Goal: Task Accomplishment & Management: Use online tool/utility

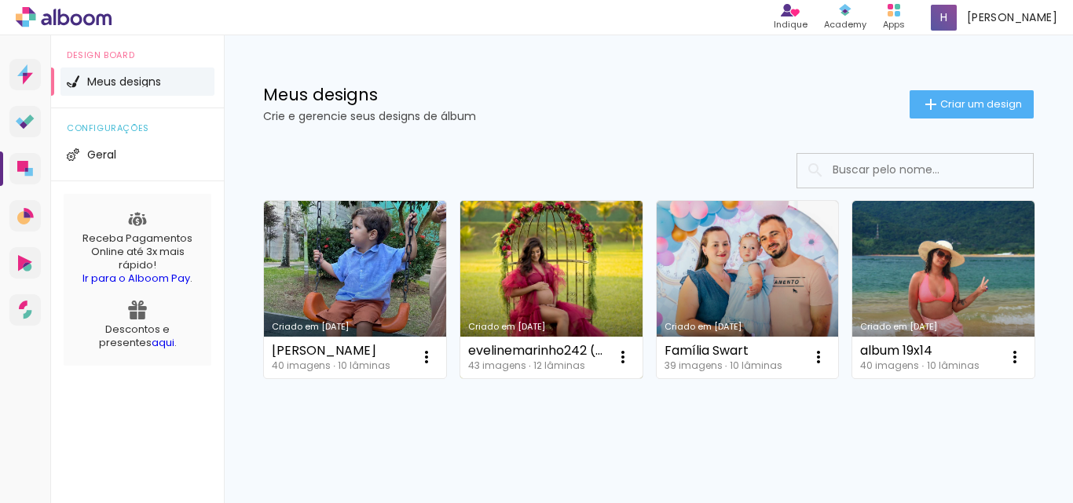
click at [553, 247] on link "Criado em [DATE]" at bounding box center [551, 289] width 182 height 177
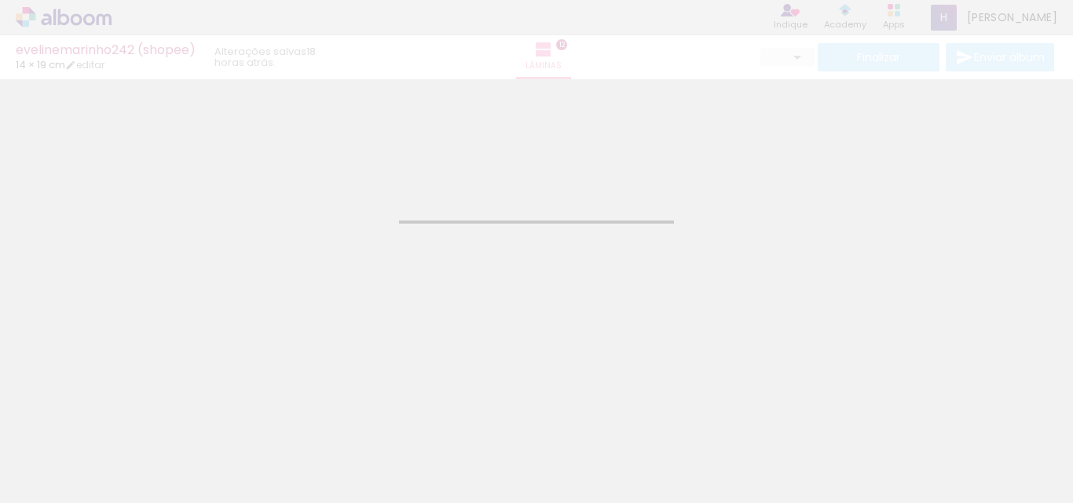
type input "JPG"
type input "Alta, 300 DPI"
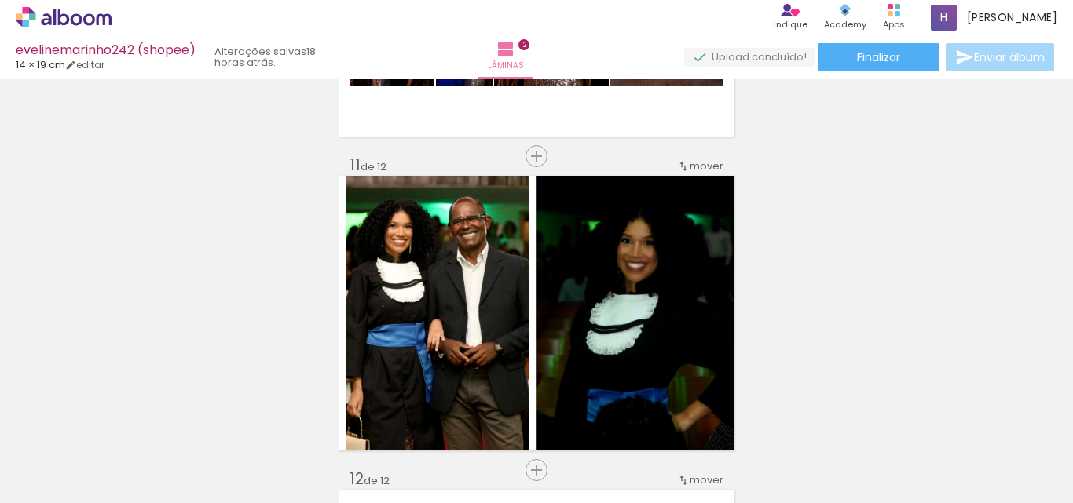
scroll to position [3063, 0]
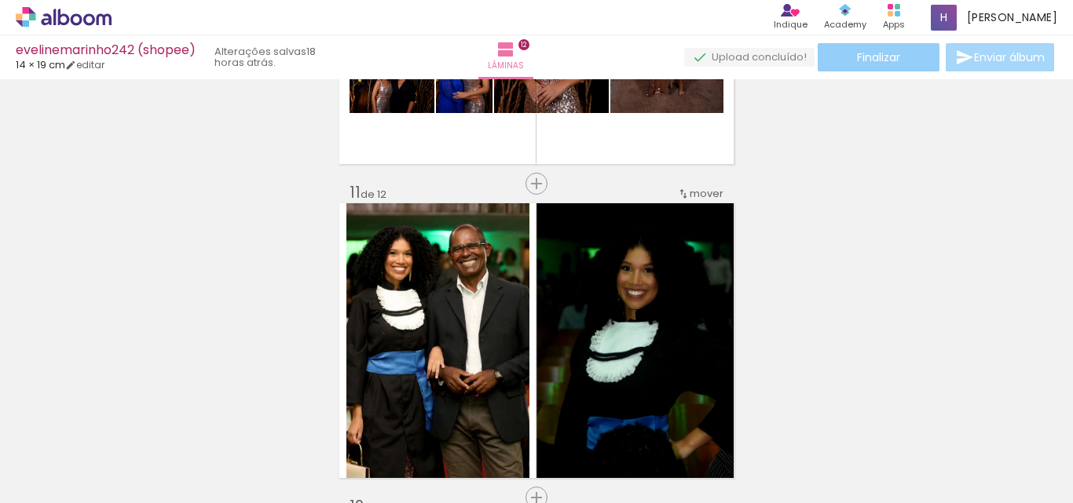
click at [890, 55] on span "Finalizar" at bounding box center [878, 57] width 43 height 11
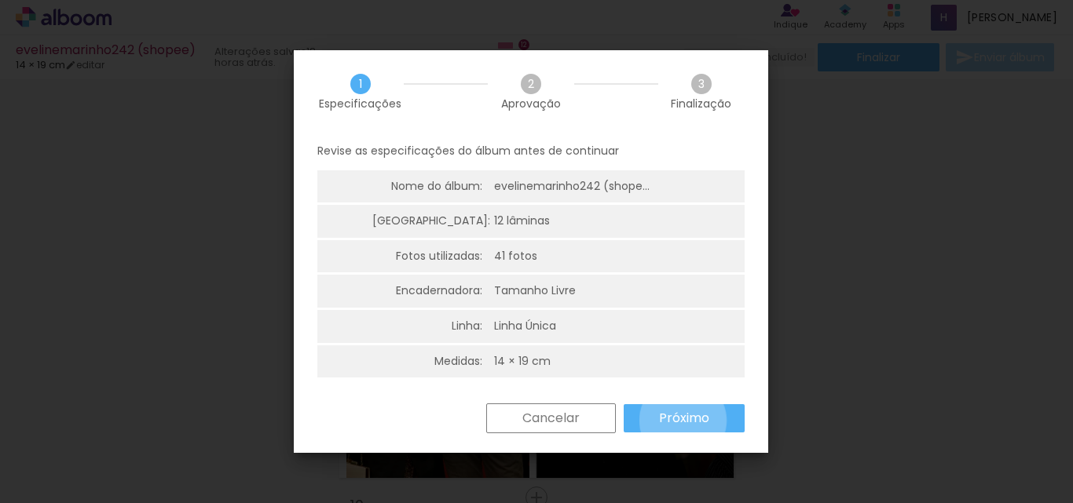
click at [0, 0] on slot "Próximo" at bounding box center [0, 0] width 0 height 0
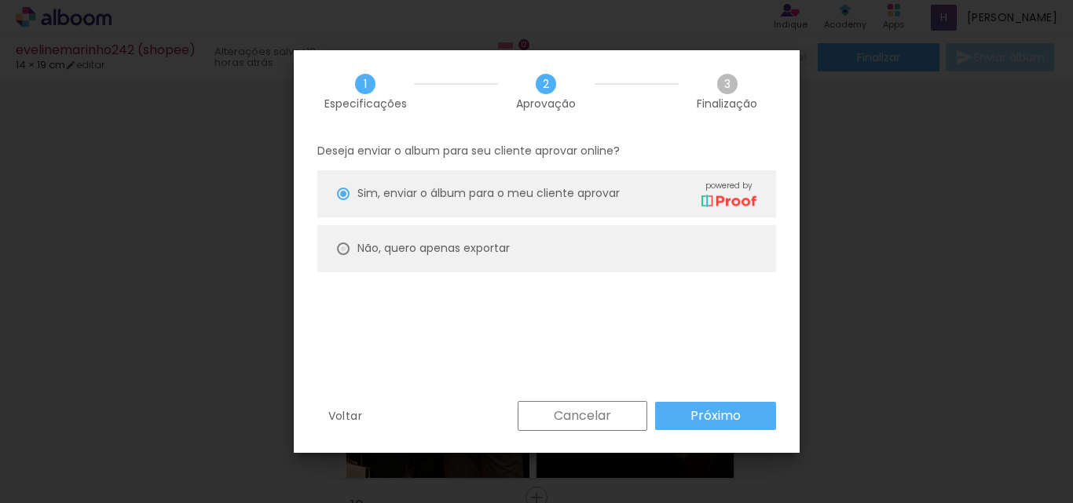
click at [339, 244] on div at bounding box center [343, 249] width 13 height 13
type paper-radio-button "on"
click at [0, 0] on slot "Próximo" at bounding box center [0, 0] width 0 height 0
type input "Alta, 300 DPI"
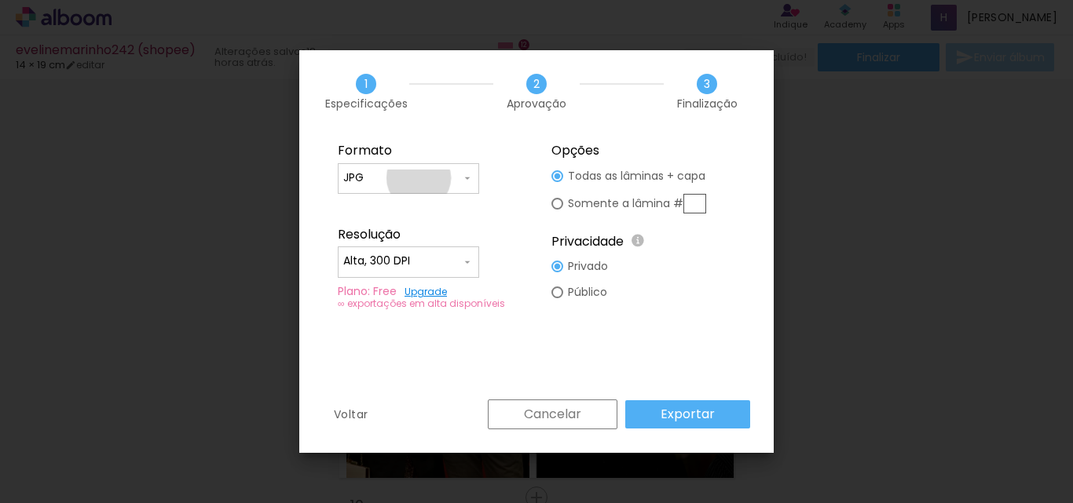
click at [419, 178] on input "JPG" at bounding box center [402, 178] width 118 height 16
click at [402, 200] on paper-item "PDF" at bounding box center [408, 207] width 141 height 31
type input "PDF"
click at [656, 415] on paper-button "Exportar" at bounding box center [687, 414] width 125 height 28
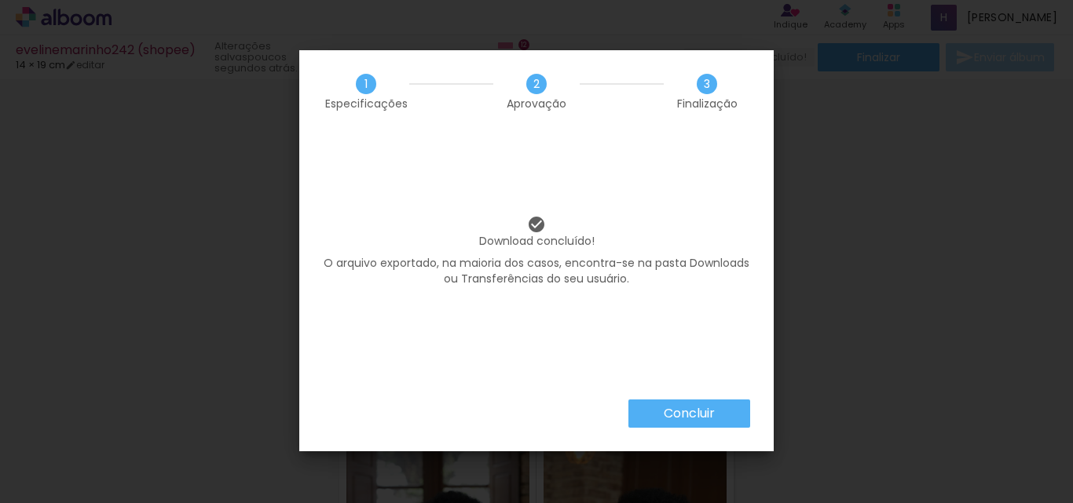
scroll to position [3063, 0]
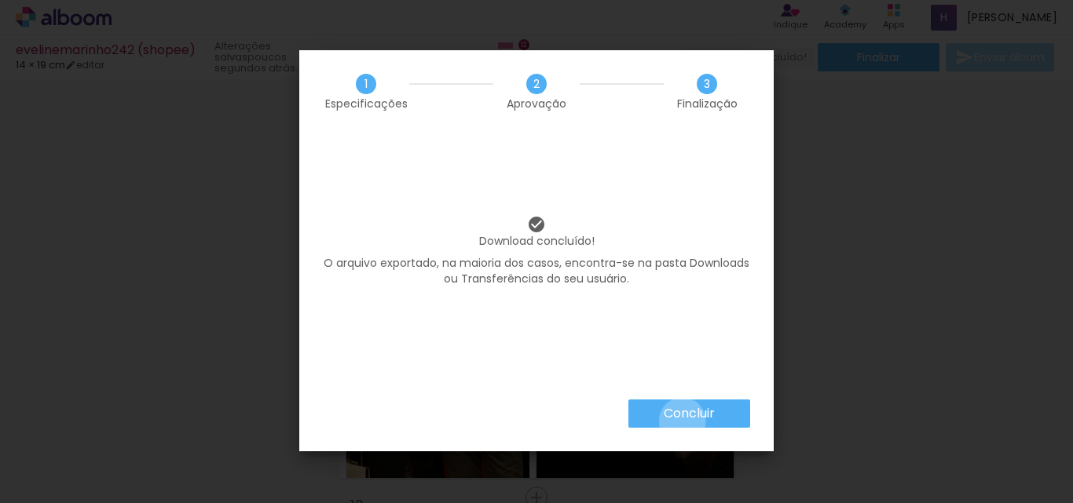
click at [0, 0] on slot "Concluir" at bounding box center [0, 0] width 0 height 0
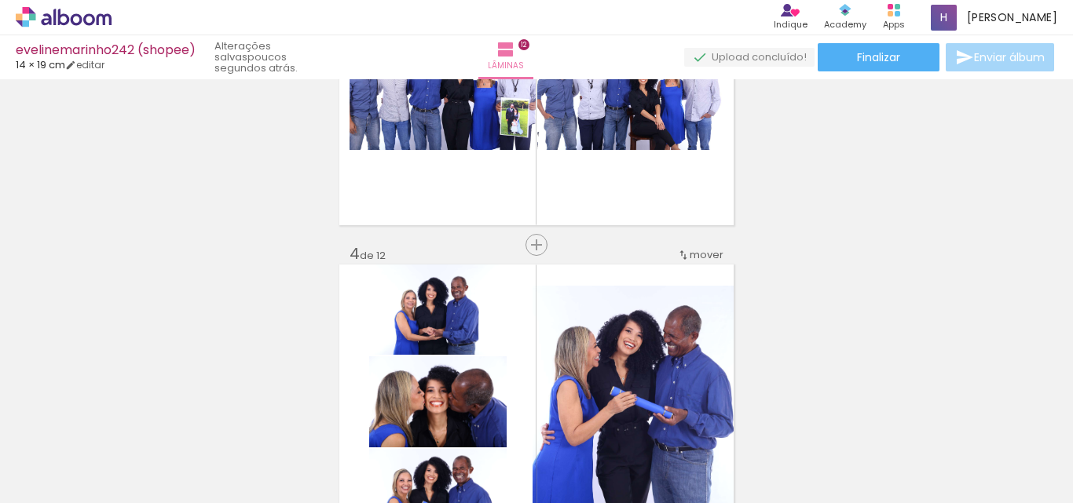
scroll to position [0, 0]
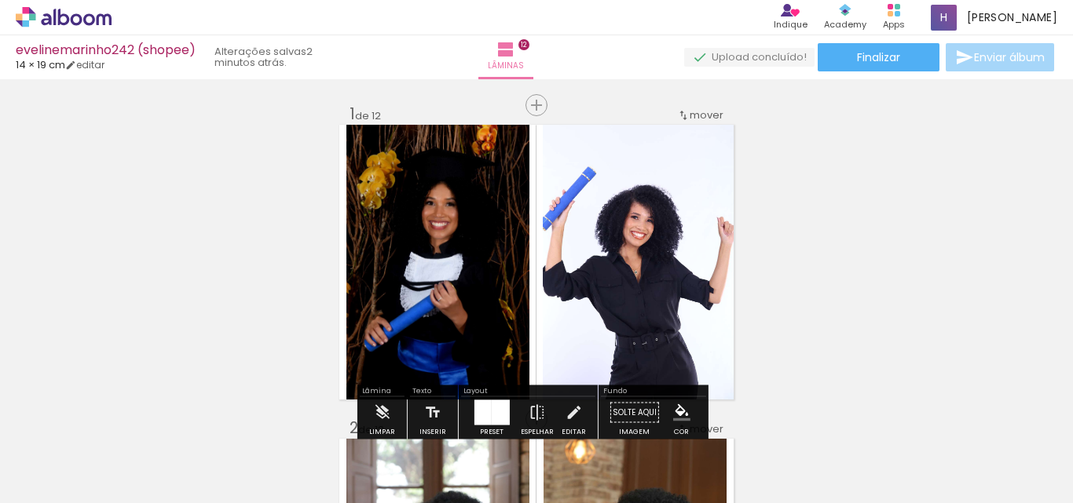
click at [90, 20] on icon at bounding box center [64, 17] width 96 height 20
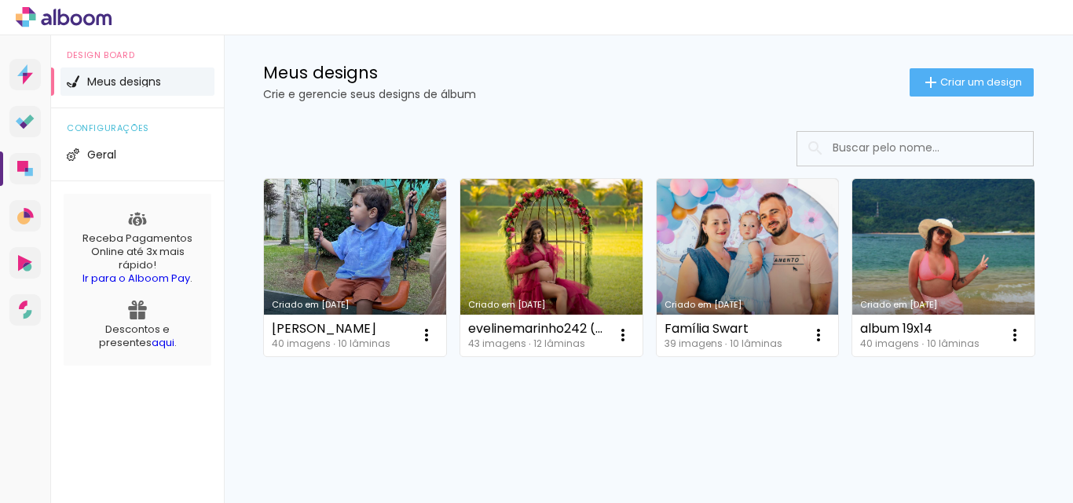
scroll to position [157, 0]
click at [852, 305] on link "Criado em [DATE]" at bounding box center [943, 267] width 182 height 177
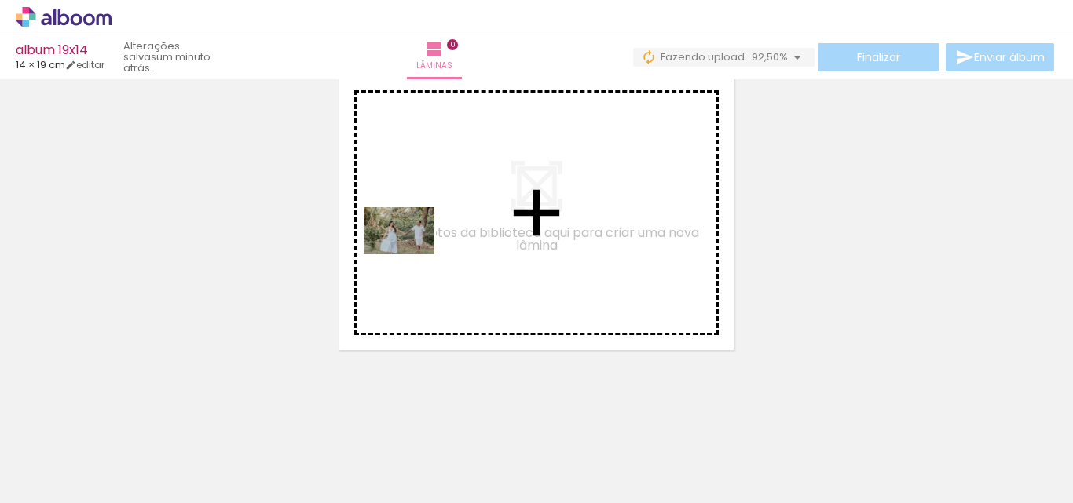
drag, startPoint x: 164, startPoint y: 470, endPoint x: 411, endPoint y: 254, distance: 327.8
click at [411, 254] on quentale-workspace at bounding box center [536, 251] width 1073 height 503
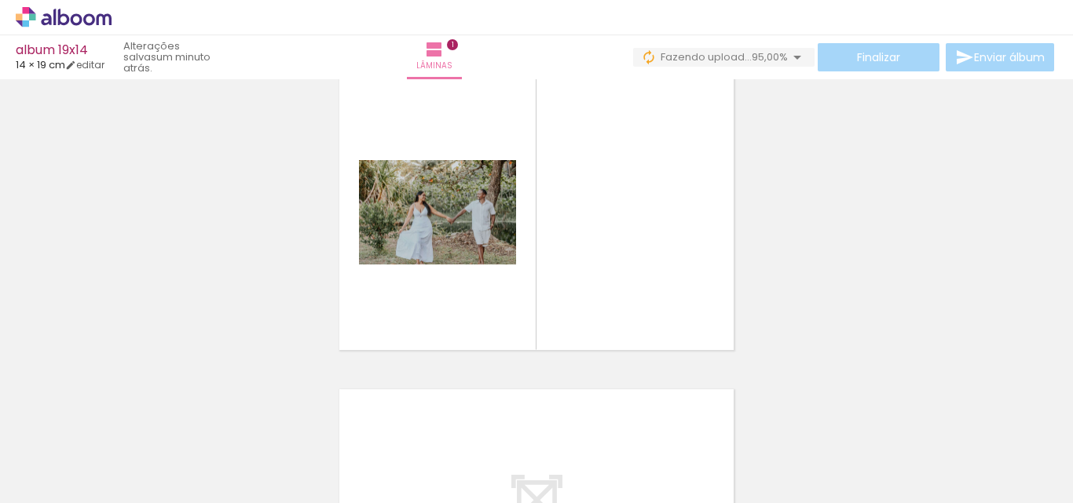
scroll to position [20, 0]
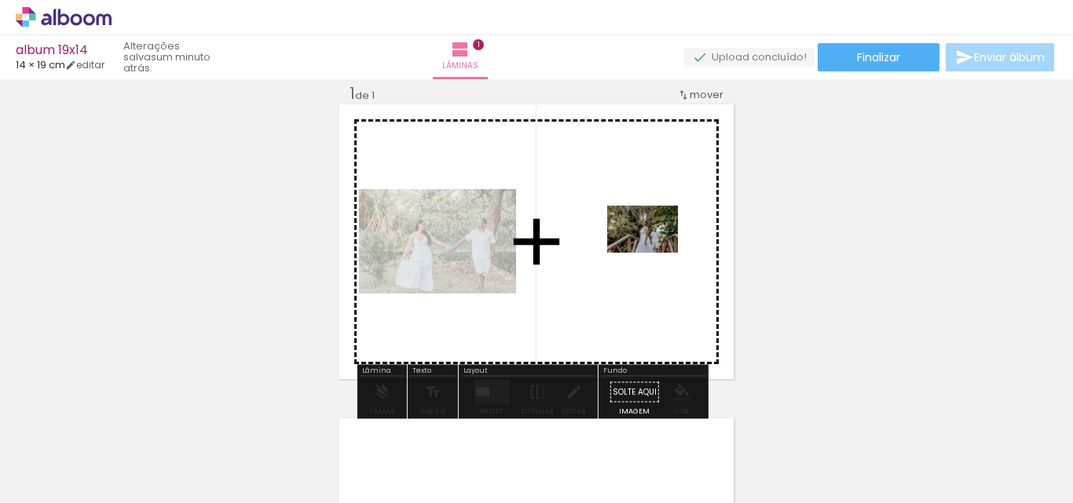
drag, startPoint x: 254, startPoint y: 470, endPoint x: 654, endPoint y: 253, distance: 455.4
click at [654, 253] on quentale-workspace at bounding box center [536, 251] width 1073 height 503
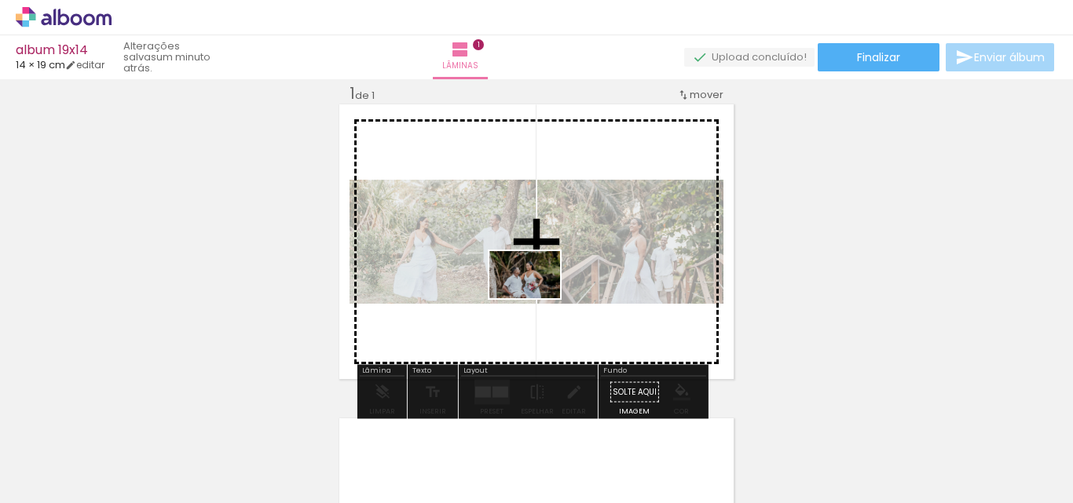
drag, startPoint x: 332, startPoint y: 461, endPoint x: 536, endPoint y: 298, distance: 261.0
click at [536, 298] on quentale-workspace at bounding box center [536, 251] width 1073 height 503
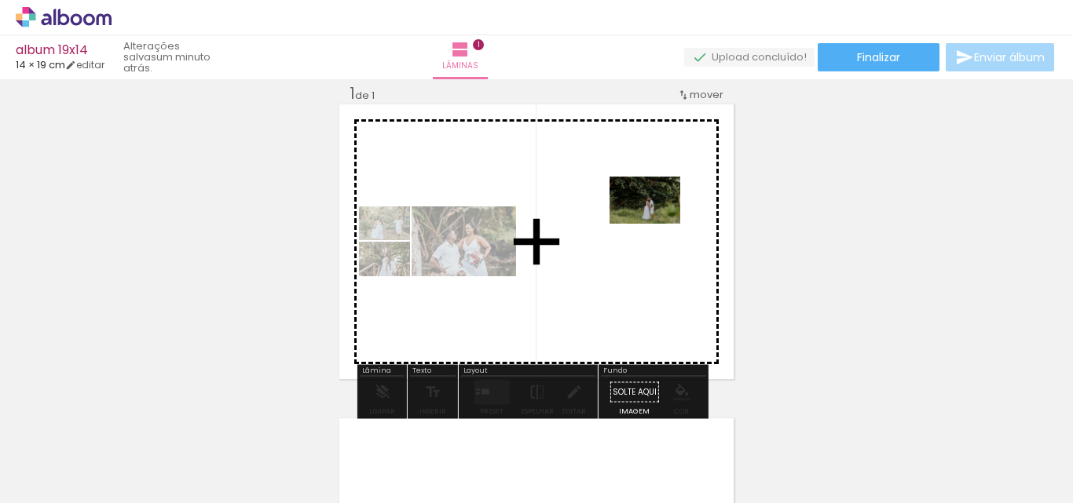
drag, startPoint x: 519, startPoint y: 477, endPoint x: 644, endPoint y: 248, distance: 260.4
click at [644, 248] on quentale-workspace at bounding box center [536, 251] width 1073 height 503
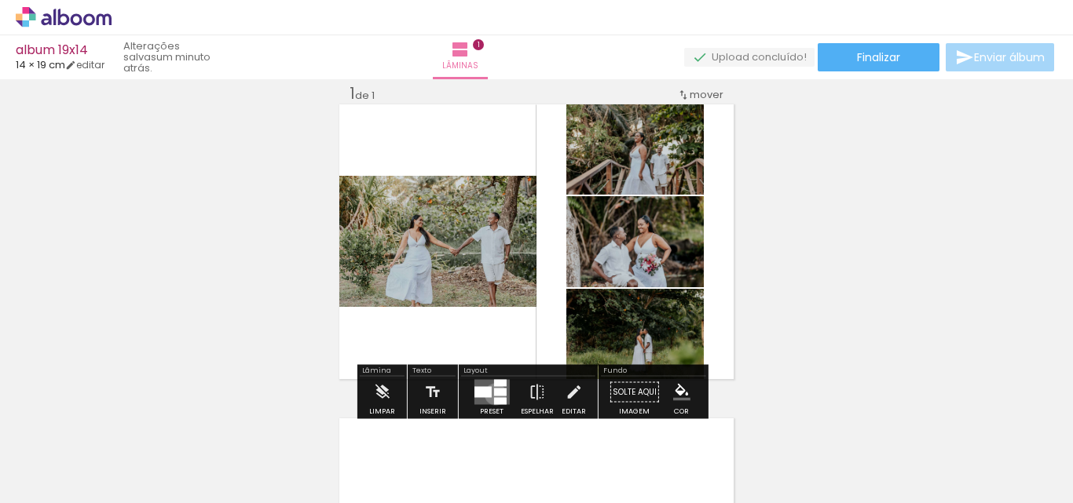
click at [493, 394] on div at bounding box center [499, 393] width 13 height 8
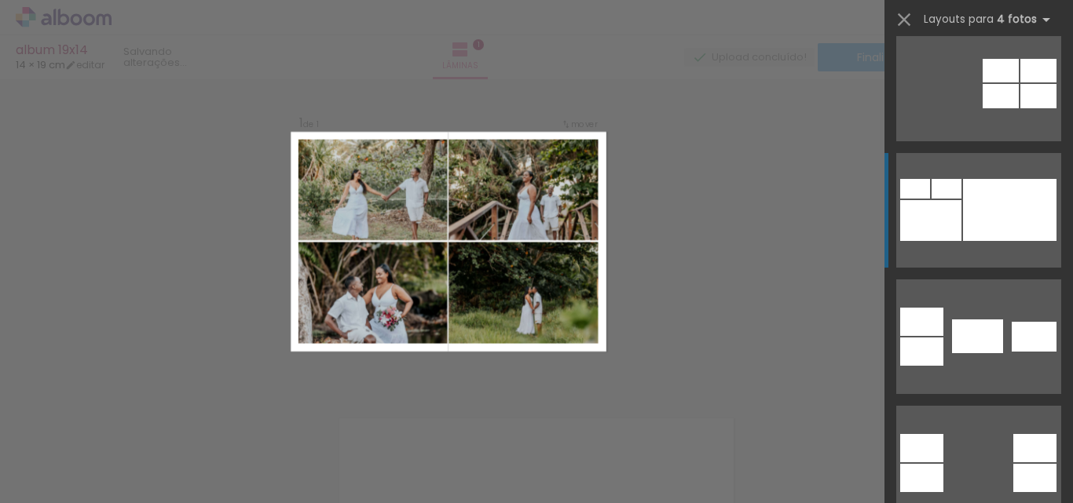
scroll to position [942, 0]
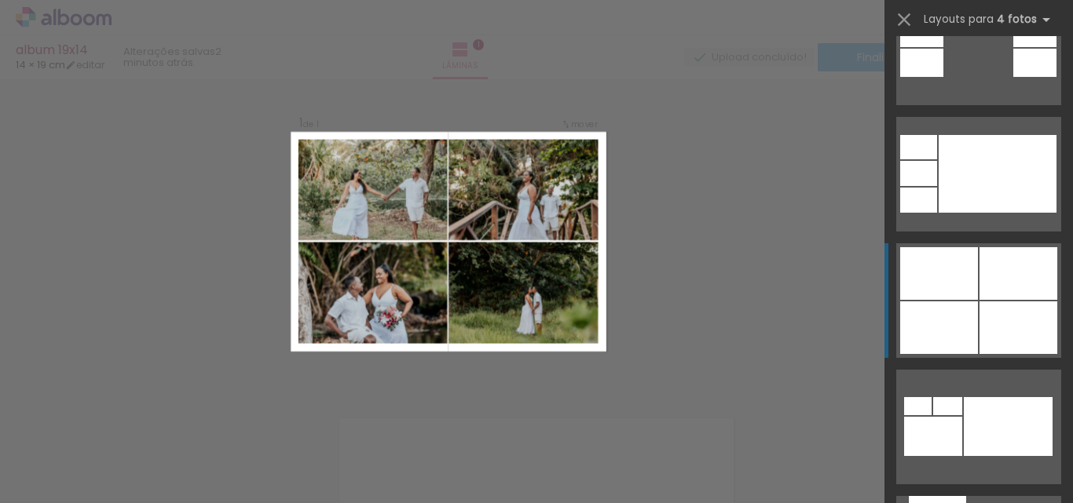
click at [1020, 272] on div at bounding box center [1018, 273] width 78 height 53
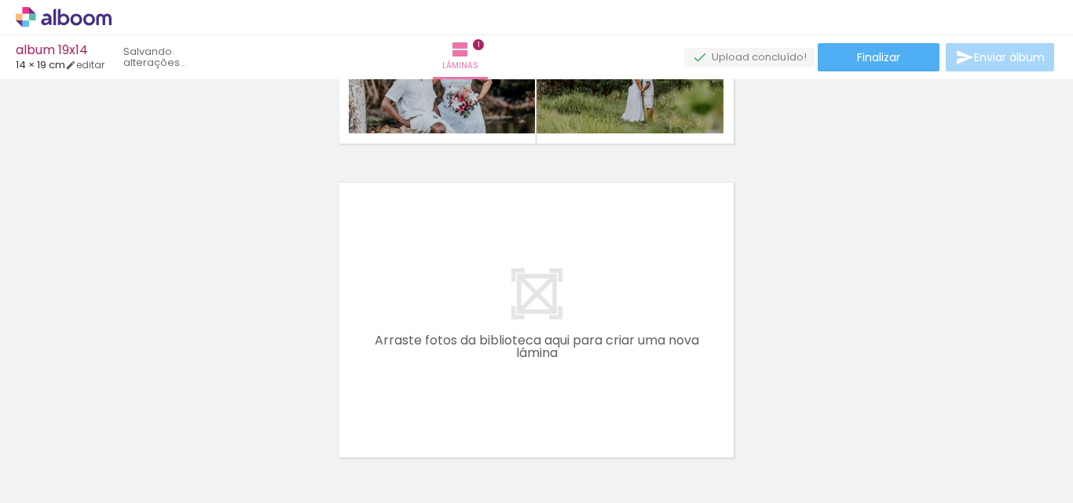
scroll to position [0, 97]
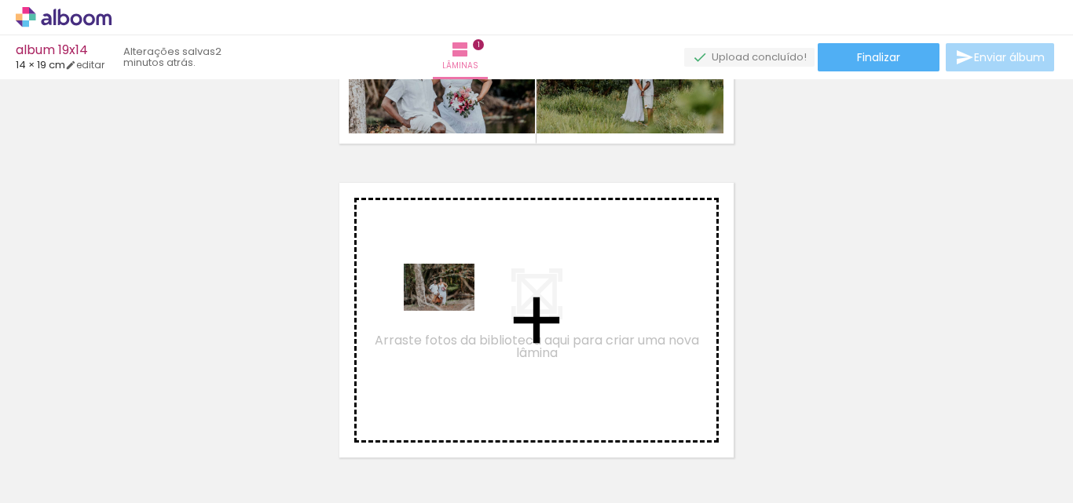
drag, startPoint x: 485, startPoint y: 463, endPoint x: 451, endPoint y: 311, distance: 155.4
click at [451, 311] on quentale-workspace at bounding box center [536, 251] width 1073 height 503
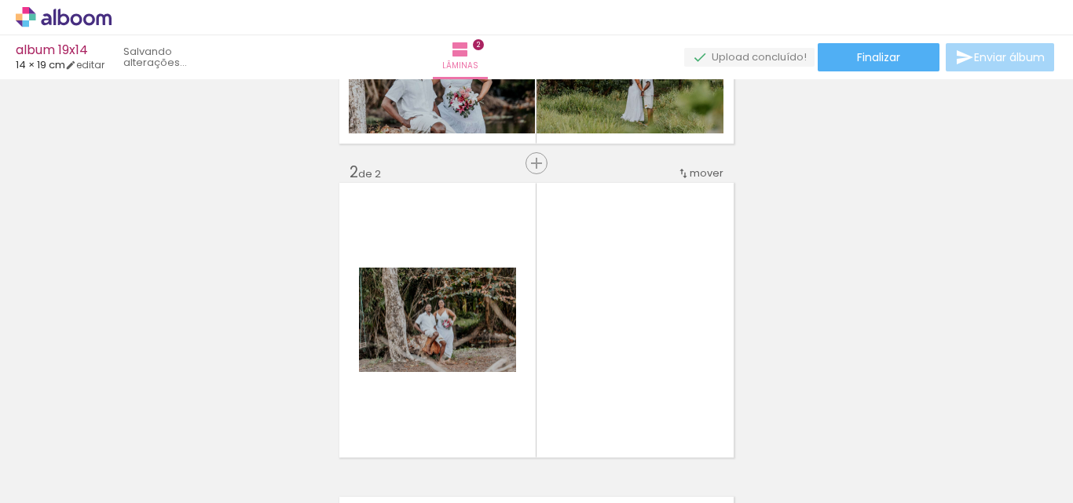
scroll to position [335, 0]
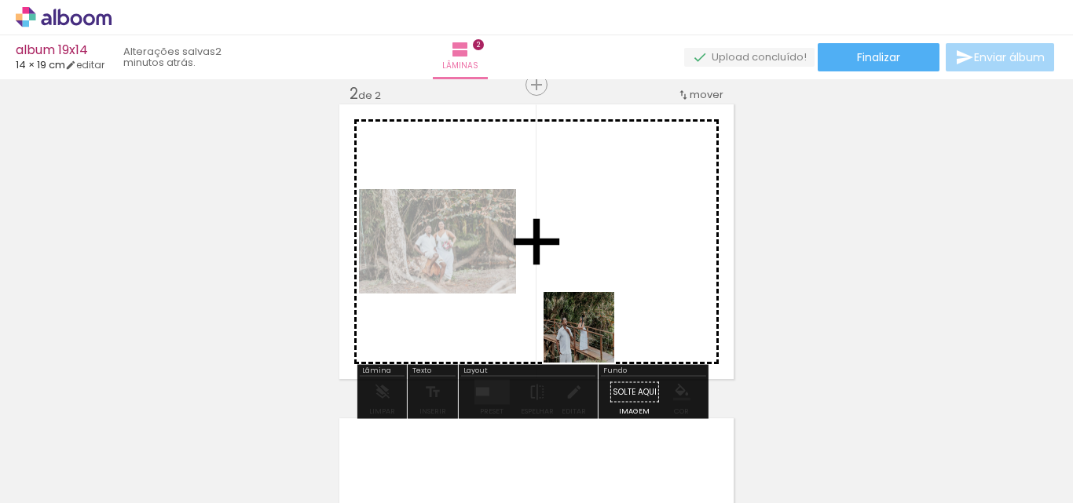
drag, startPoint x: 583, startPoint y: 466, endPoint x: 594, endPoint y: 329, distance: 137.9
click at [594, 329] on quentale-workspace at bounding box center [536, 251] width 1073 height 503
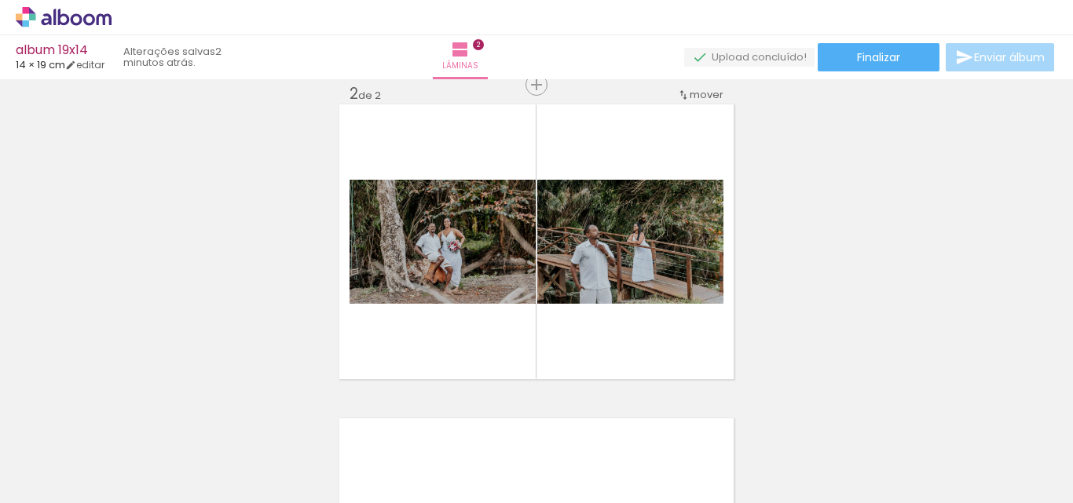
drag, startPoint x: 691, startPoint y: 459, endPoint x: 712, endPoint y: 410, distance: 53.1
click at [624, 302] on quentale-workspace at bounding box center [536, 251] width 1073 height 503
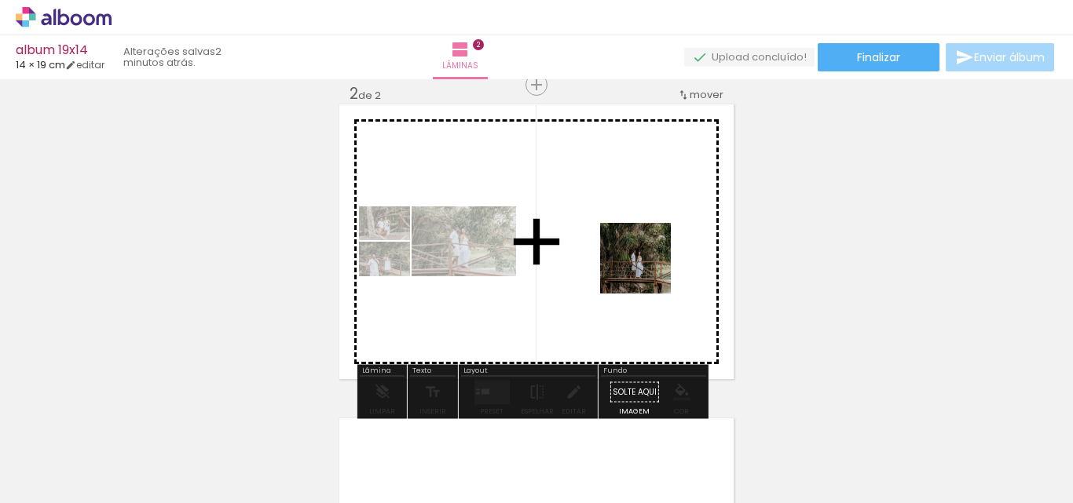
drag, startPoint x: 777, startPoint y: 463, endPoint x: 645, endPoint y: 267, distance: 236.5
click at [645, 267] on quentale-workspace at bounding box center [536, 251] width 1073 height 503
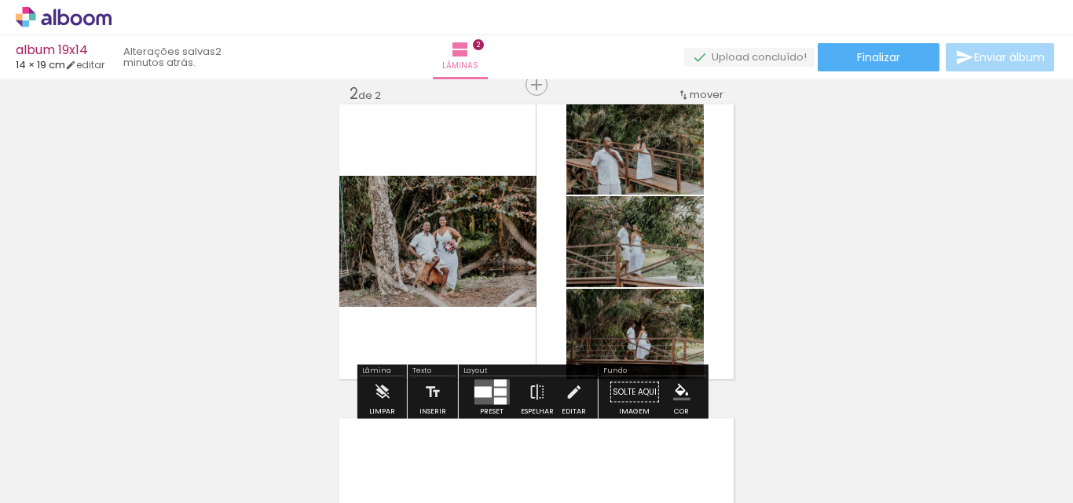
click at [495, 392] on div at bounding box center [499, 393] width 13 height 8
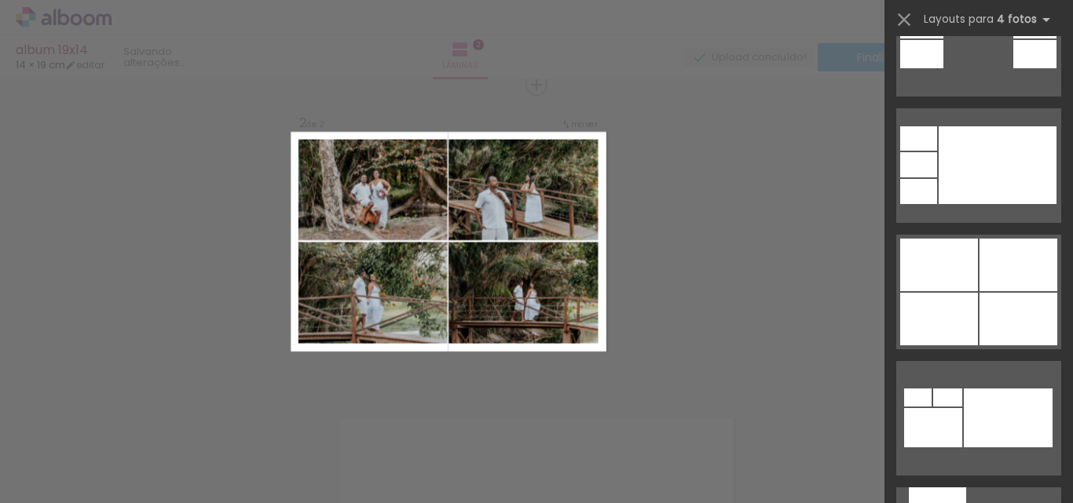
scroll to position [942, 0]
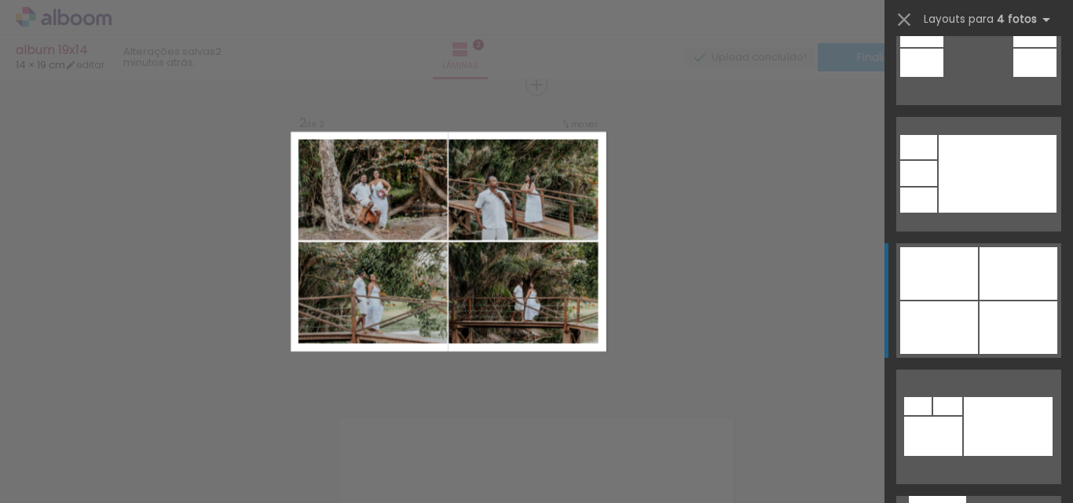
click at [988, 269] on div at bounding box center [1018, 273] width 78 height 53
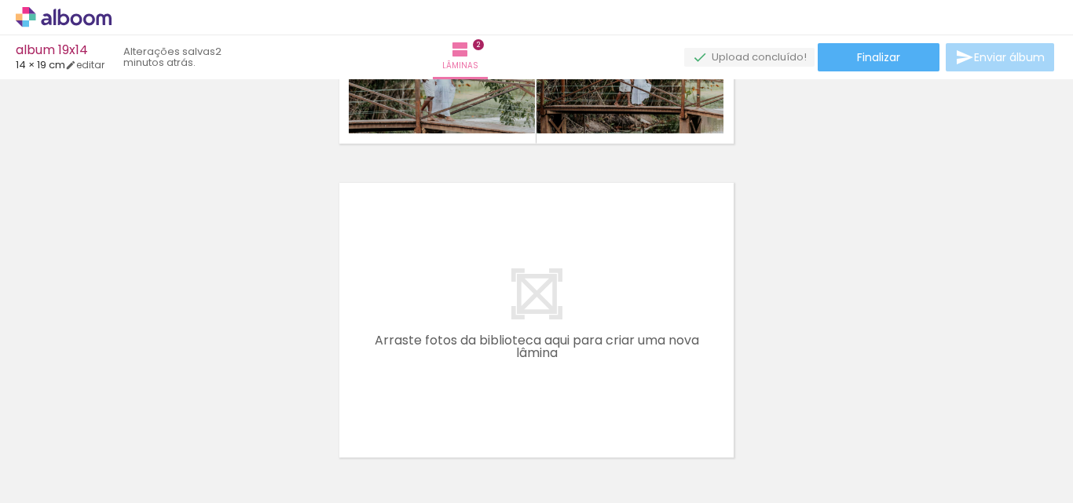
scroll to position [0, 576]
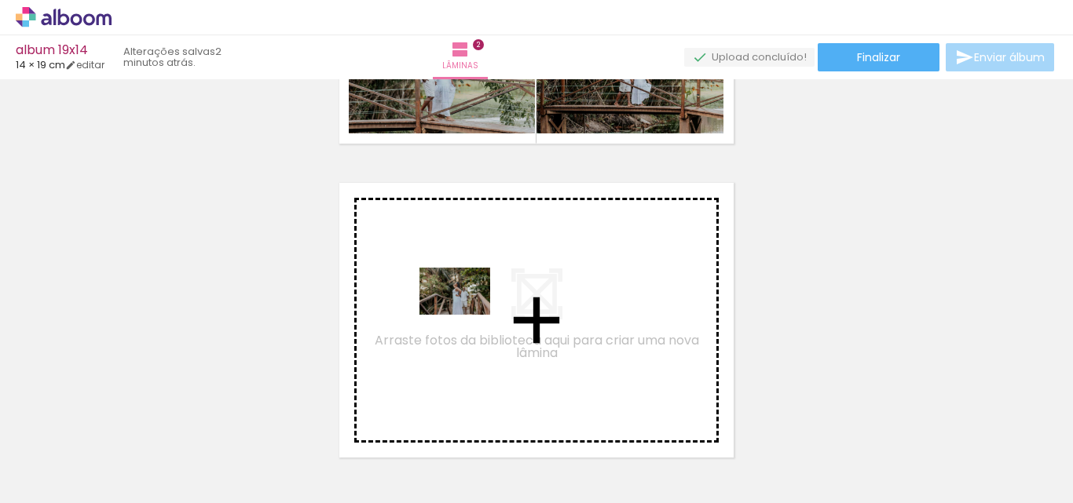
drag, startPoint x: 393, startPoint y: 459, endPoint x: 466, endPoint y: 315, distance: 161.2
click at [466, 315] on quentale-workspace at bounding box center [536, 251] width 1073 height 503
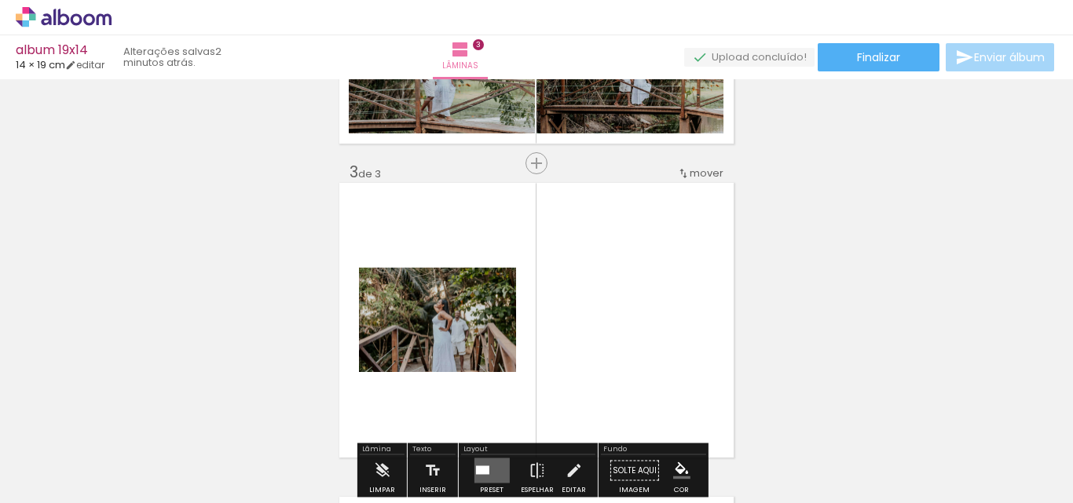
scroll to position [649, 0]
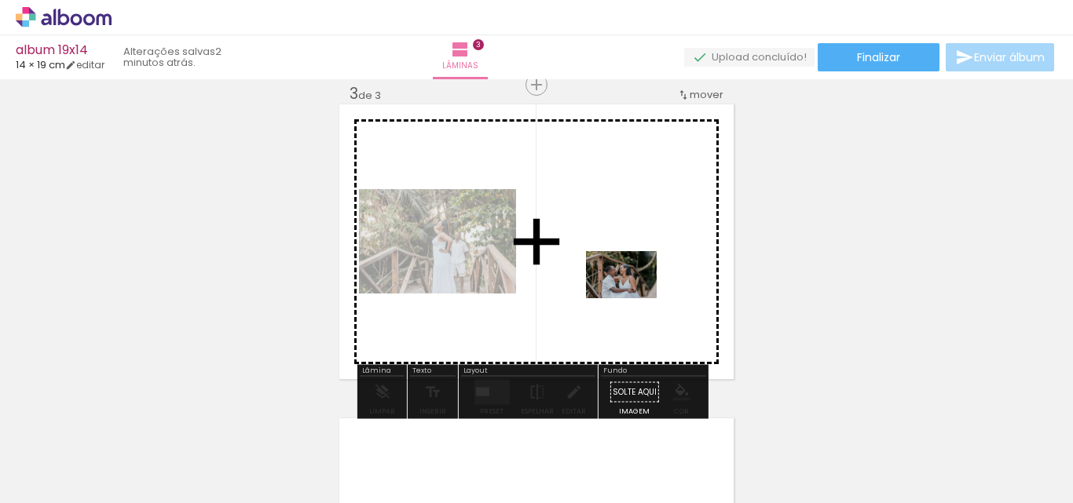
drag, startPoint x: 726, startPoint y: 478, endPoint x: 633, endPoint y: 298, distance: 202.7
click at [633, 298] on quentale-workspace at bounding box center [536, 251] width 1073 height 503
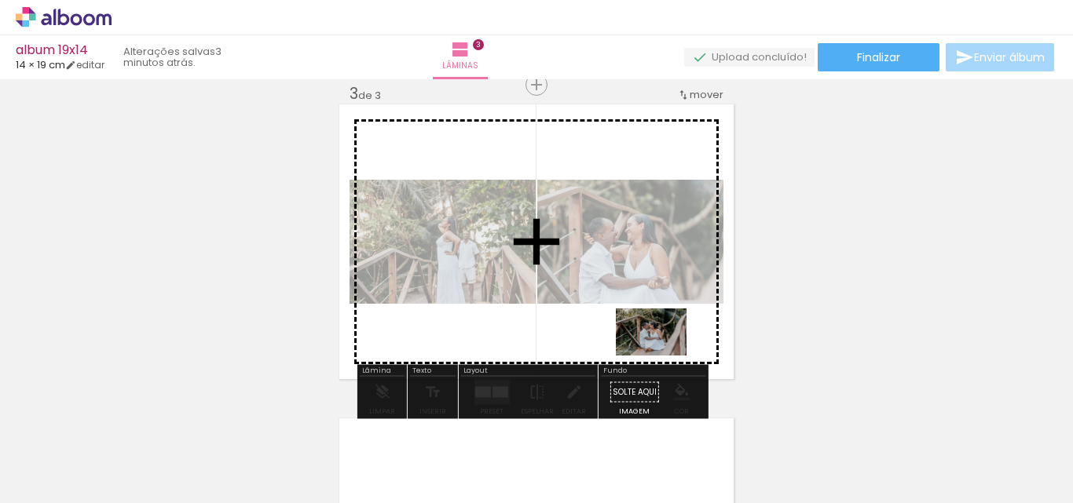
drag, startPoint x: 828, startPoint y: 474, endPoint x: 787, endPoint y: 405, distance: 80.3
click at [663, 355] on quentale-workspace at bounding box center [536, 251] width 1073 height 503
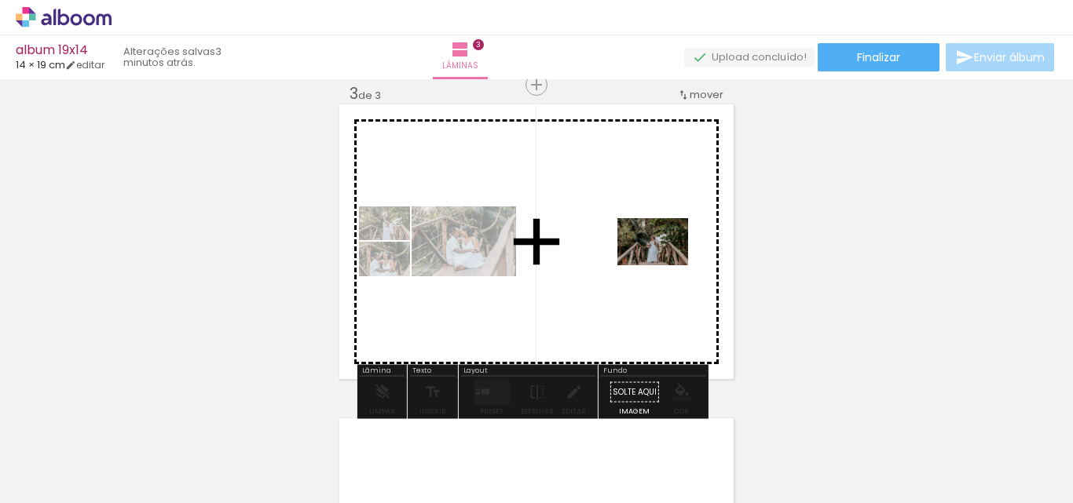
drag, startPoint x: 921, startPoint y: 469, endPoint x: 664, endPoint y: 265, distance: 327.6
click at [664, 265] on quentale-workspace at bounding box center [536, 251] width 1073 height 503
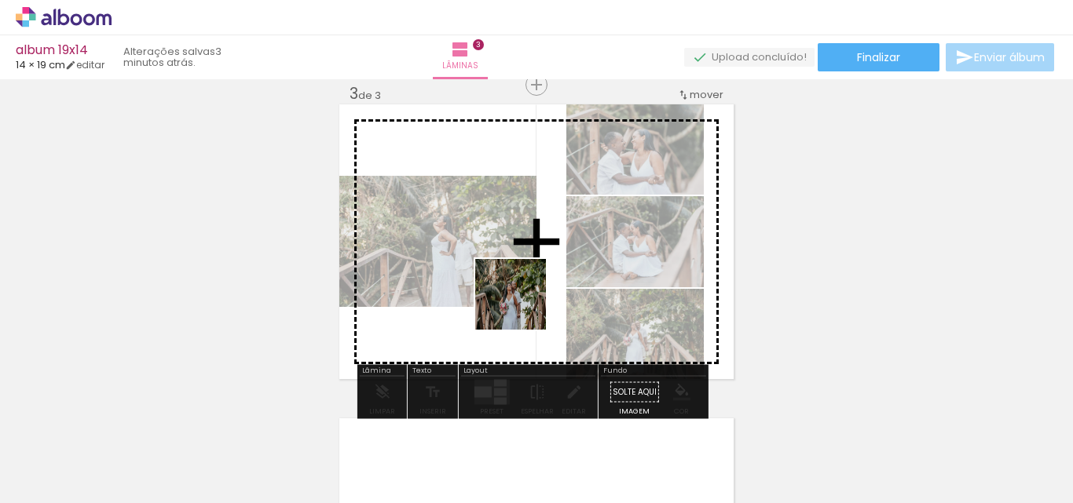
drag, startPoint x: 987, startPoint y: 476, endPoint x: 518, endPoint y: 305, distance: 499.1
click at [518, 305] on quentale-workspace at bounding box center [536, 251] width 1073 height 503
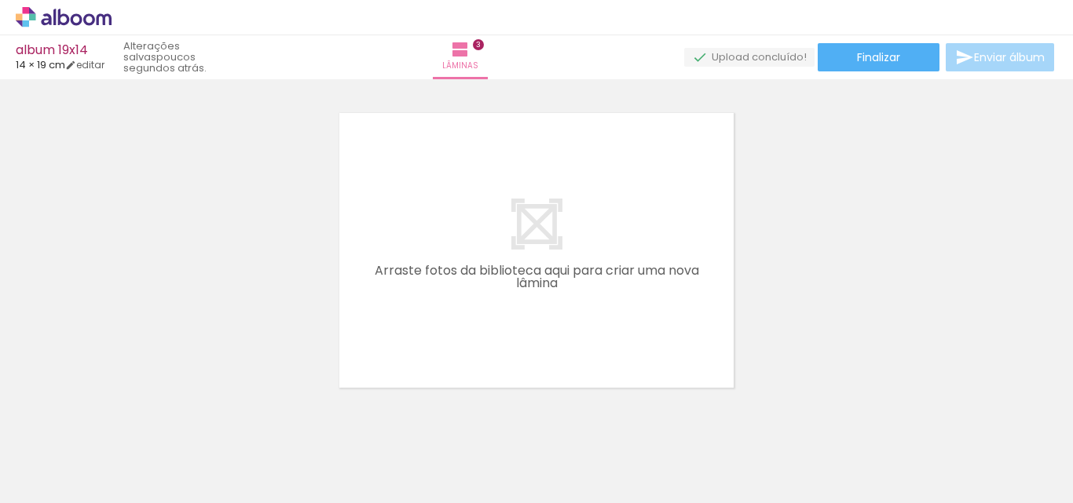
scroll to position [963, 0]
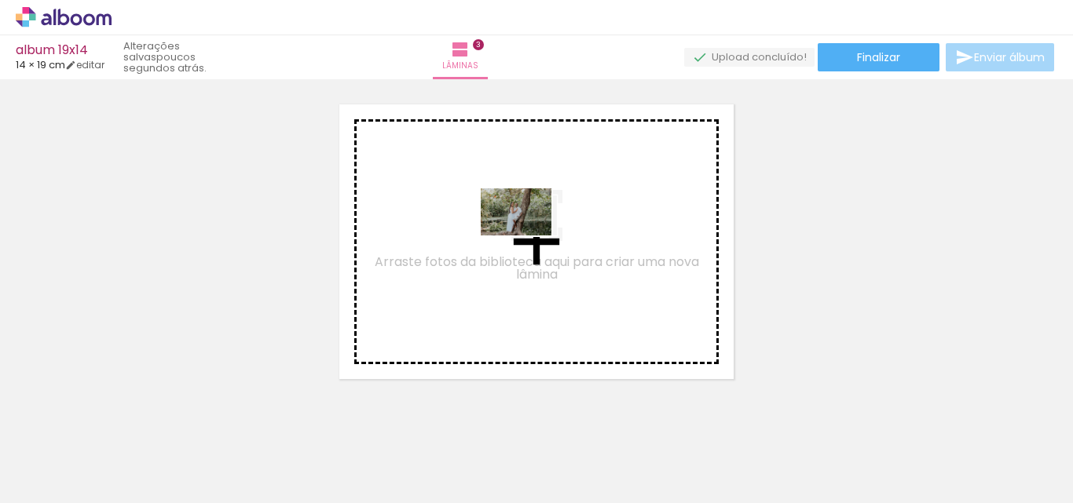
drag, startPoint x: 850, startPoint y: 450, endPoint x: 528, endPoint y: 236, distance: 386.8
click at [528, 236] on quentale-workspace at bounding box center [536, 251] width 1073 height 503
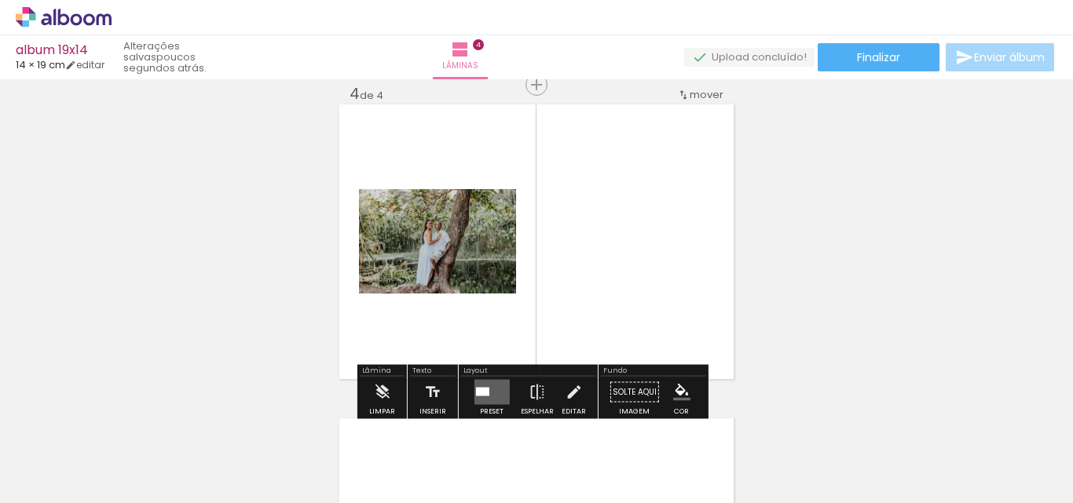
click at [477, 392] on div at bounding box center [481, 392] width 13 height 9
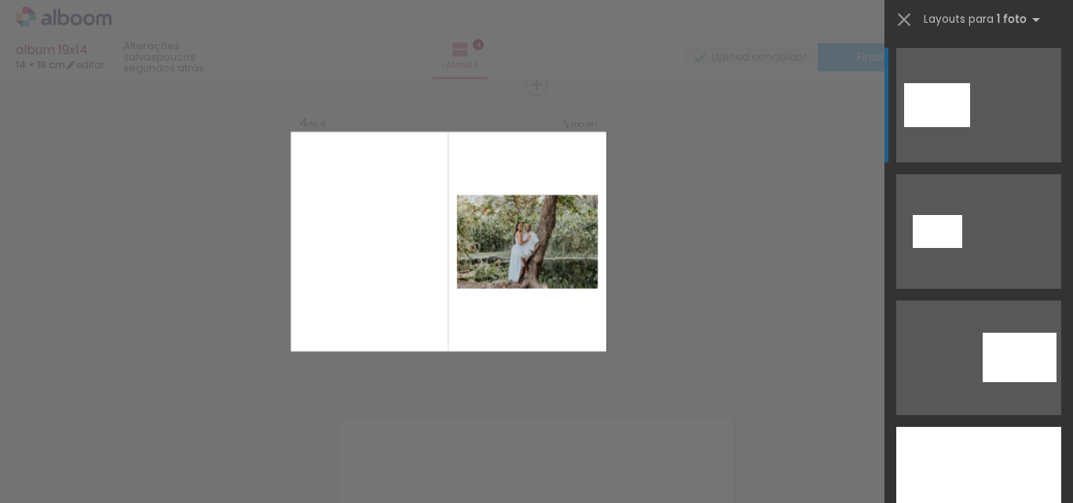
scroll to position [79, 0]
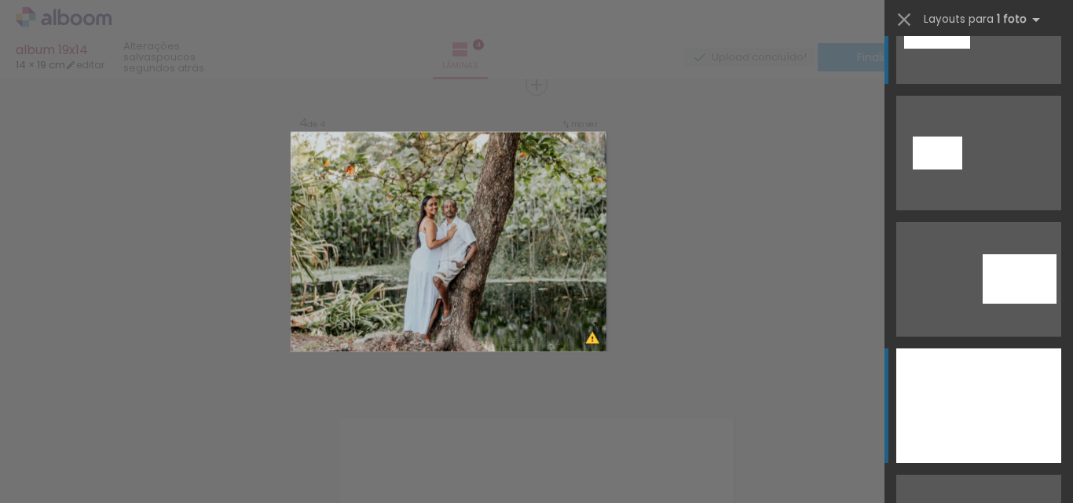
click at [1003, 402] on div at bounding box center [978, 406] width 165 height 115
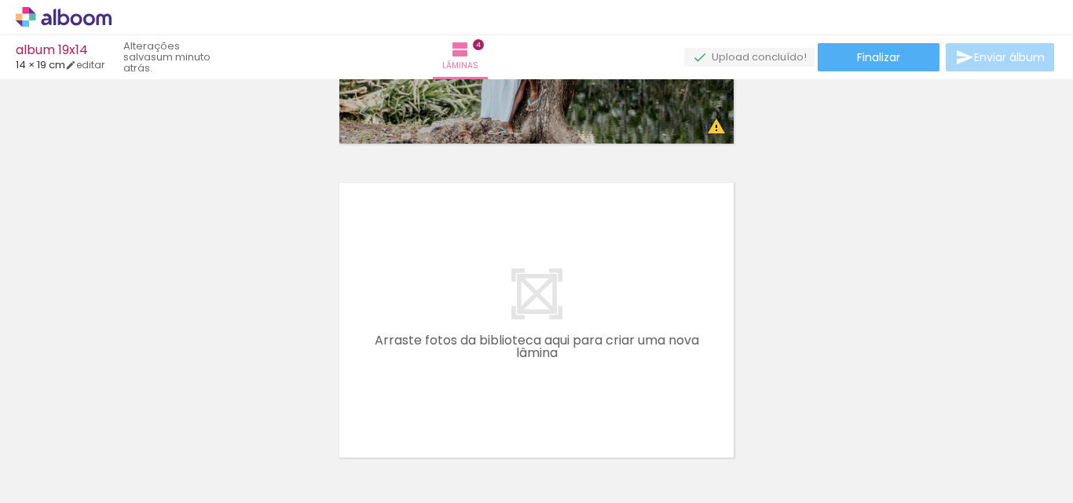
scroll to position [0, 95]
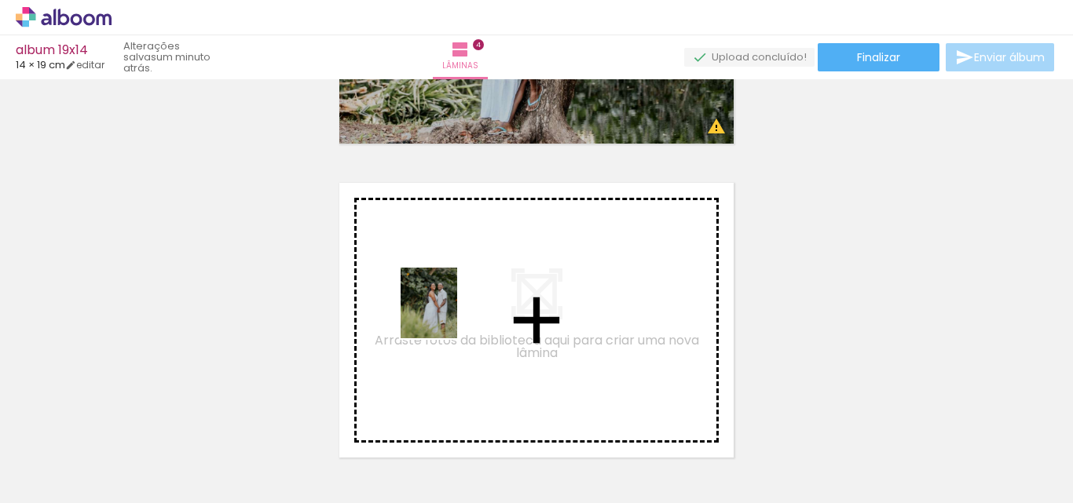
drag, startPoint x: 329, startPoint y: 476, endPoint x: 448, endPoint y: 315, distance: 199.9
click at [448, 315] on quentale-workspace at bounding box center [536, 251] width 1073 height 503
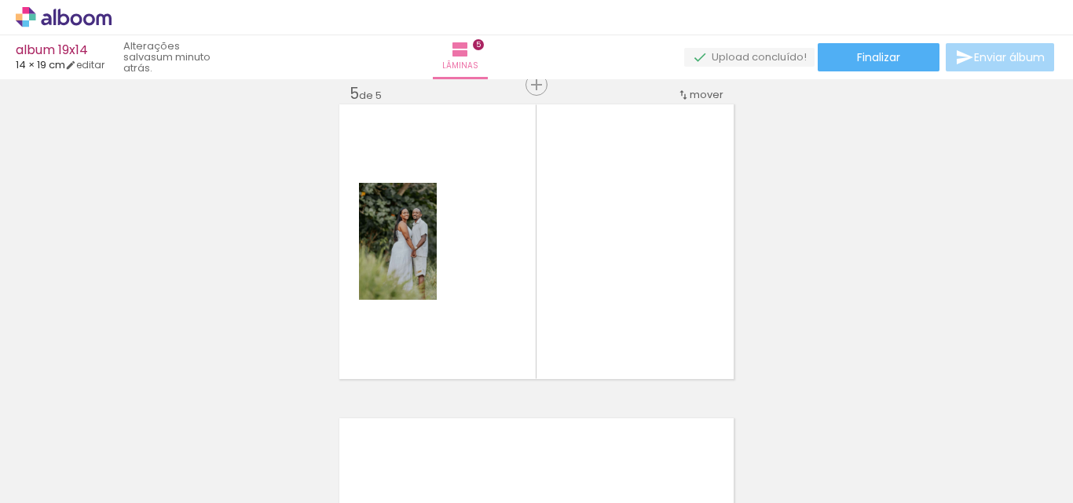
scroll to position [0, 680]
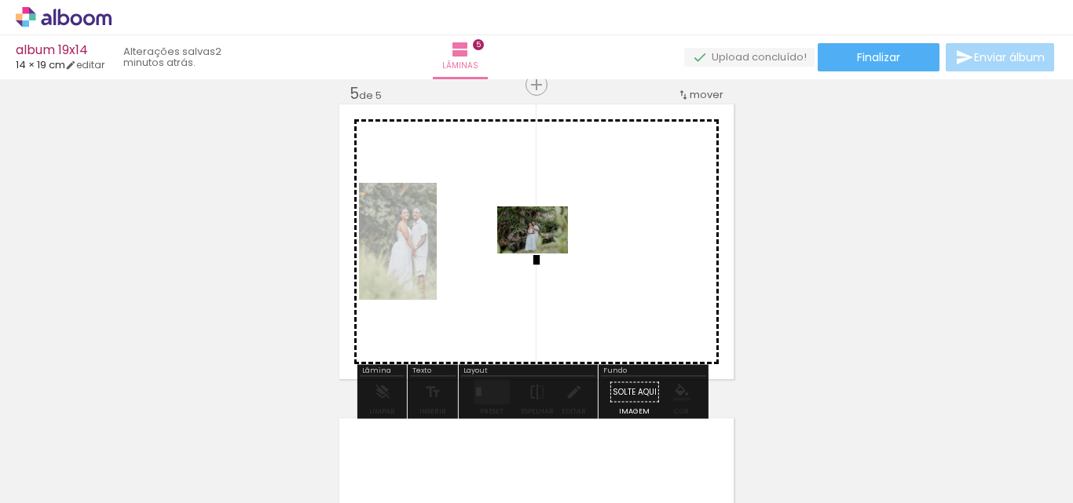
drag, startPoint x: 378, startPoint y: 469, endPoint x: 544, endPoint y: 254, distance: 272.1
click at [544, 254] on quentale-workspace at bounding box center [536, 251] width 1073 height 503
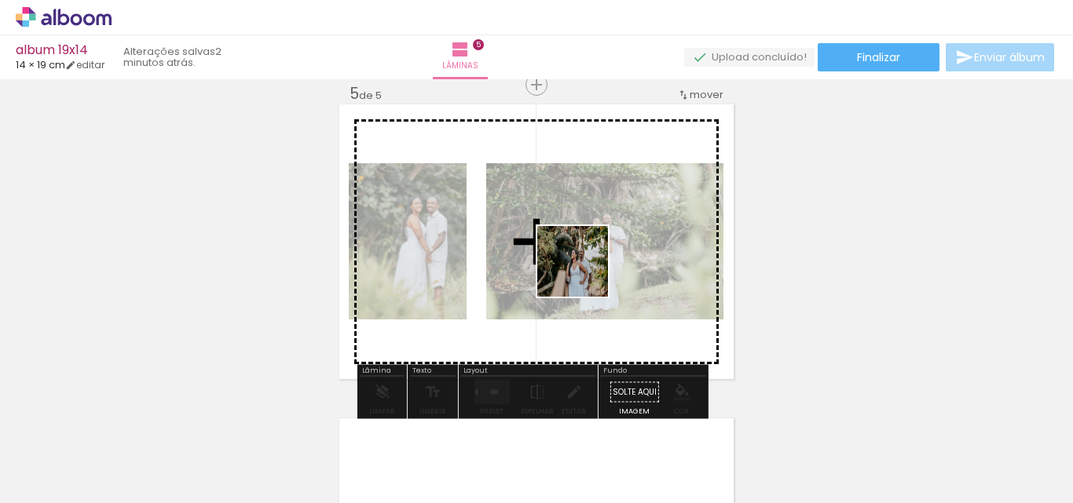
drag, startPoint x: 464, startPoint y: 457, endPoint x: 591, endPoint y: 261, distance: 232.8
click at [591, 261] on quentale-workspace at bounding box center [536, 251] width 1073 height 503
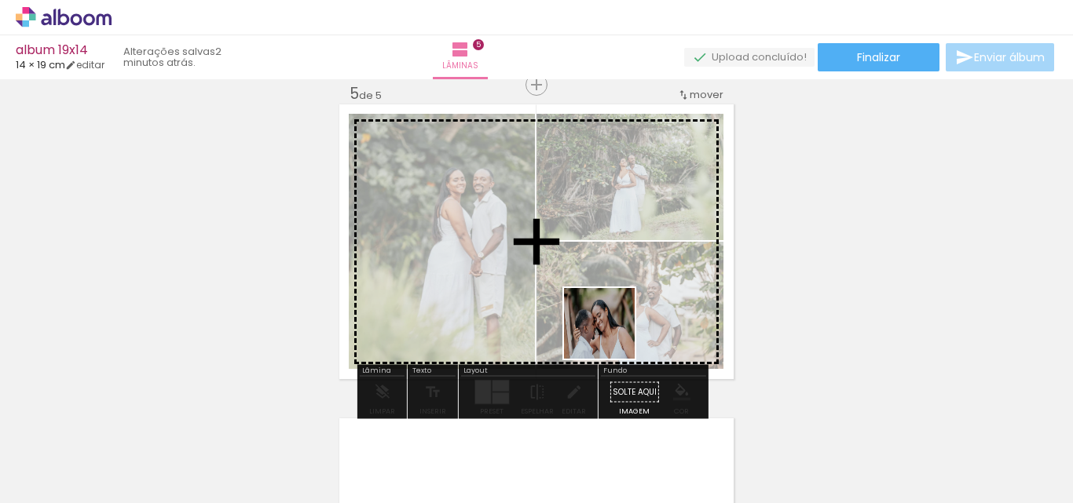
drag, startPoint x: 539, startPoint y: 476, endPoint x: 614, endPoint y: 320, distance: 173.2
click at [614, 320] on quentale-workspace at bounding box center [536, 251] width 1073 height 503
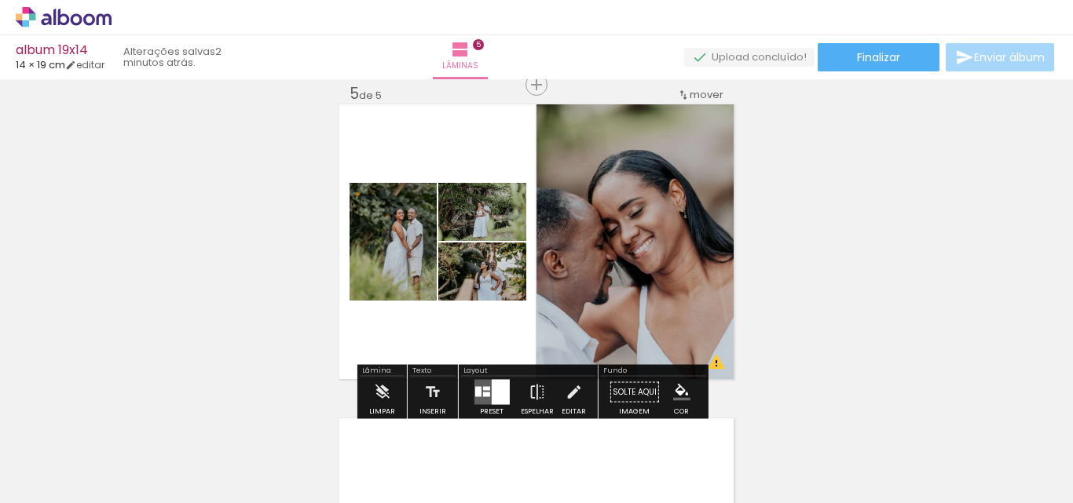
click at [491, 390] on div at bounding box center [500, 392] width 18 height 25
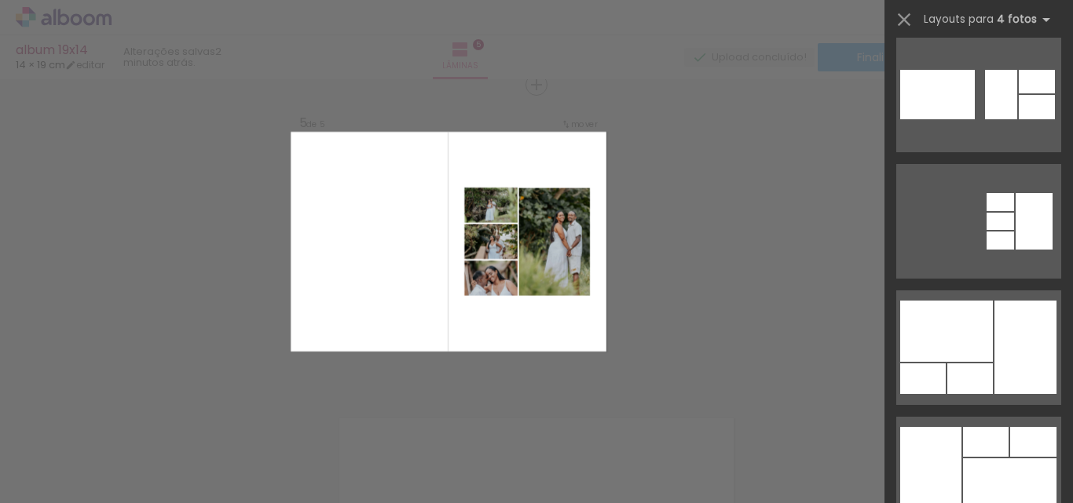
scroll to position [393, 0]
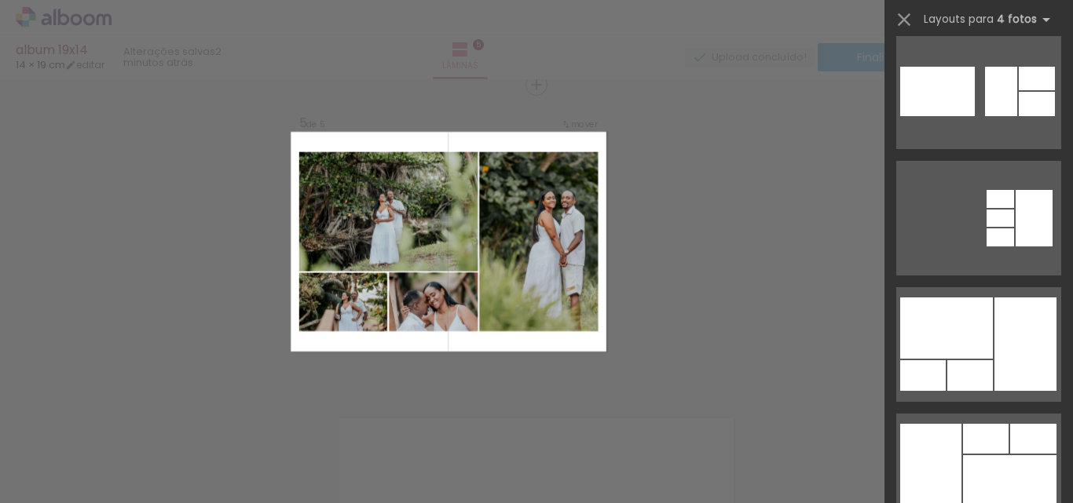
click at [1002, 330] on div at bounding box center [1025, 344] width 62 height 93
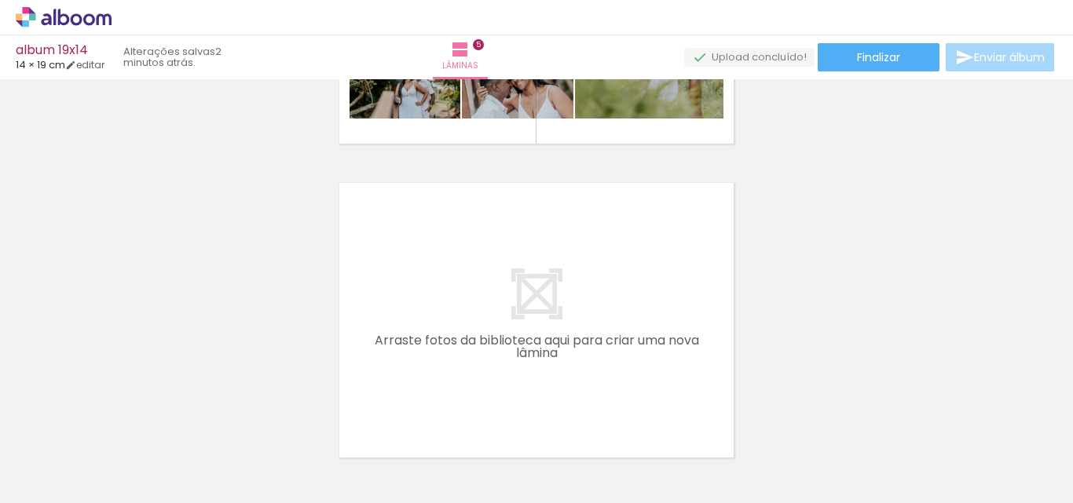
scroll to position [0, 15]
click at [52, 453] on input "Todas as fotos" at bounding box center [44, 455] width 60 height 13
click at [0, 0] on slot "Não utilizadas" at bounding box center [0, 0] width 0 height 0
type input "Não utilizadas"
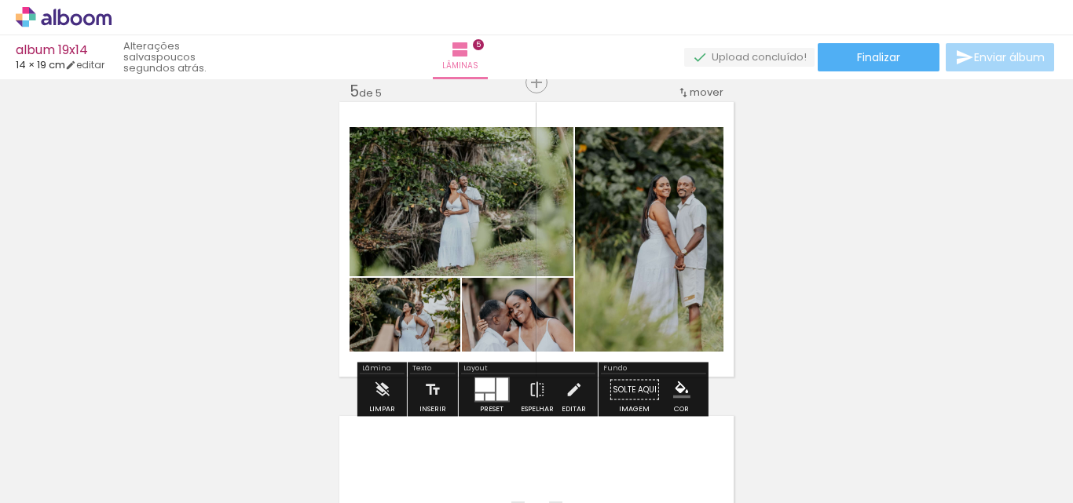
scroll to position [1512, 0]
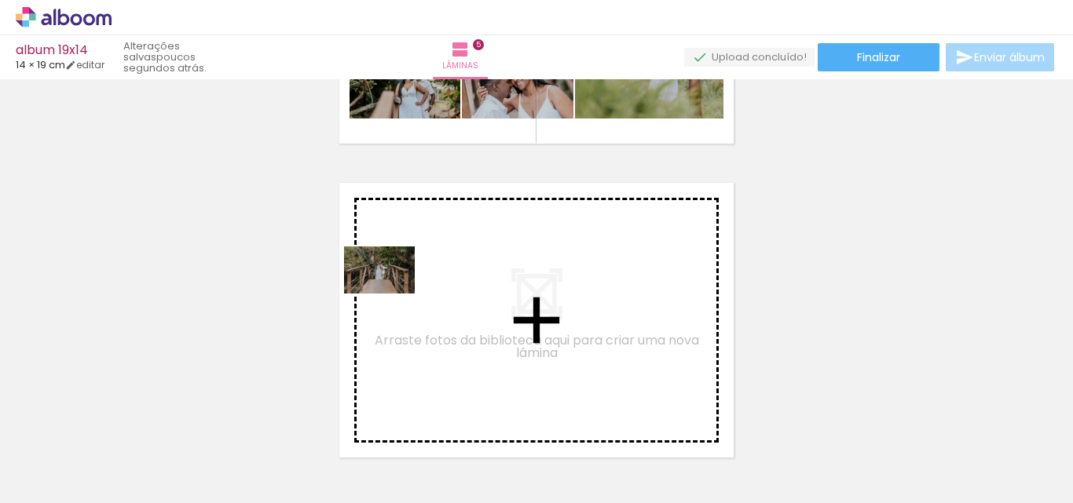
drag, startPoint x: 150, startPoint y: 470, endPoint x: 393, endPoint y: 294, distance: 300.8
click at [393, 294] on quentale-workspace at bounding box center [536, 251] width 1073 height 503
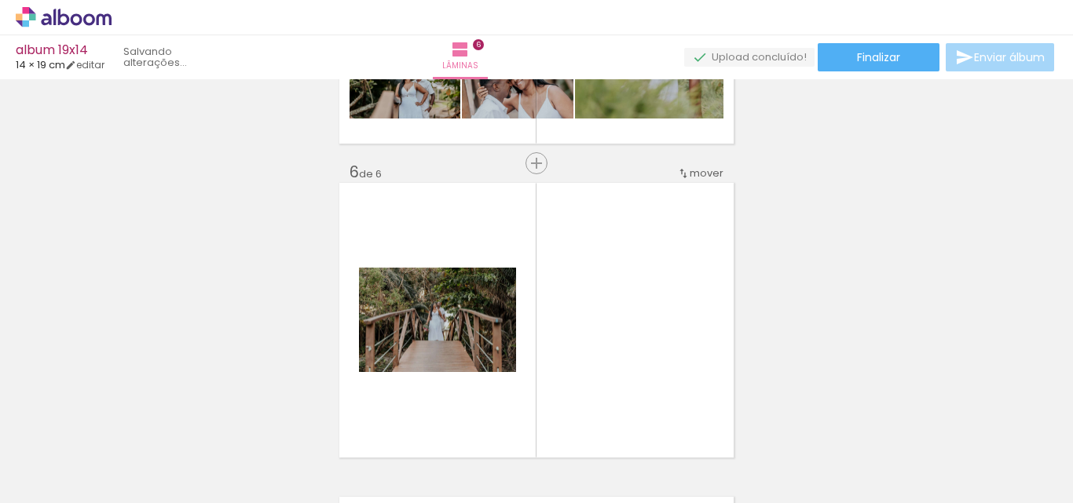
scroll to position [1591, 0]
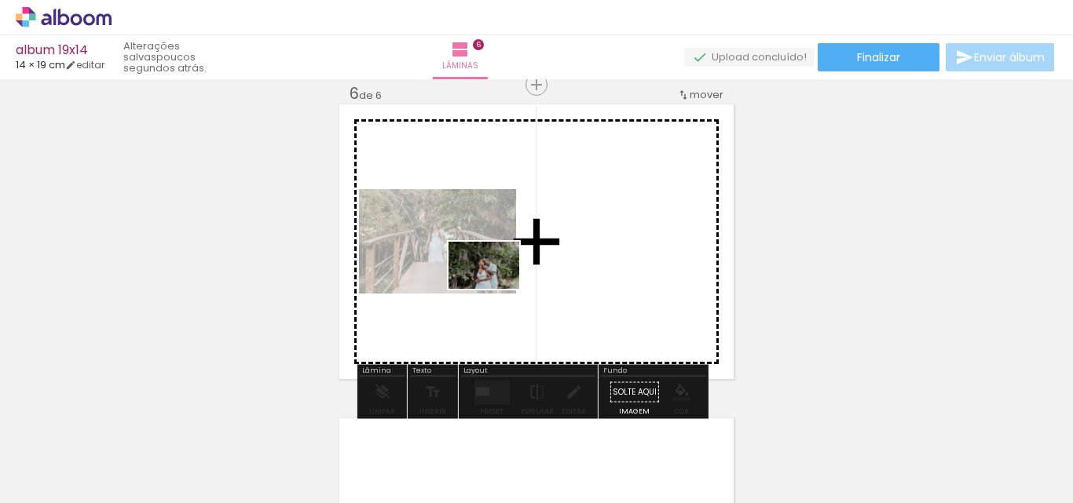
drag, startPoint x: 168, startPoint y: 465, endPoint x: 496, endPoint y: 289, distance: 371.7
click at [496, 289] on quentale-workspace at bounding box center [536, 251] width 1073 height 503
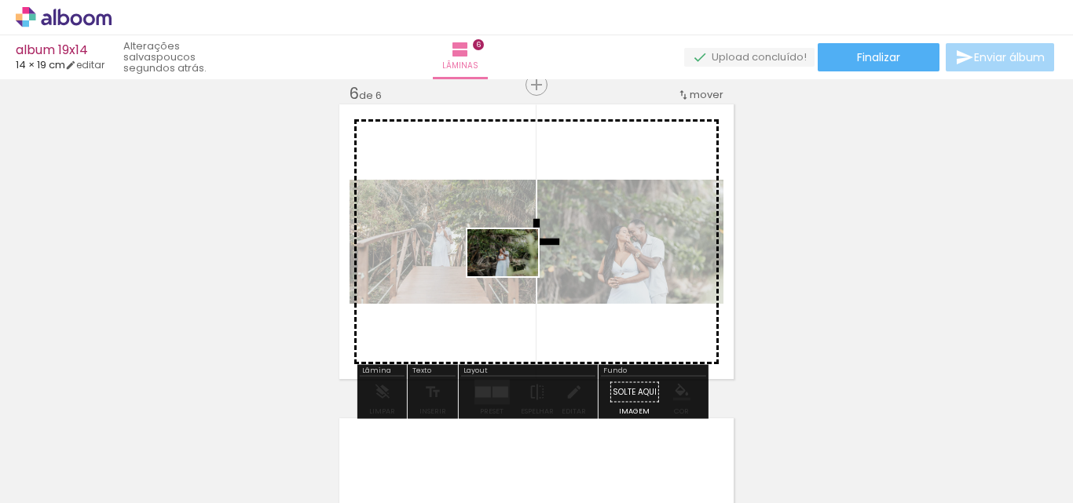
drag, startPoint x: 250, startPoint y: 464, endPoint x: 515, endPoint y: 274, distance: 326.4
click at [515, 274] on quentale-workspace at bounding box center [536, 251] width 1073 height 503
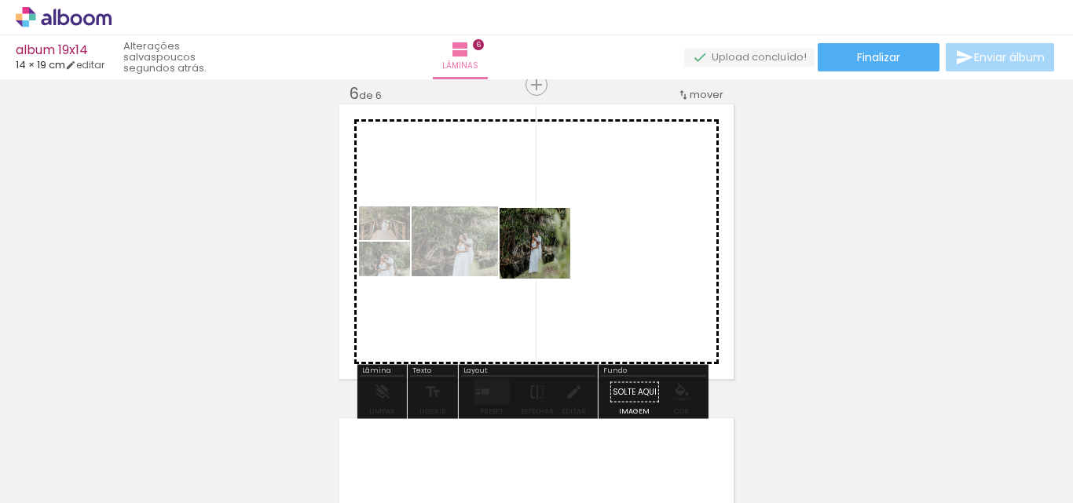
drag, startPoint x: 167, startPoint y: 459, endPoint x: 552, endPoint y: 249, distance: 438.6
click at [552, 249] on quentale-workspace at bounding box center [536, 251] width 1073 height 503
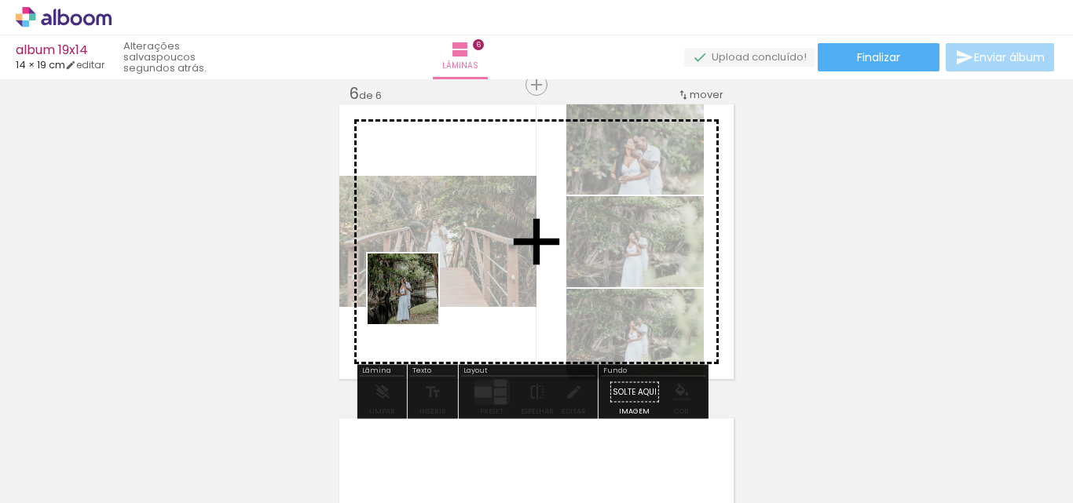
drag, startPoint x: 246, startPoint y: 408, endPoint x: 477, endPoint y: 259, distance: 274.9
click at [477, 259] on quentale-workspace at bounding box center [536, 251] width 1073 height 503
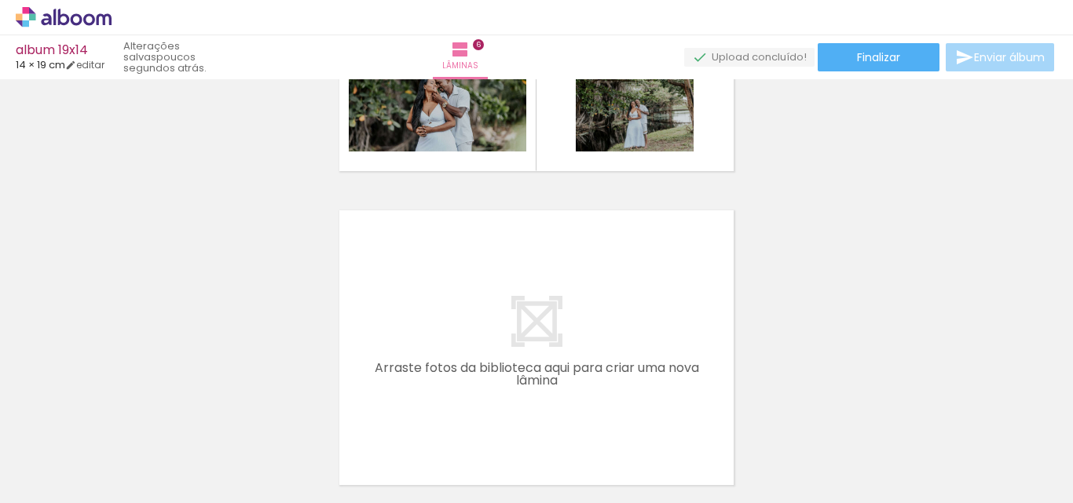
scroll to position [1827, 0]
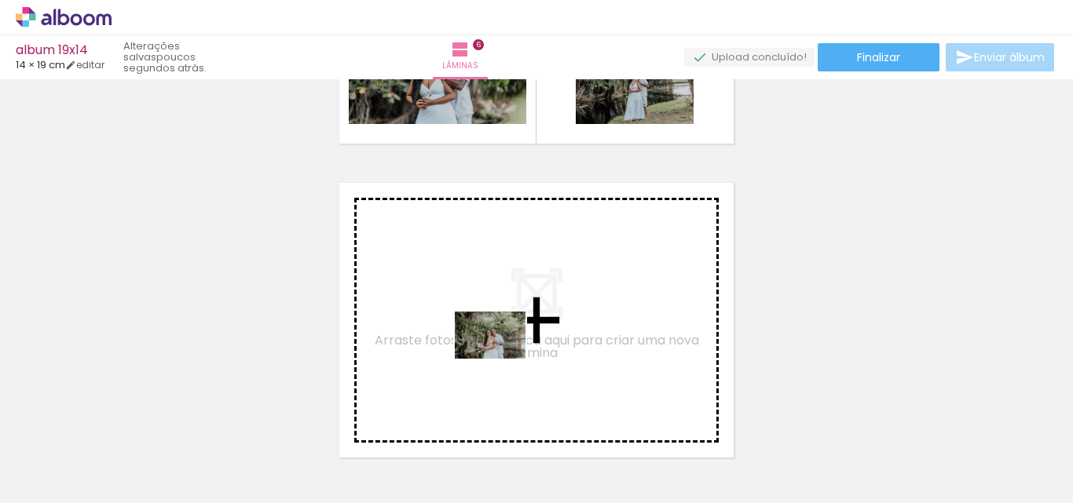
drag, startPoint x: 520, startPoint y: 479, endPoint x: 502, endPoint y: 359, distance: 121.5
click at [502, 359] on quentale-workspace at bounding box center [536, 251] width 1073 height 503
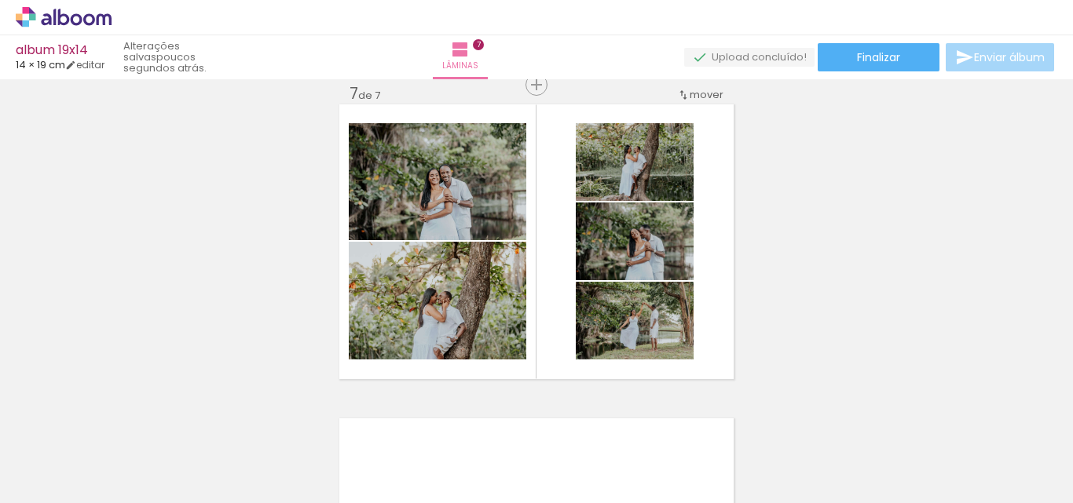
scroll to position [0, 84]
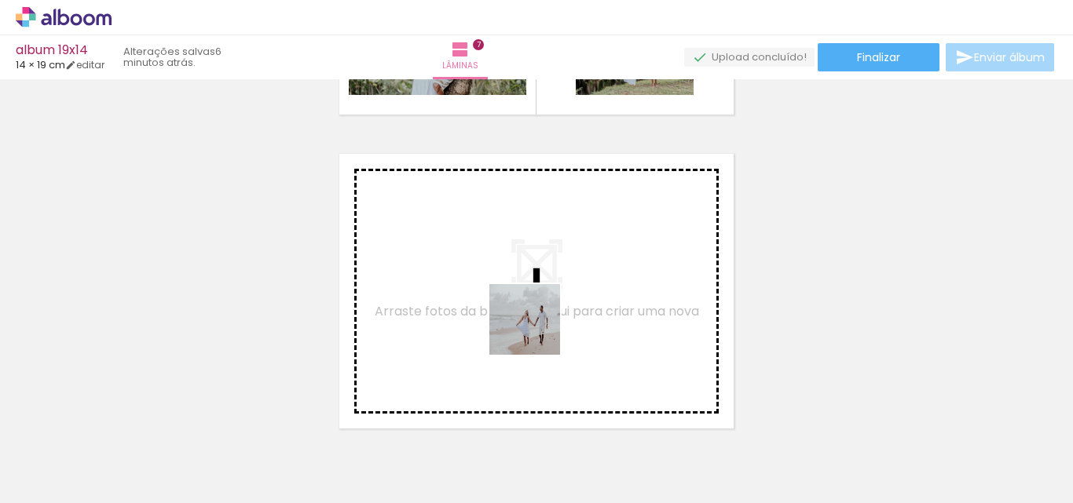
drag, startPoint x: 692, startPoint y: 459, endPoint x: 535, endPoint y: 330, distance: 203.1
click at [535, 330] on quentale-workspace at bounding box center [536, 251] width 1073 height 503
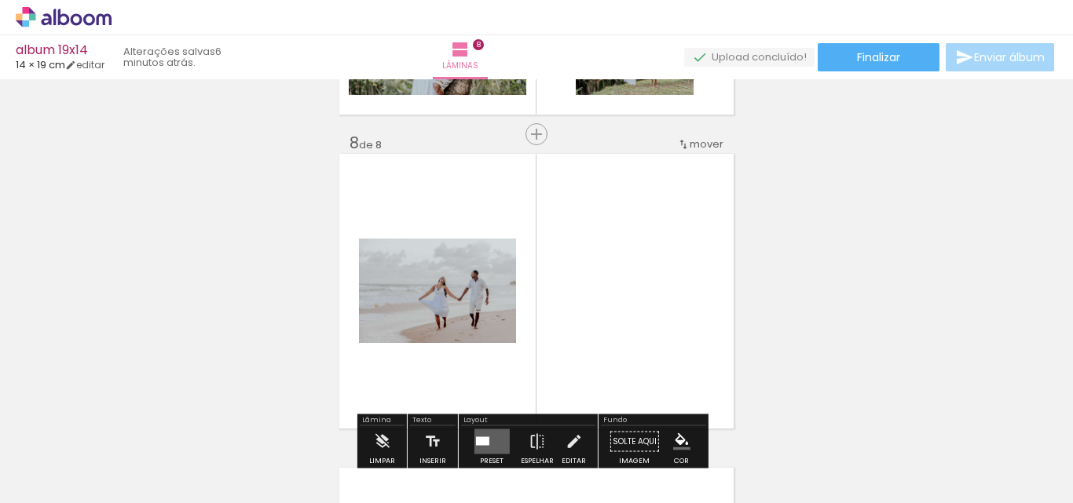
scroll to position [2219, 0]
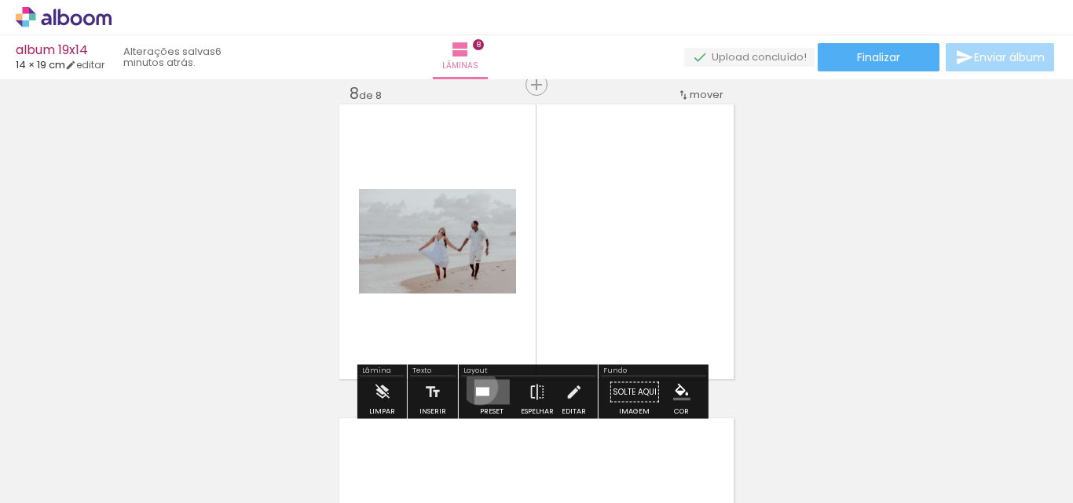
click at [476, 388] on div at bounding box center [481, 392] width 13 height 9
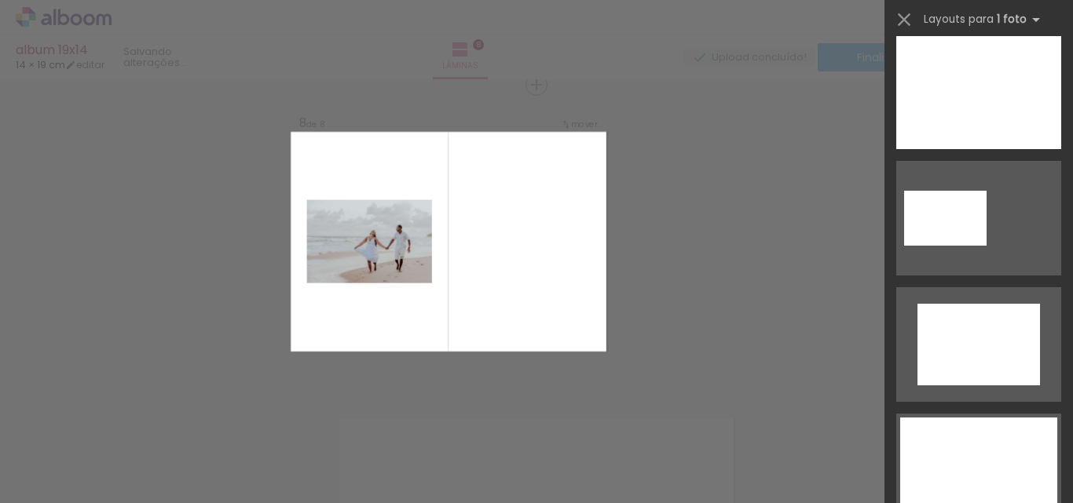
scroll to position [0, 0]
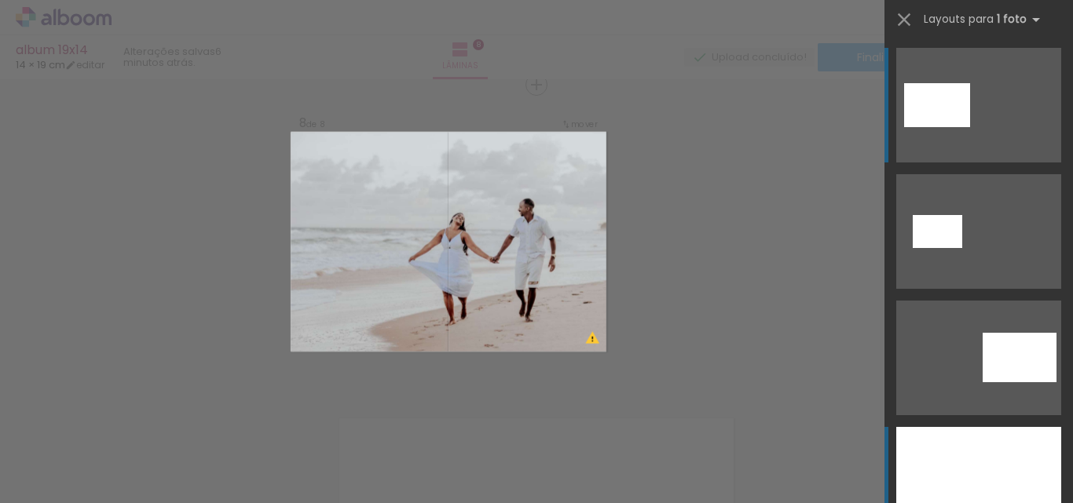
click at [988, 460] on div at bounding box center [978, 484] width 165 height 115
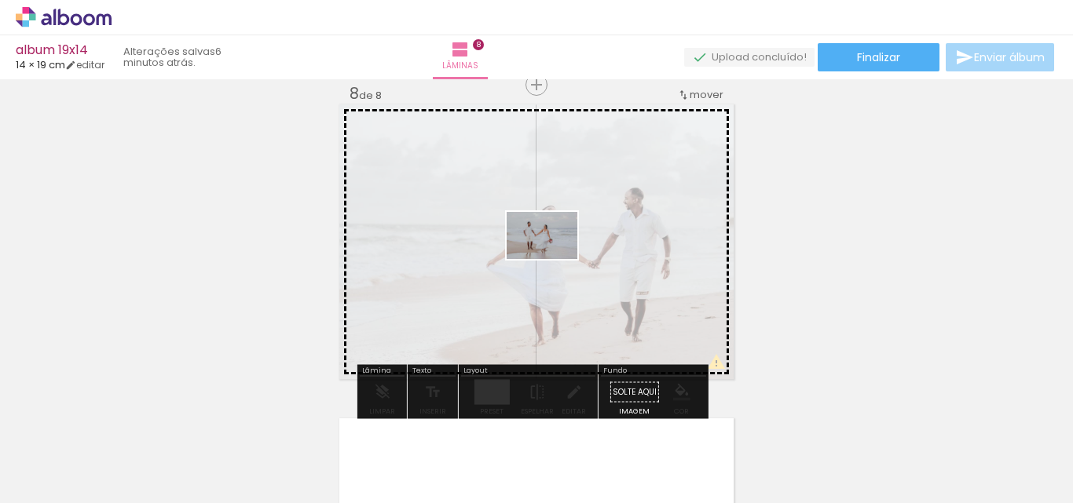
drag, startPoint x: 160, startPoint y: 457, endPoint x: 554, endPoint y: 259, distance: 440.4
click at [554, 259] on quentale-workspace at bounding box center [536, 251] width 1073 height 503
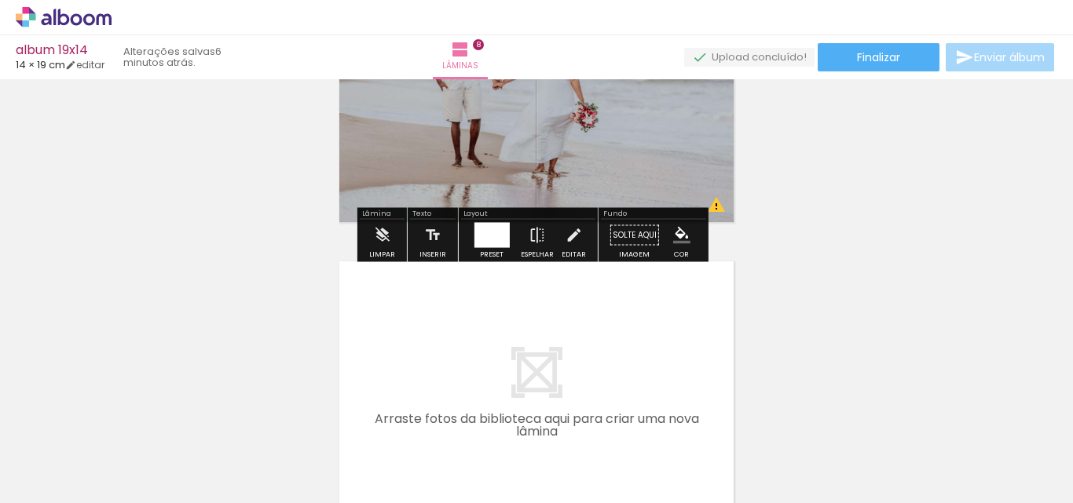
scroll to position [2298, 0]
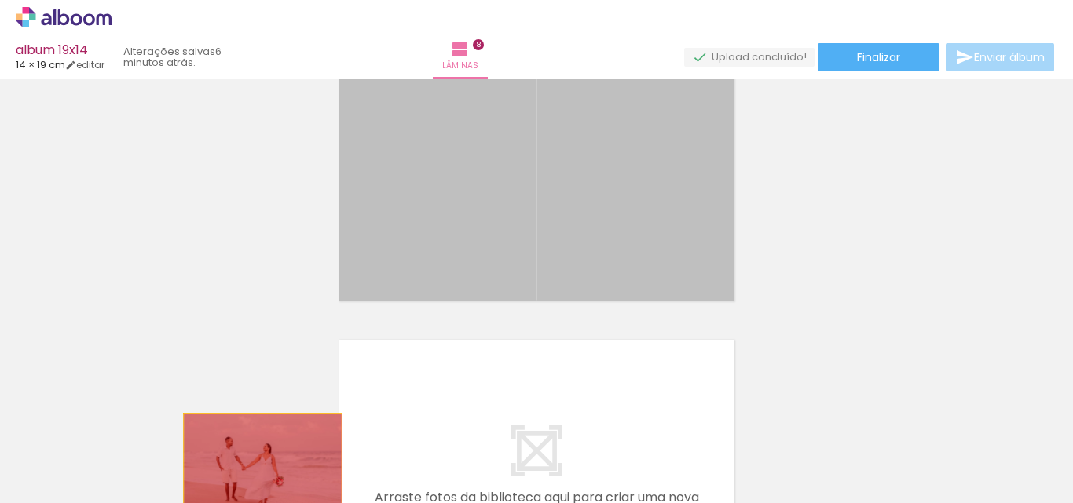
drag, startPoint x: 608, startPoint y: 216, endPoint x: 257, endPoint y: 469, distance: 432.6
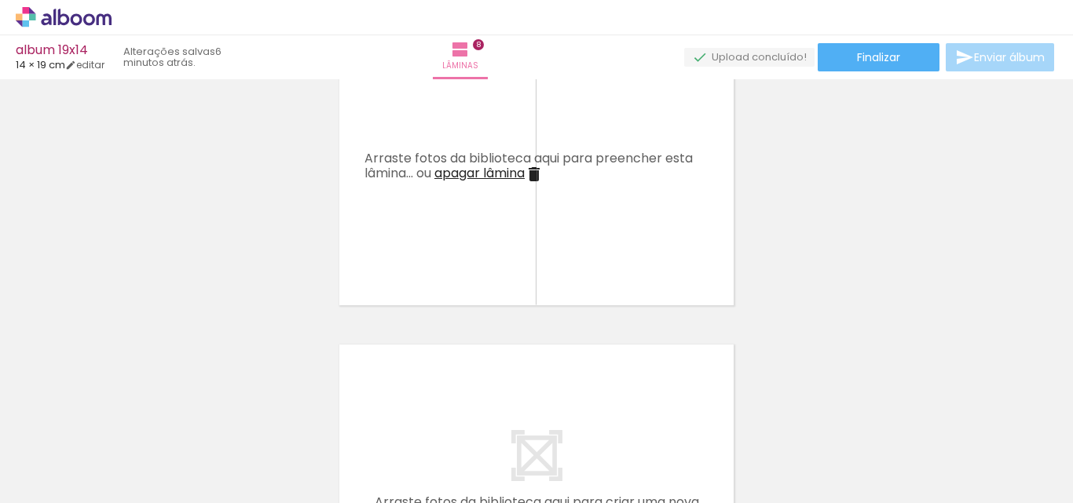
scroll to position [2248, 0]
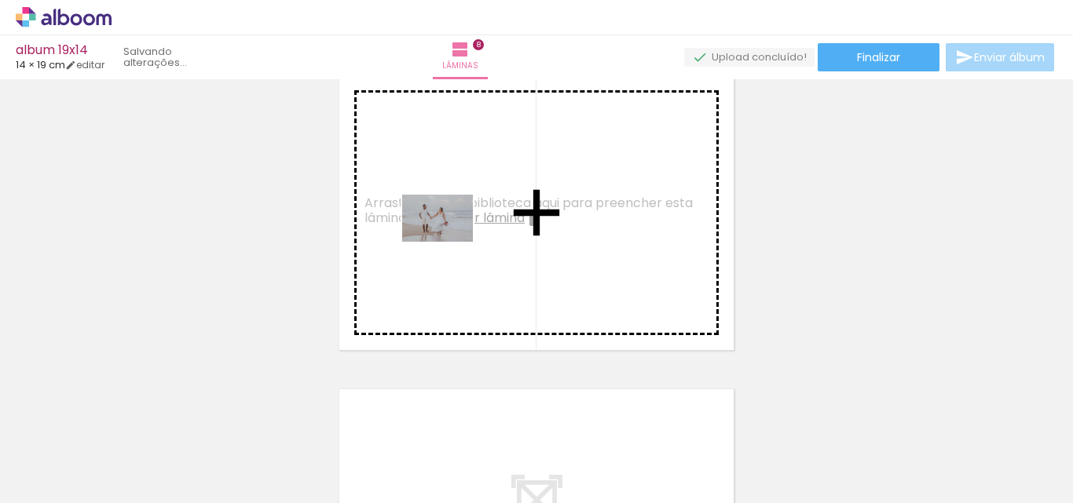
drag, startPoint x: 172, startPoint y: 445, endPoint x: 449, endPoint y: 242, distance: 343.8
click at [449, 242] on quentale-workspace at bounding box center [536, 251] width 1073 height 503
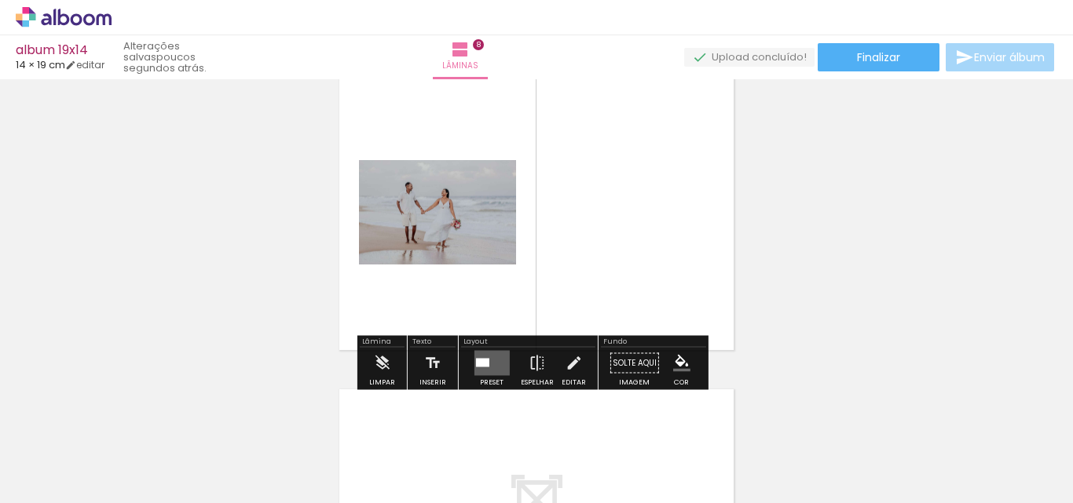
click at [477, 362] on div at bounding box center [481, 363] width 13 height 9
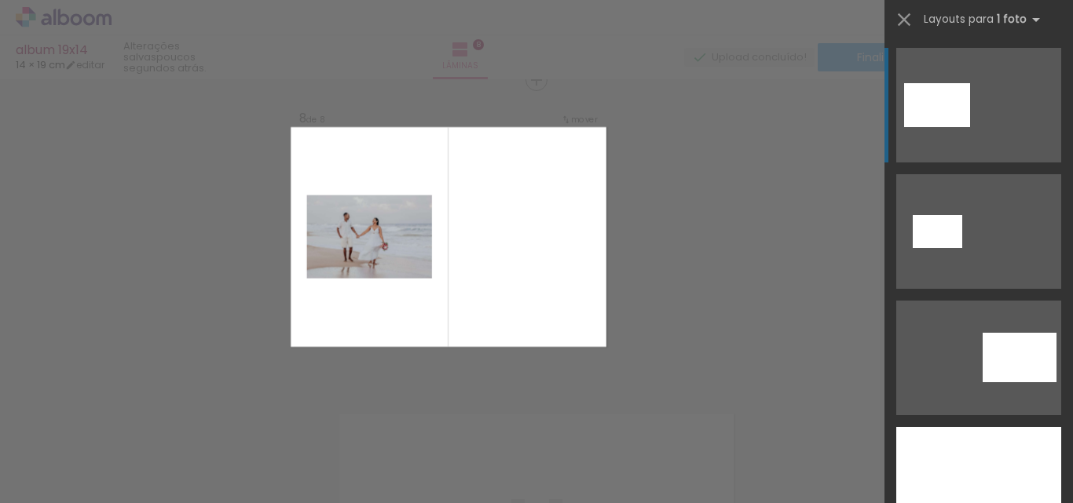
scroll to position [2219, 0]
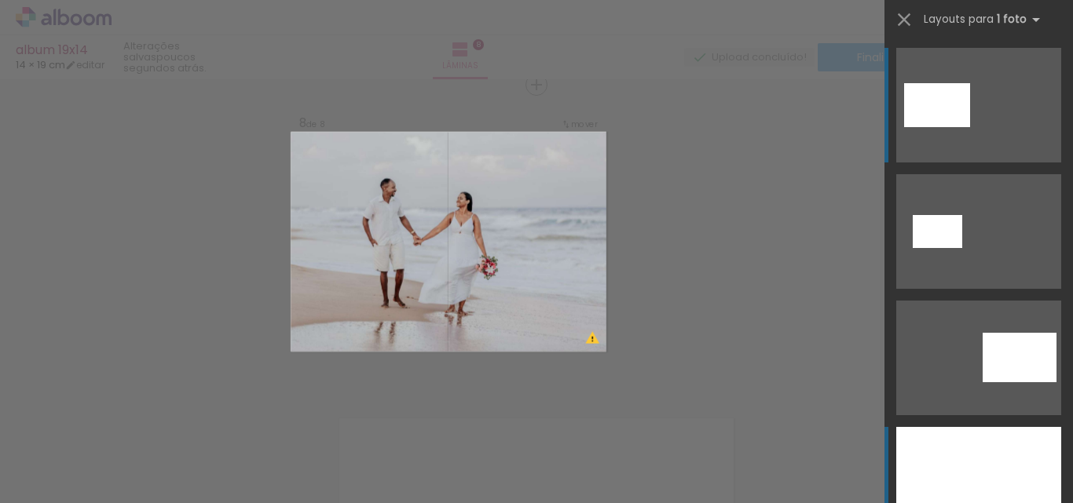
click at [1009, 474] on div at bounding box center [978, 484] width 165 height 115
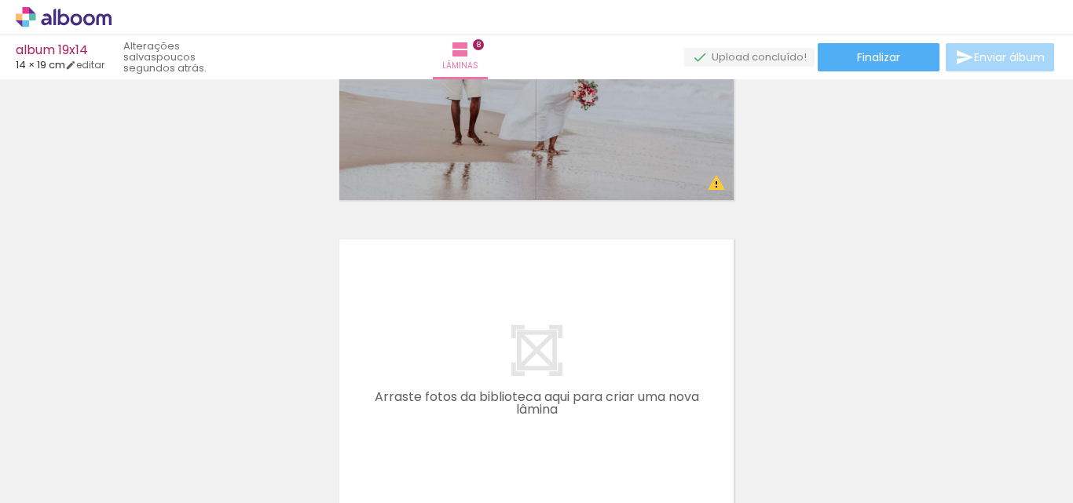
scroll to position [2455, 0]
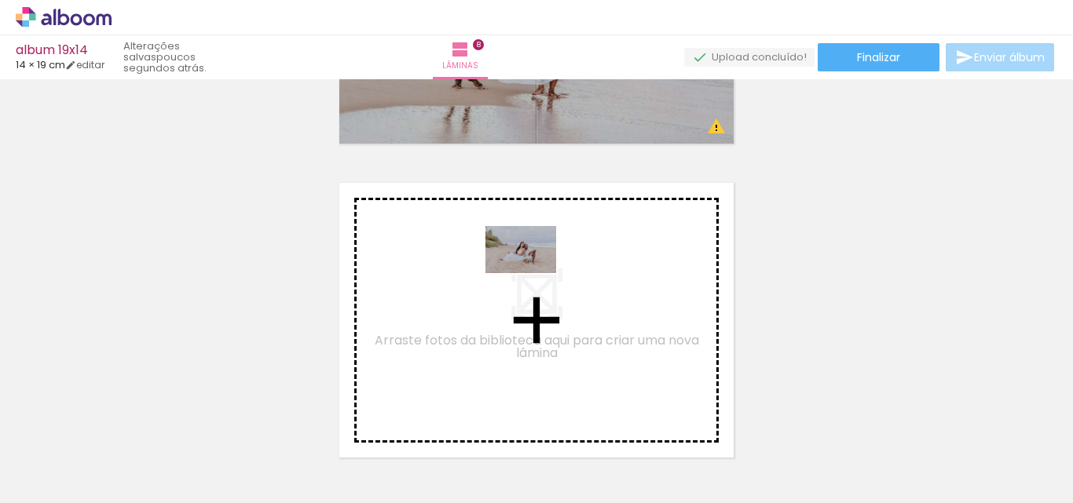
drag, startPoint x: 174, startPoint y: 452, endPoint x: 532, endPoint y: 273, distance: 400.7
click at [532, 273] on quentale-workspace at bounding box center [536, 251] width 1073 height 503
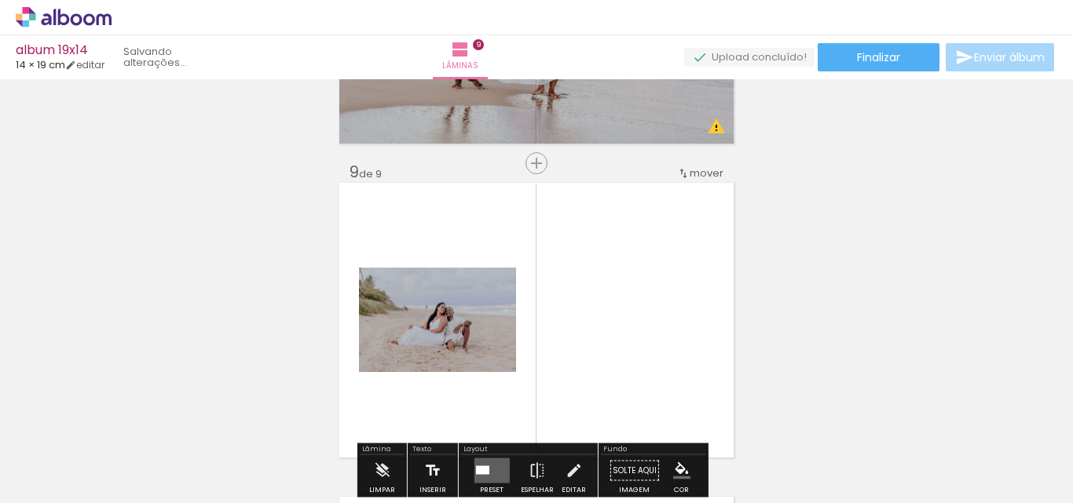
scroll to position [2533, 0]
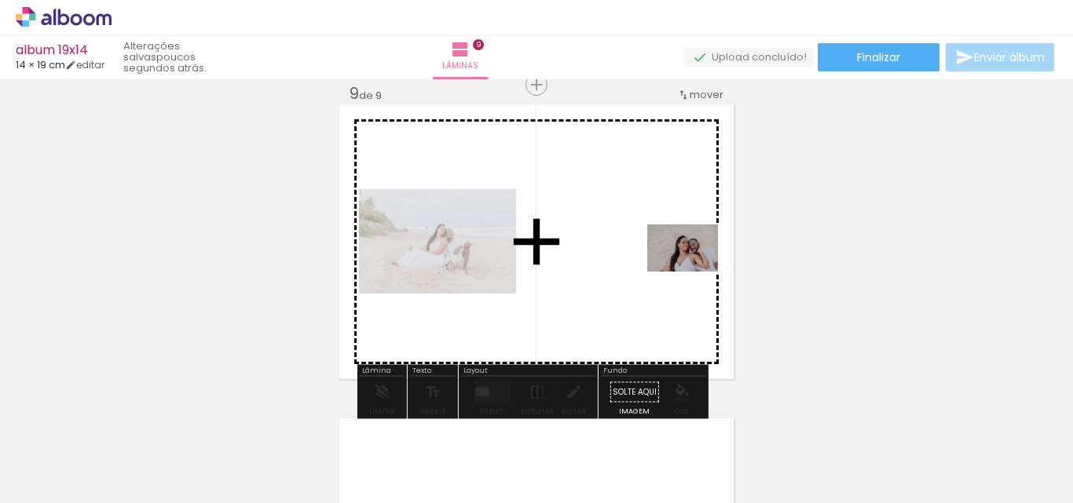
drag, startPoint x: 134, startPoint y: 466, endPoint x: 694, endPoint y: 272, distance: 592.5
click at [694, 272] on quentale-workspace at bounding box center [536, 251] width 1073 height 503
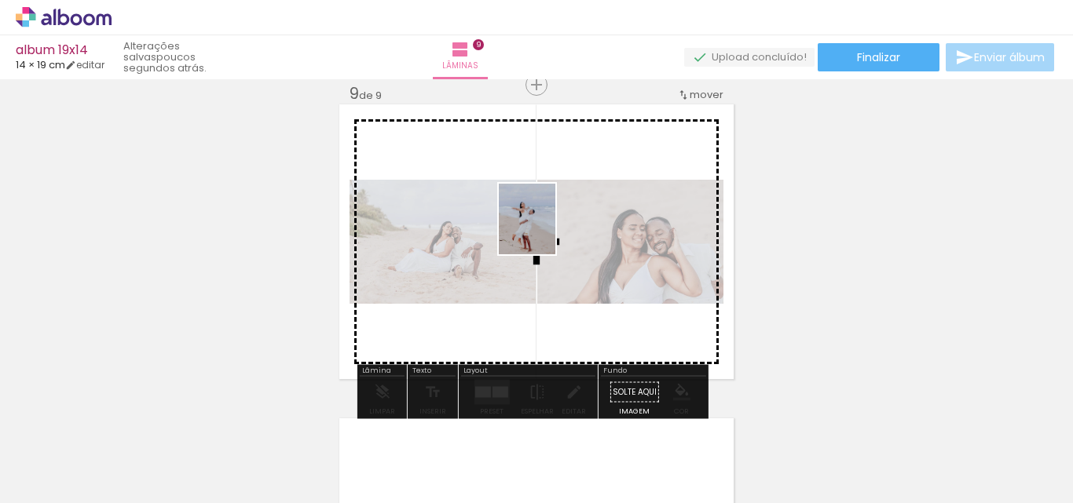
drag, startPoint x: 174, startPoint y: 463, endPoint x: 547, endPoint y: 229, distance: 440.3
click at [547, 229] on quentale-workspace at bounding box center [536, 251] width 1073 height 503
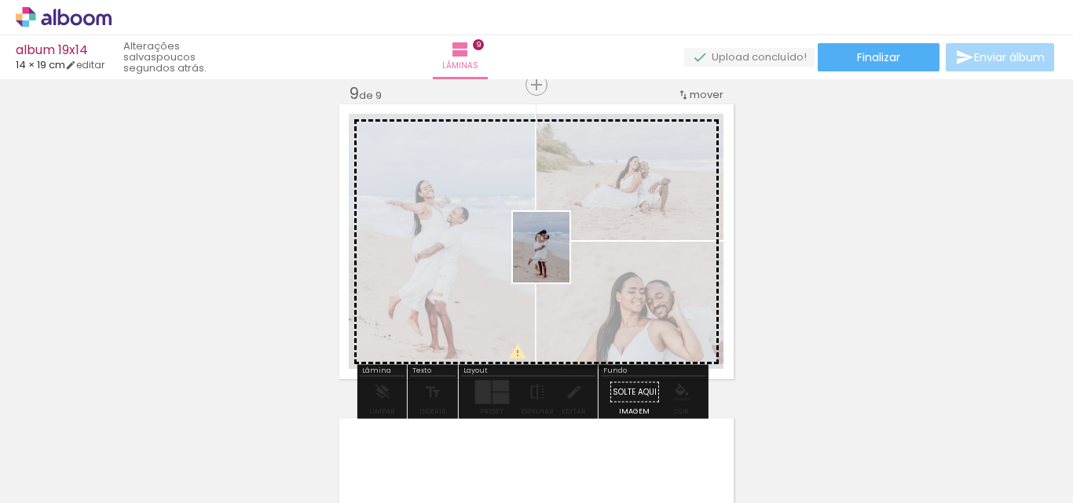
drag, startPoint x: 177, startPoint y: 463, endPoint x: 560, endPoint y: 259, distance: 434.2
click at [560, 259] on quentale-workspace at bounding box center [536, 251] width 1073 height 503
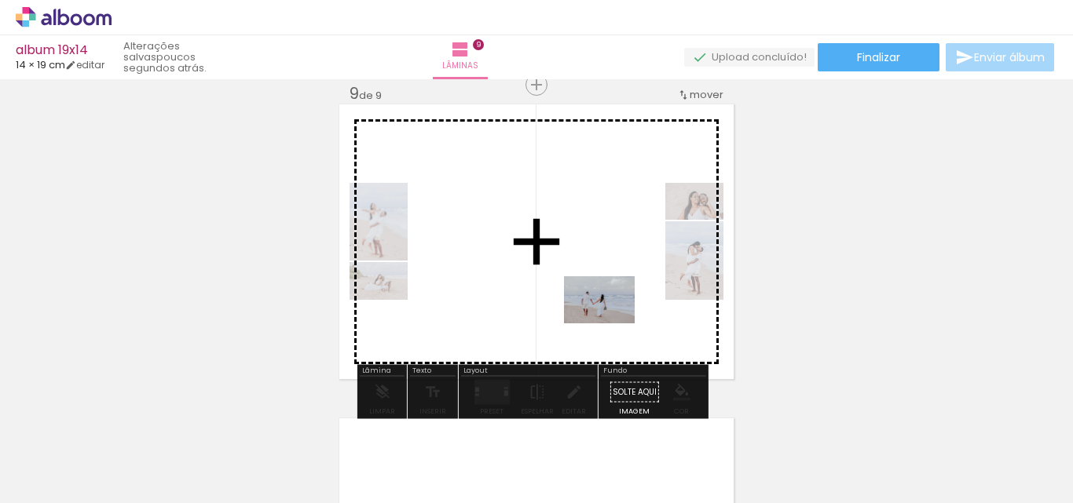
drag, startPoint x: 164, startPoint y: 466, endPoint x: 611, endPoint y: 324, distance: 468.9
click at [611, 324] on quentale-workspace at bounding box center [536, 251] width 1073 height 503
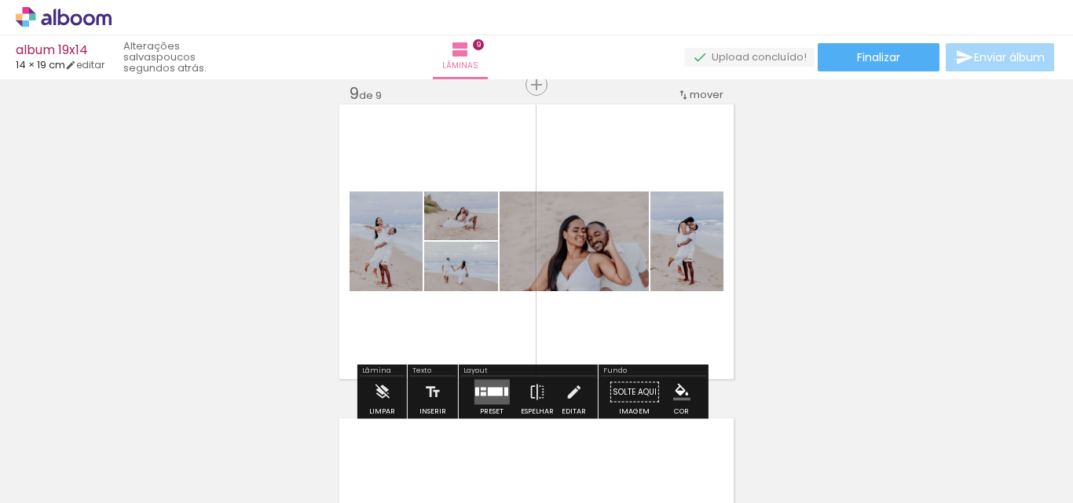
click at [487, 395] on div at bounding box center [494, 392] width 15 height 9
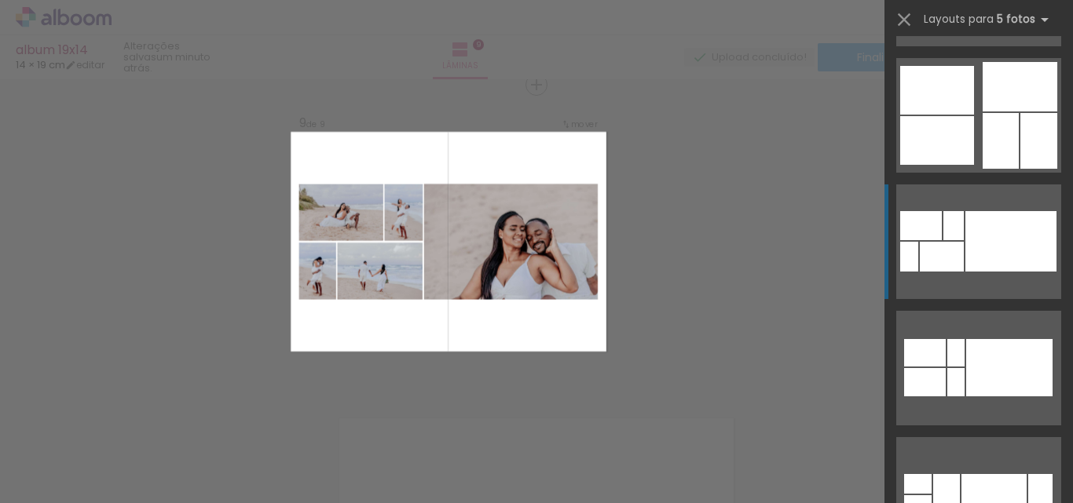
scroll to position [4083, 0]
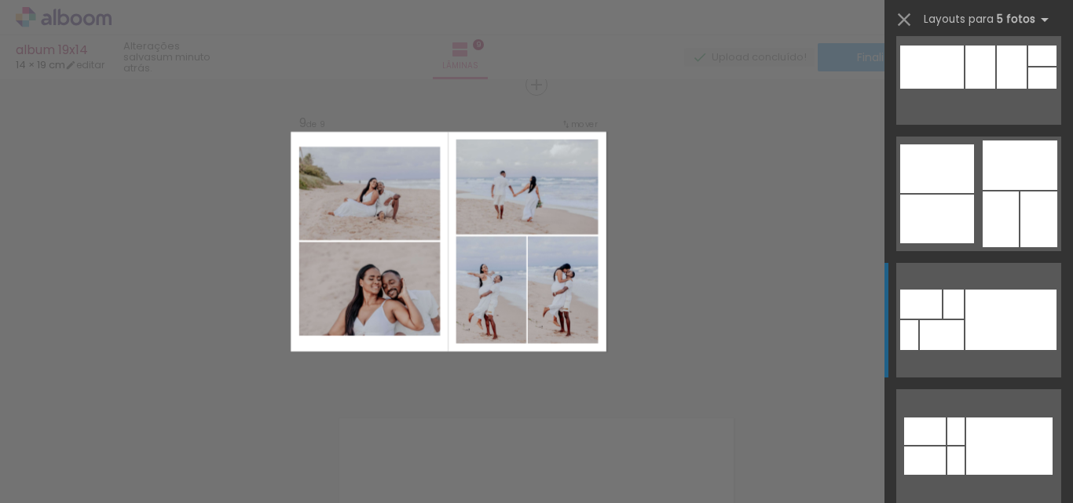
click at [1006, 227] on div at bounding box center [1000, 220] width 36 height 56
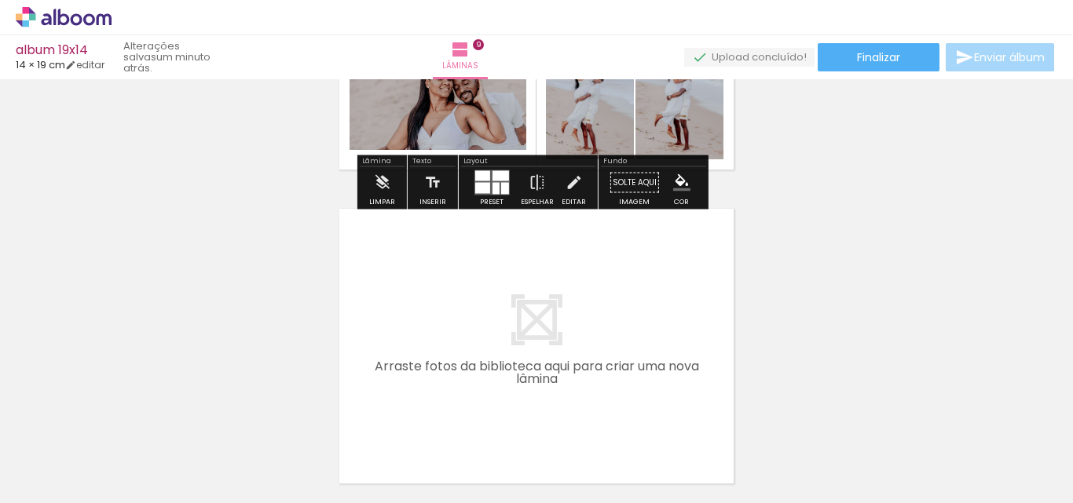
scroll to position [2769, 0]
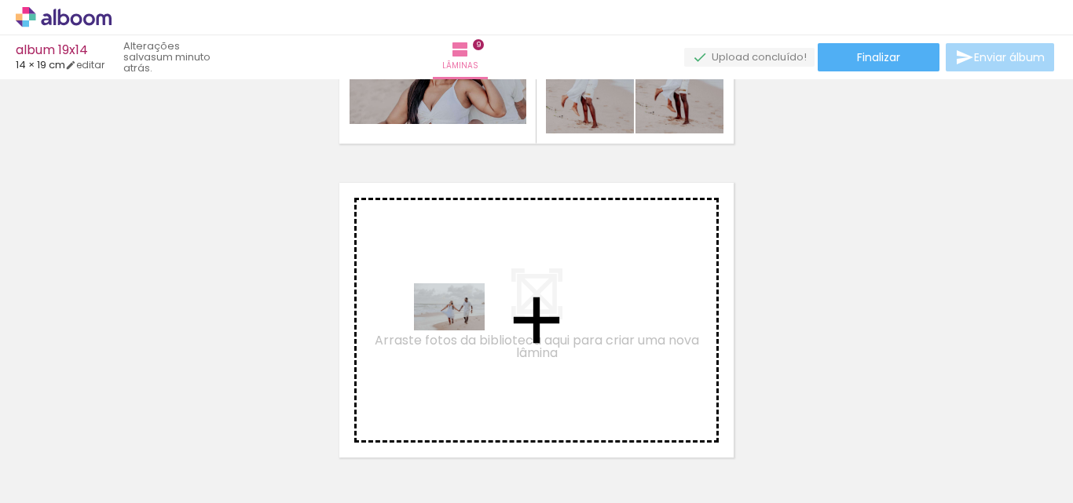
drag, startPoint x: 156, startPoint y: 467, endPoint x: 276, endPoint y: 462, distance: 119.5
click at [461, 329] on quentale-workspace at bounding box center [536, 251] width 1073 height 503
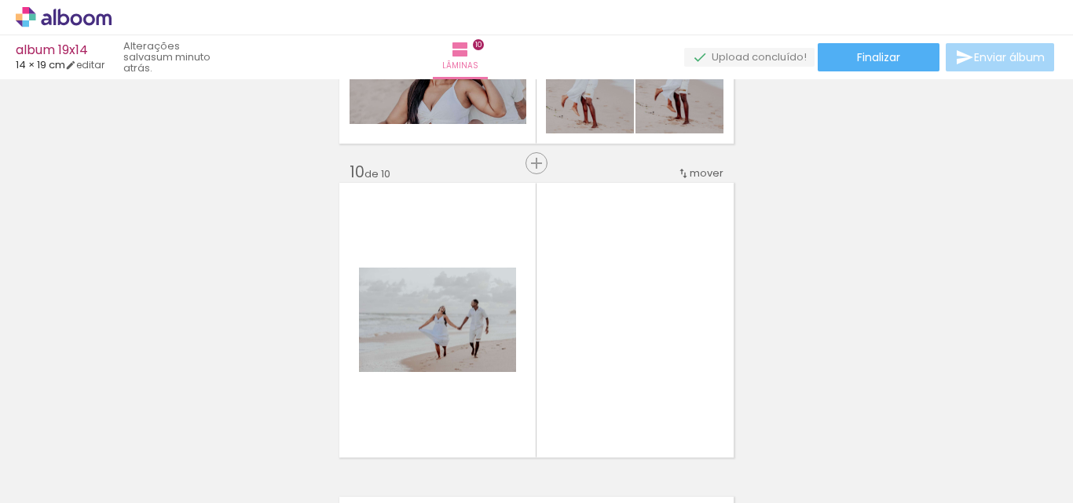
scroll to position [2847, 0]
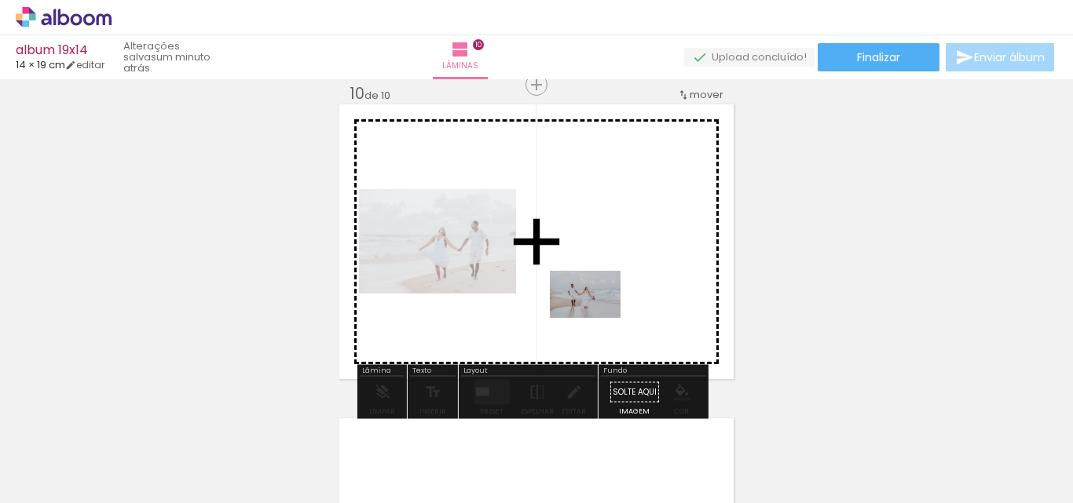
drag, startPoint x: 259, startPoint y: 452, endPoint x: 597, endPoint y: 318, distance: 363.1
click at [597, 318] on quentale-workspace at bounding box center [536, 251] width 1073 height 503
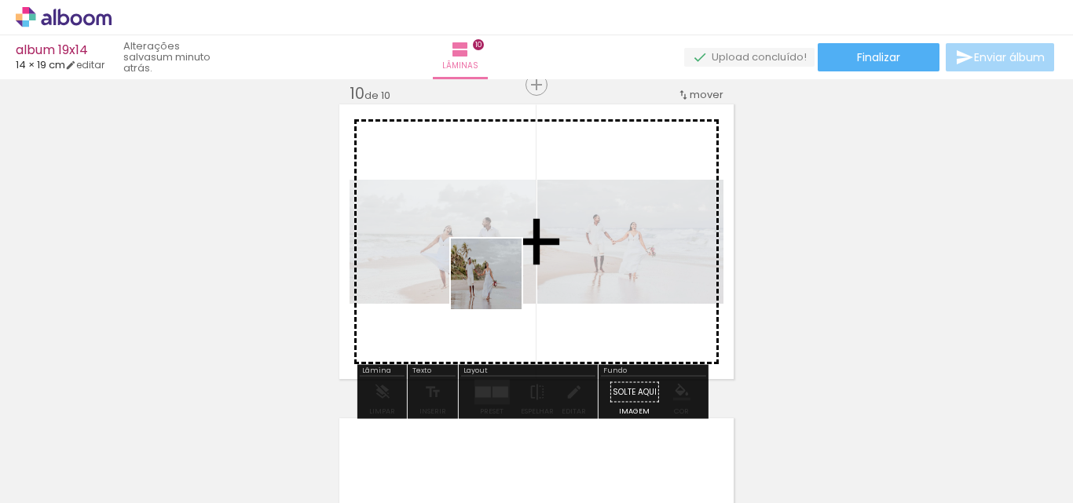
drag, startPoint x: 257, startPoint y: 460, endPoint x: 286, endPoint y: 432, distance: 40.5
click at [504, 276] on quentale-workspace at bounding box center [536, 251] width 1073 height 503
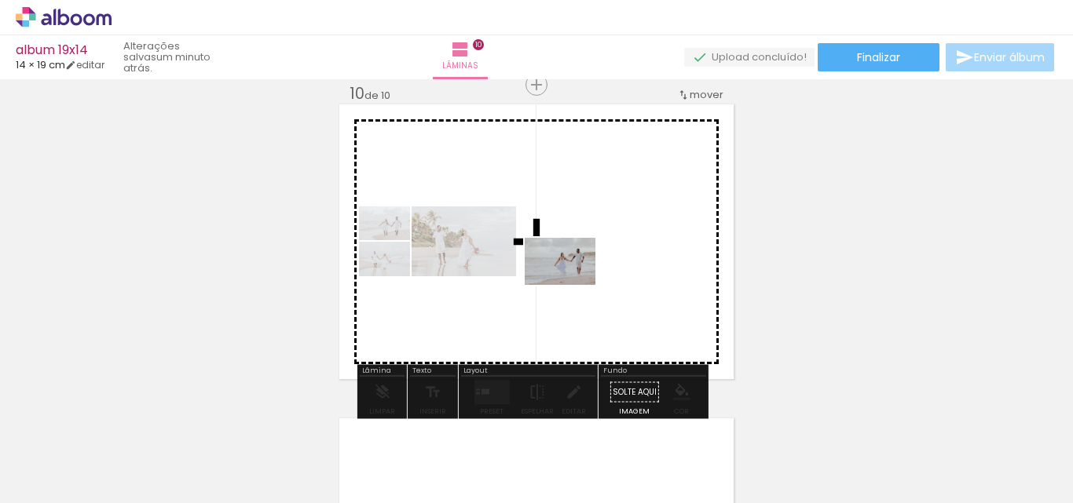
drag, startPoint x: 256, startPoint y: 433, endPoint x: 572, endPoint y: 285, distance: 348.5
click at [572, 285] on quentale-workspace at bounding box center [536, 251] width 1073 height 503
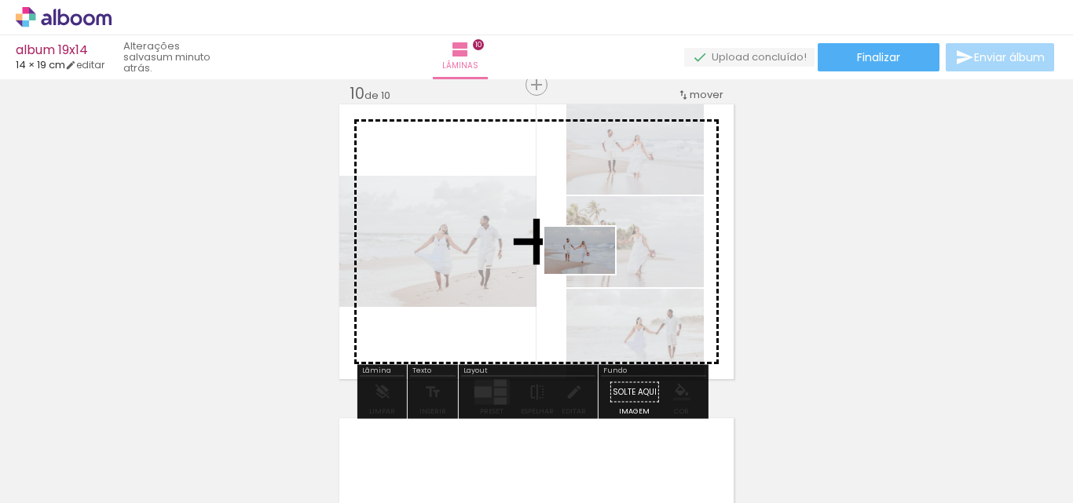
drag, startPoint x: 240, startPoint y: 437, endPoint x: 689, endPoint y: 283, distance: 474.8
click at [576, 275] on quentale-workspace at bounding box center [536, 251] width 1073 height 503
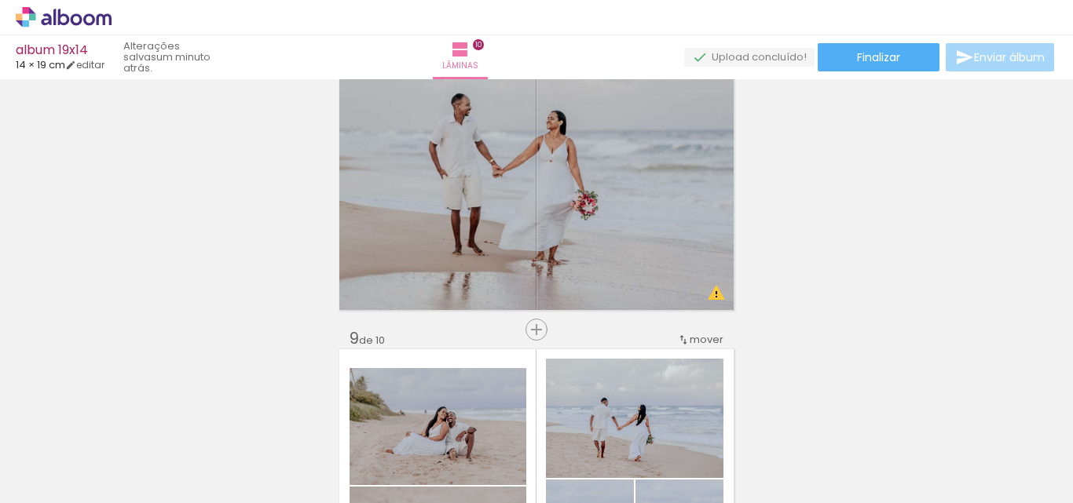
scroll to position [2219, 0]
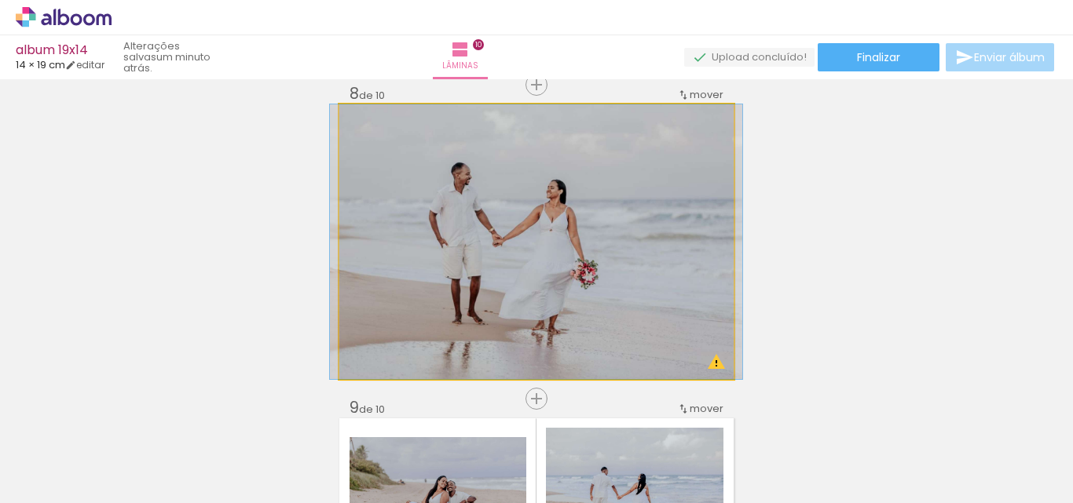
click at [373, 447] on quentale-workspace at bounding box center [536, 251] width 1073 height 503
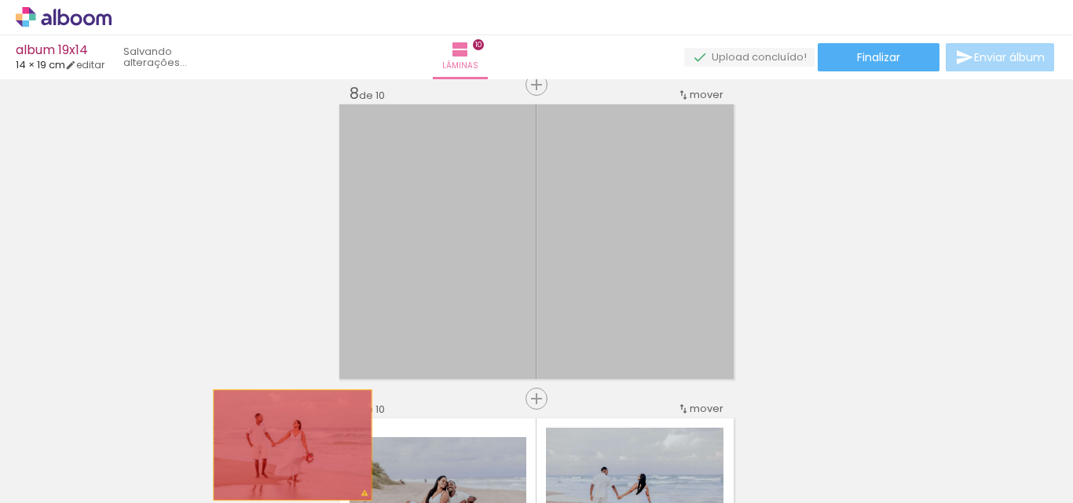
drag, startPoint x: 495, startPoint y: 236, endPoint x: 203, endPoint y: 455, distance: 364.5
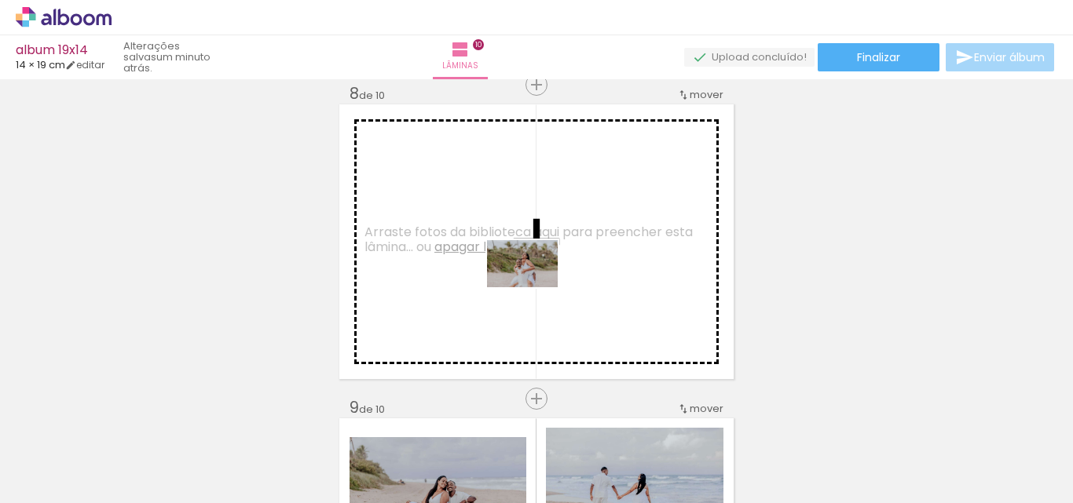
drag, startPoint x: 258, startPoint y: 459, endPoint x: 534, endPoint y: 287, distance: 324.9
click at [534, 287] on quentale-workspace at bounding box center [536, 251] width 1073 height 503
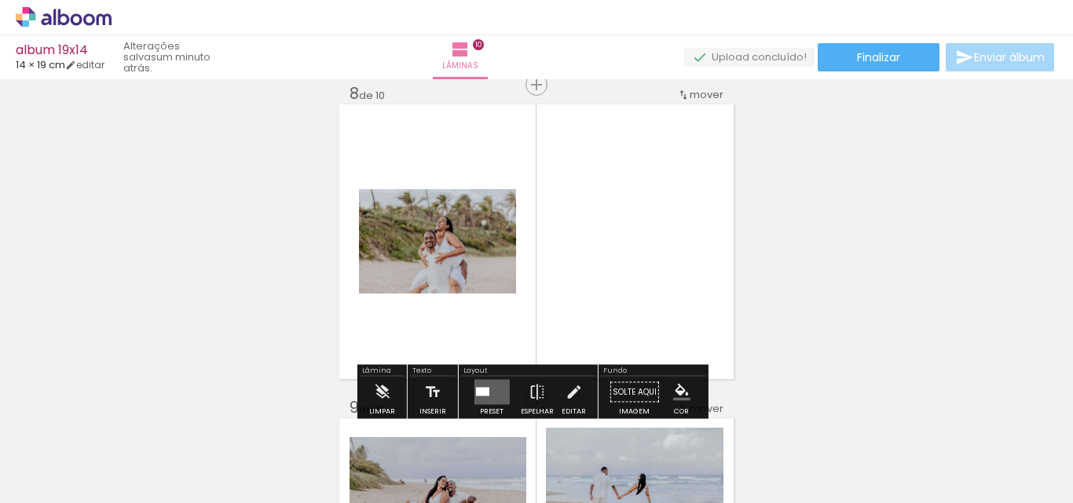
click at [480, 388] on div at bounding box center [481, 392] width 13 height 9
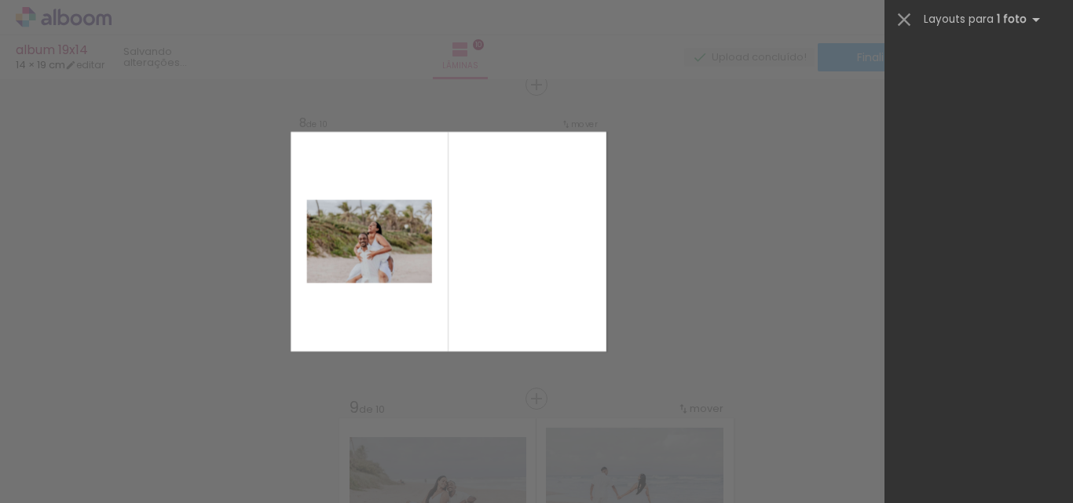
scroll to position [0, 0]
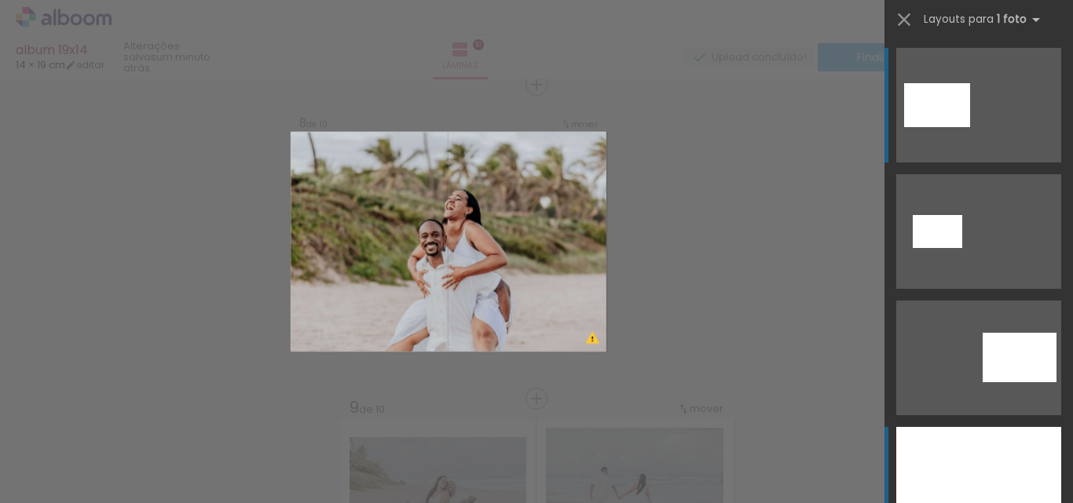
click at [960, 457] on div at bounding box center [978, 484] width 165 height 115
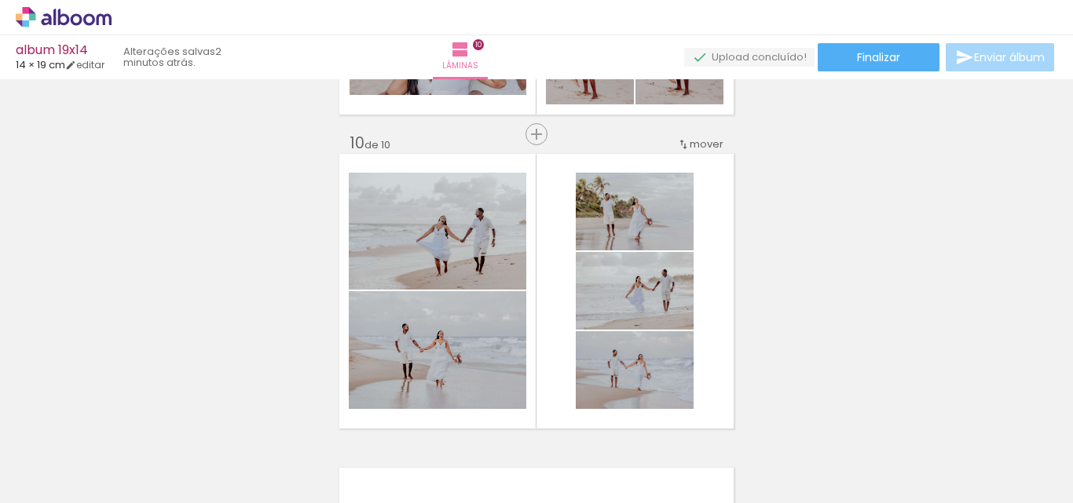
scroll to position [2876, 0]
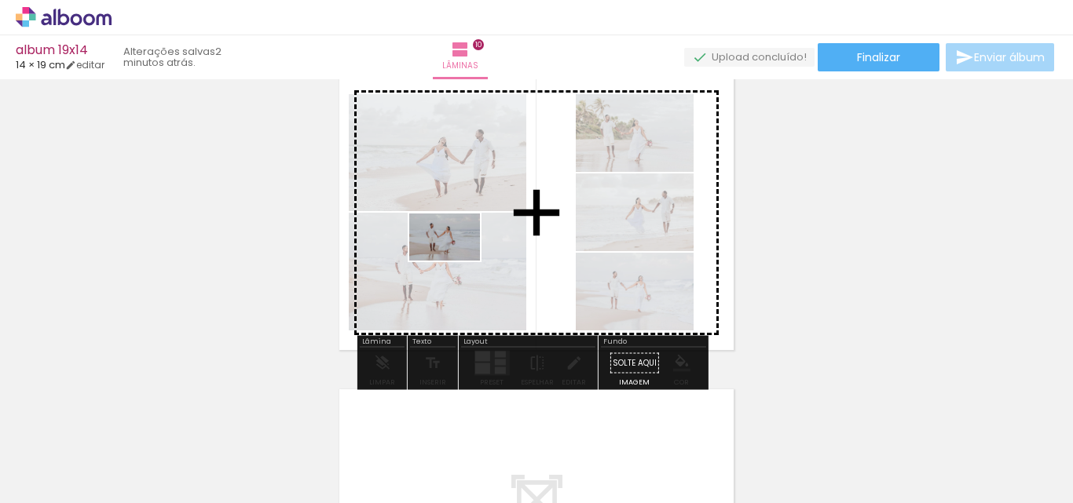
drag, startPoint x: 183, startPoint y: 443, endPoint x: 458, endPoint y: 258, distance: 331.5
click at [458, 258] on quentale-workspace at bounding box center [536, 251] width 1073 height 503
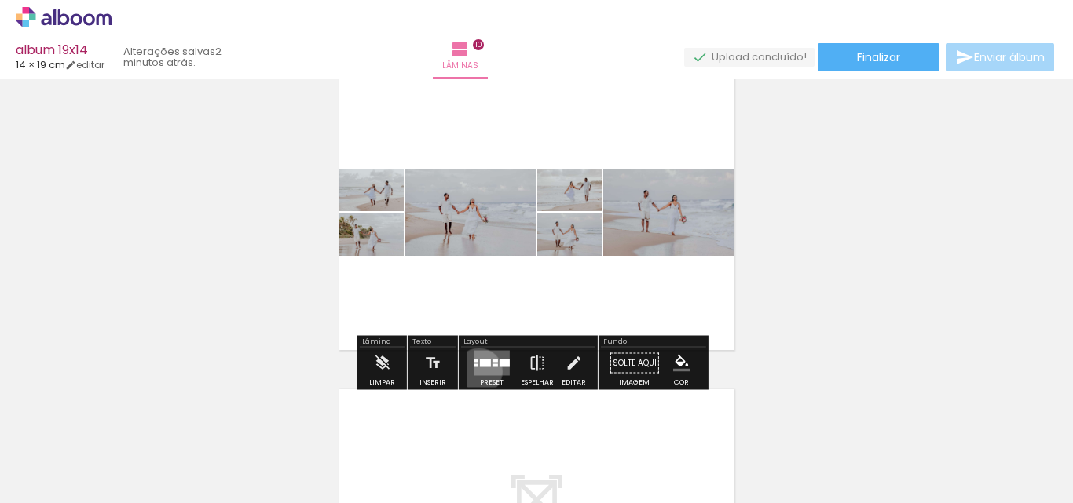
click at [475, 371] on quentale-layouter at bounding box center [491, 363] width 35 height 25
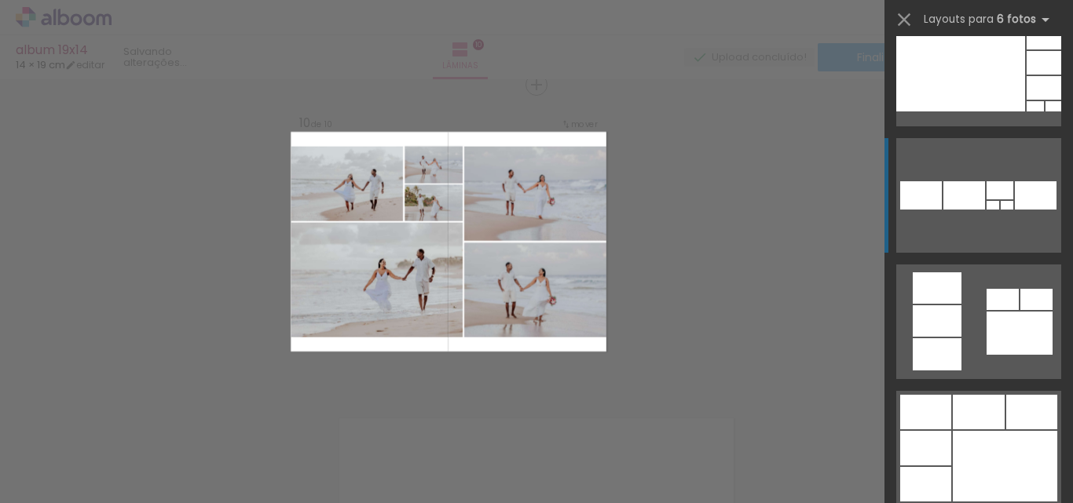
scroll to position [1492, 0]
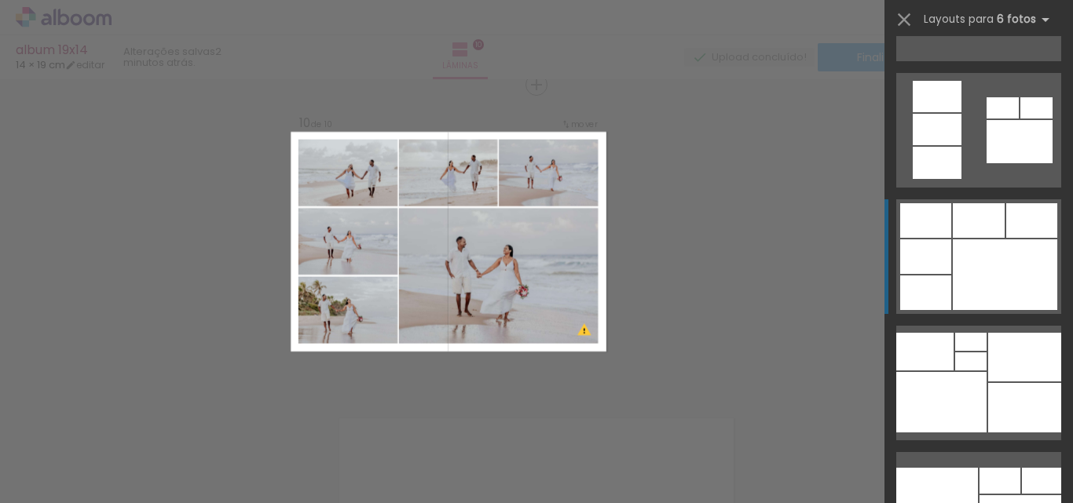
click at [997, 274] on div at bounding box center [1005, 275] width 104 height 71
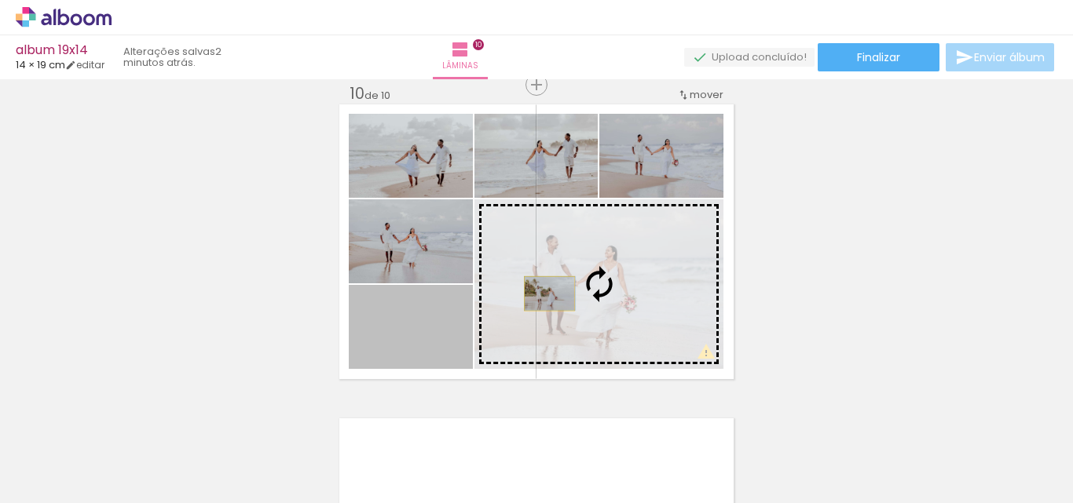
drag, startPoint x: 425, startPoint y: 340, endPoint x: 543, endPoint y: 294, distance: 127.3
click at [0, 0] on slot at bounding box center [0, 0] width 0 height 0
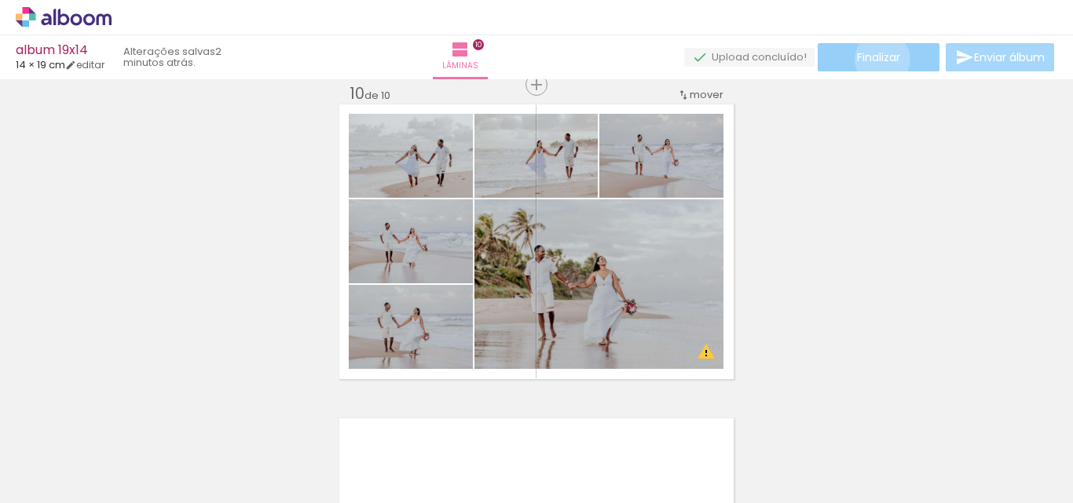
click at [876, 59] on span "Finalizar" at bounding box center [878, 57] width 43 height 11
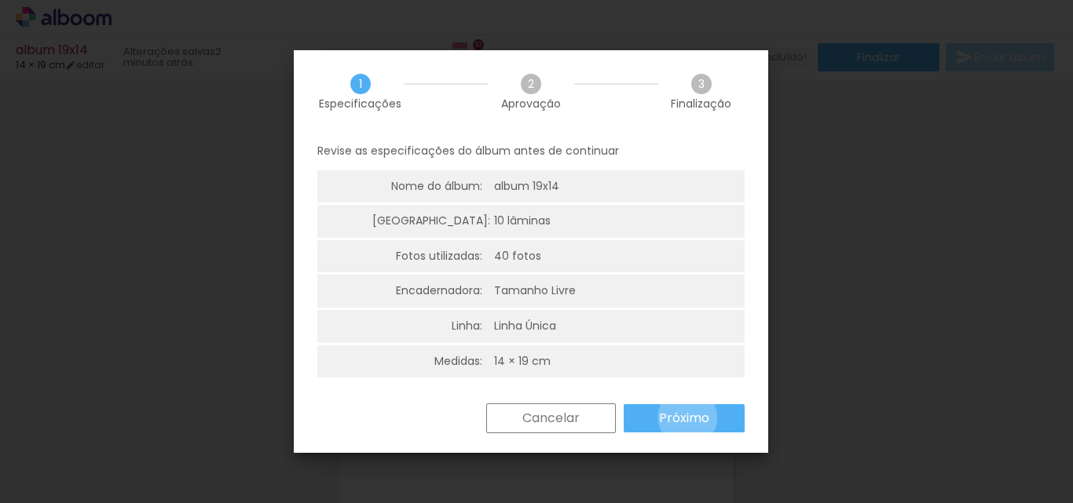
click at [0, 0] on slot "Próximo" at bounding box center [0, 0] width 0 height 0
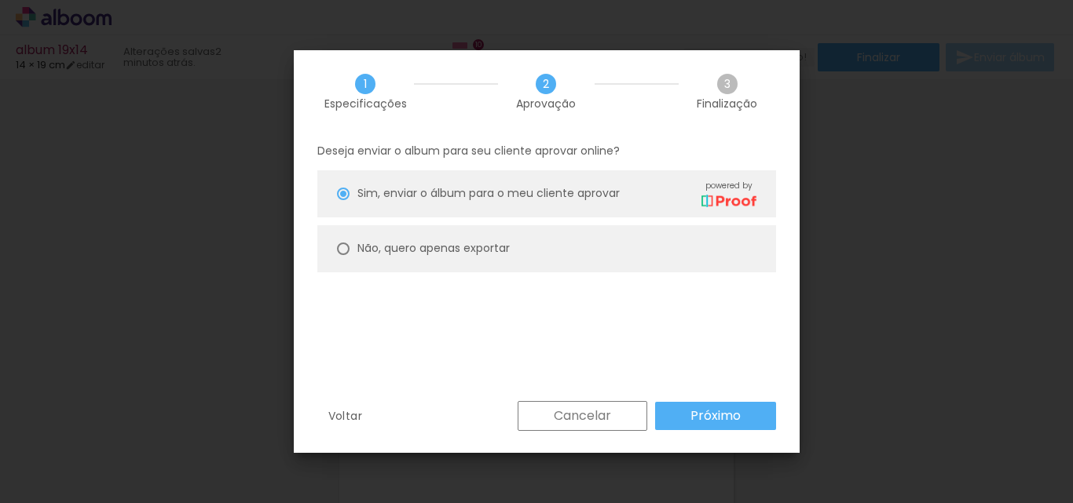
click at [346, 249] on div at bounding box center [343, 249] width 13 height 13
type paper-radio-button "on"
click at [0, 0] on slot "Próximo" at bounding box center [0, 0] width 0 height 0
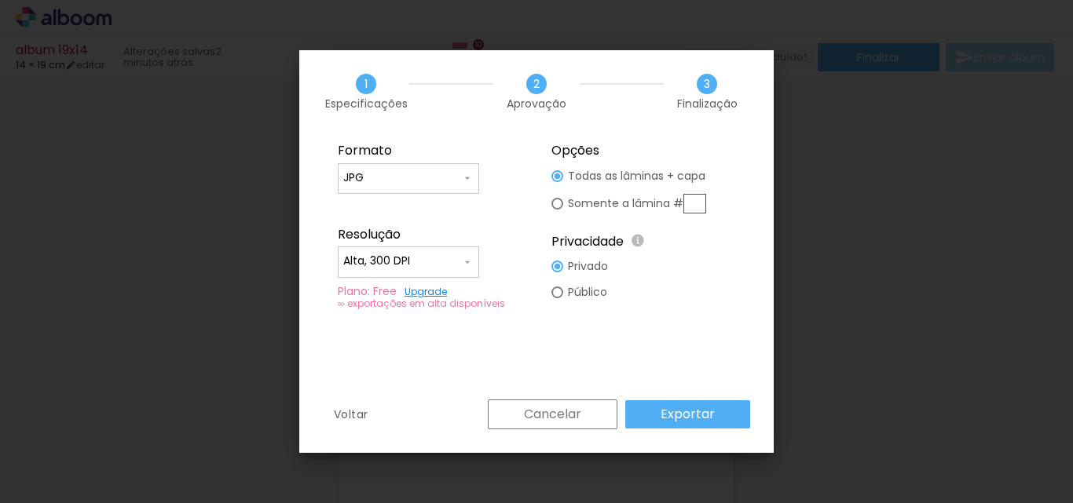
click at [423, 163] on paper-input-container "JPG" at bounding box center [408, 178] width 141 height 31
click at [419, 168] on paper-item "JPG" at bounding box center [408, 175] width 141 height 31
click at [447, 261] on input "Alta, 300 DPI" at bounding box center [402, 262] width 118 height 16
click at [0, 0] on slot "Baixa" at bounding box center [0, 0] width 0 height 0
type input "Baixa"
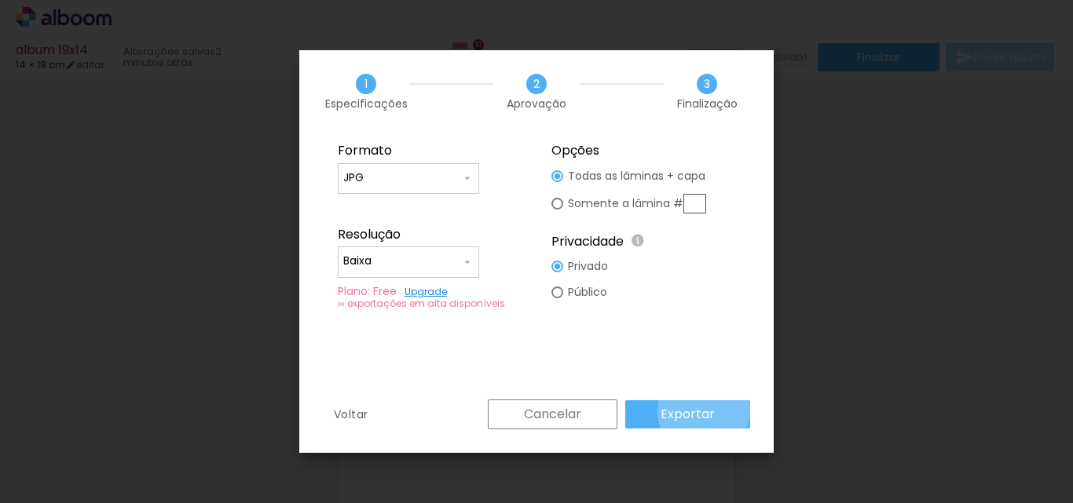
click at [0, 0] on slot "Exportar" at bounding box center [0, 0] width 0 height 0
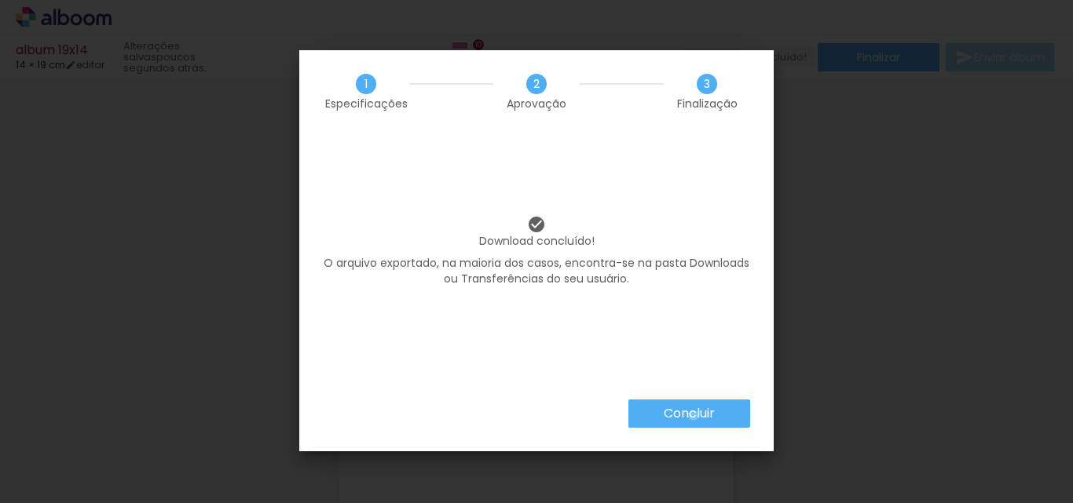
click at [0, 0] on slot "Concluir" at bounding box center [0, 0] width 0 height 0
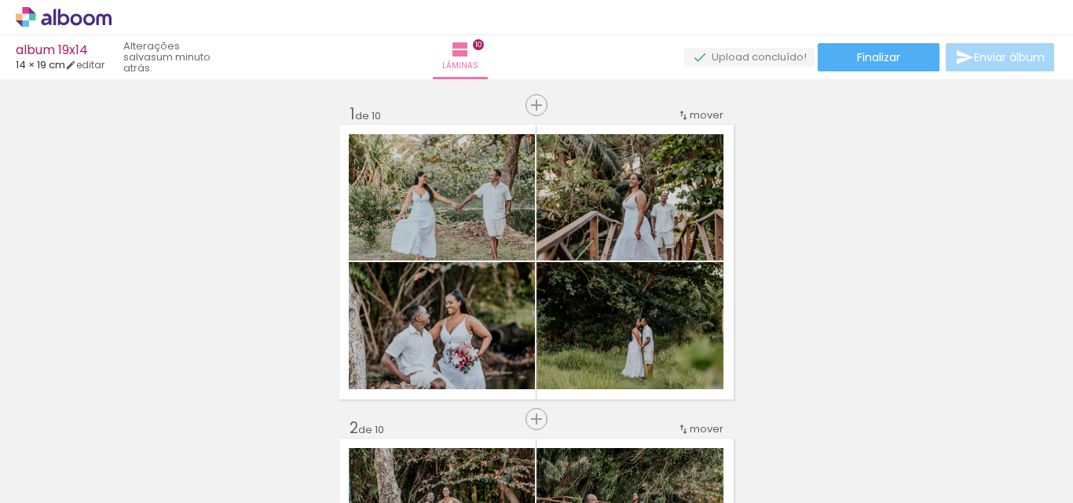
scroll to position [1492, 0]
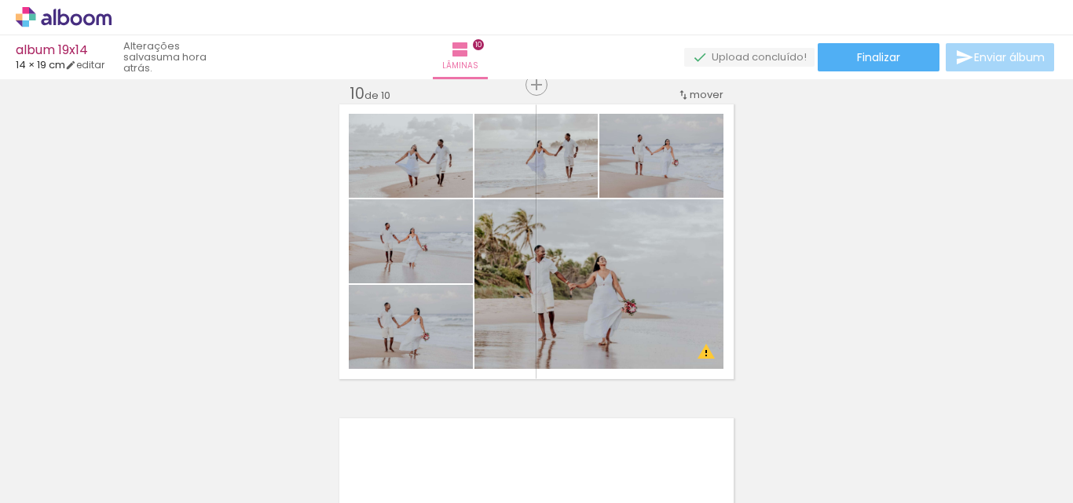
scroll to position [1492, 0]
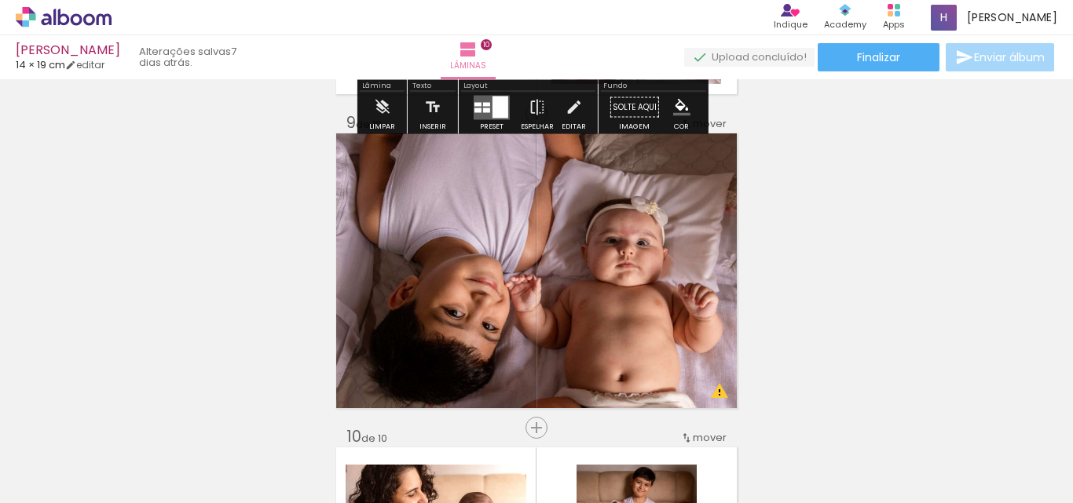
scroll to position [2513, 0]
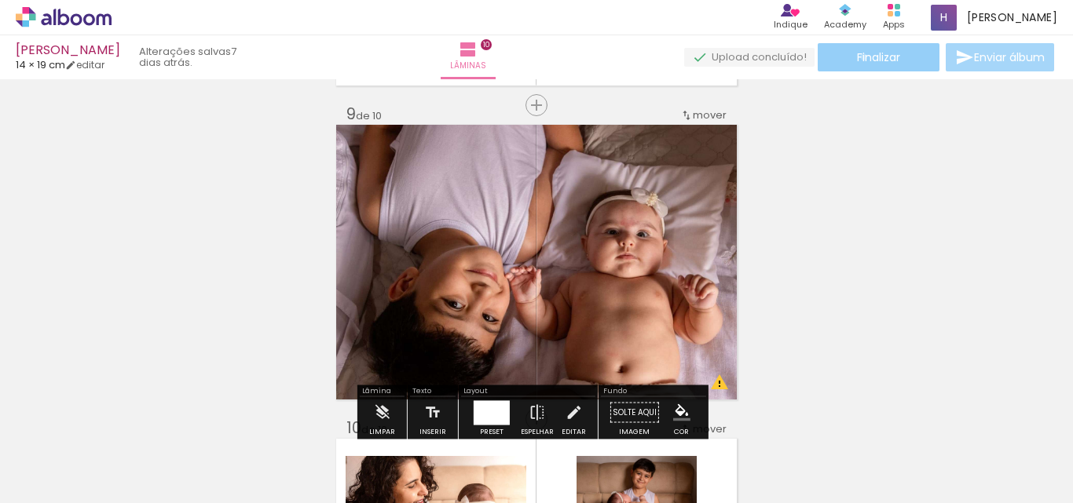
click at [858, 57] on span "Finalizar" at bounding box center [878, 57] width 43 height 11
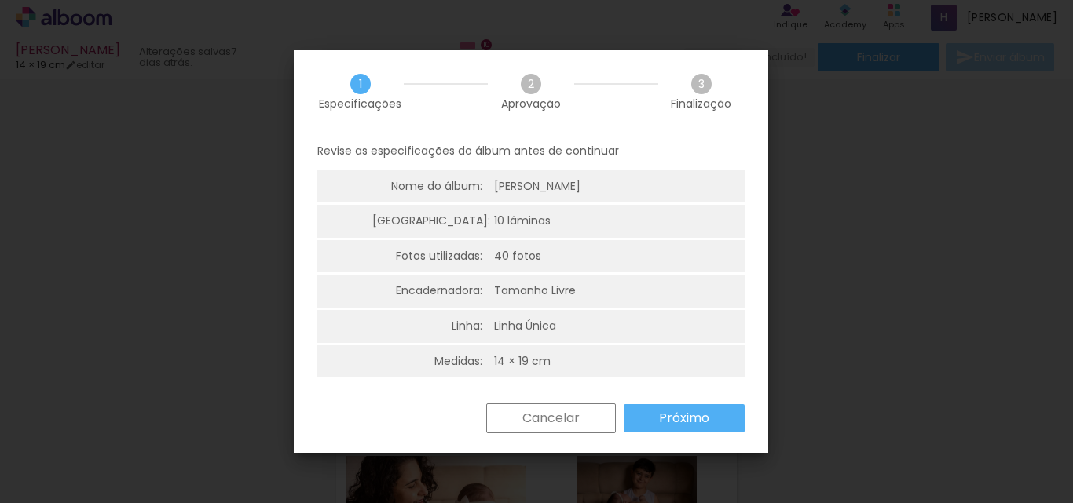
click at [0, 0] on slot "Próximo" at bounding box center [0, 0] width 0 height 0
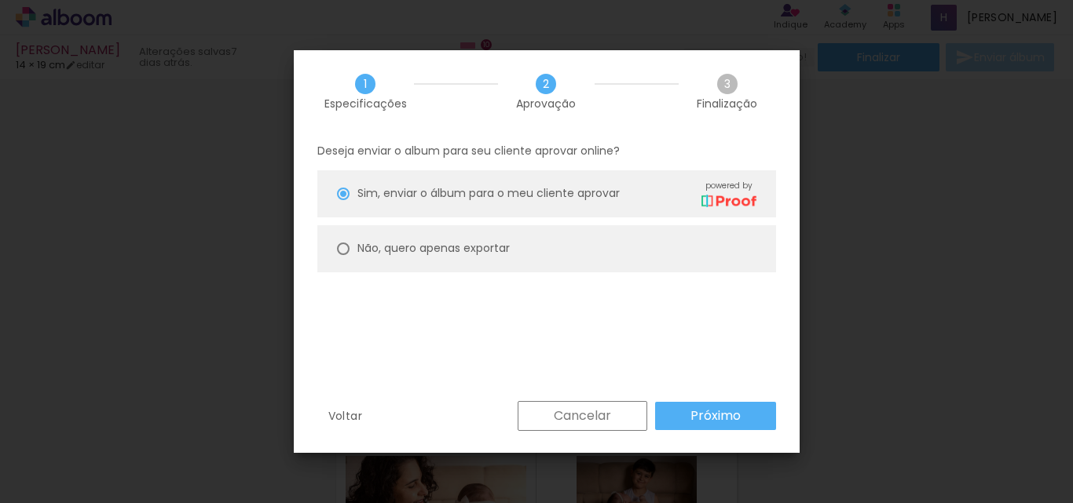
click at [342, 248] on div at bounding box center [343, 249] width 13 height 13
type paper-radio-button "on"
click at [743, 410] on paper-button "Próximo" at bounding box center [715, 416] width 121 height 28
type input "Alta, 300 DPI"
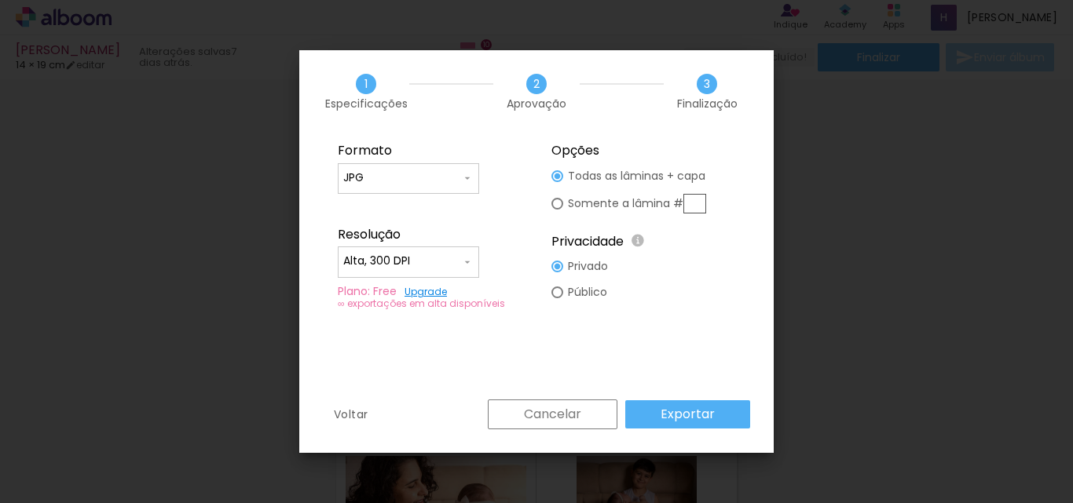
click at [416, 184] on input "JPG" at bounding box center [402, 178] width 118 height 16
click at [389, 208] on paper-item "PDF" at bounding box center [408, 207] width 141 height 31
type input "PDF"
click at [0, 0] on slot "Exportar" at bounding box center [0, 0] width 0 height 0
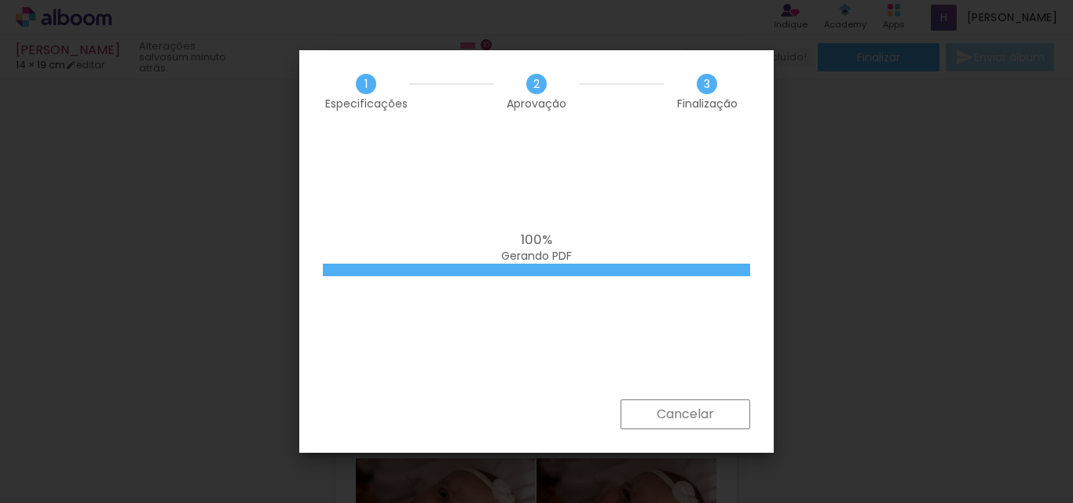
scroll to position [2513, 0]
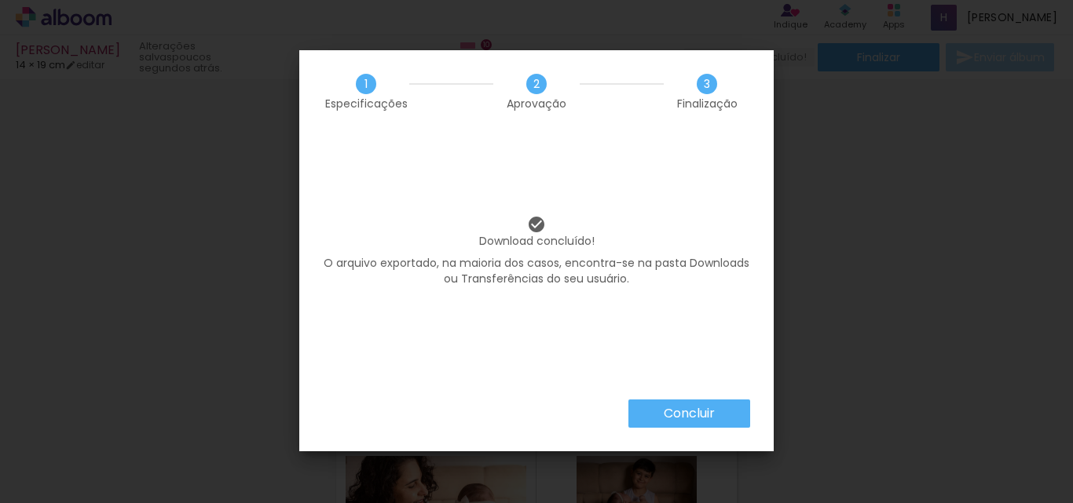
click at [0, 0] on slot "Concluir" at bounding box center [0, 0] width 0 height 0
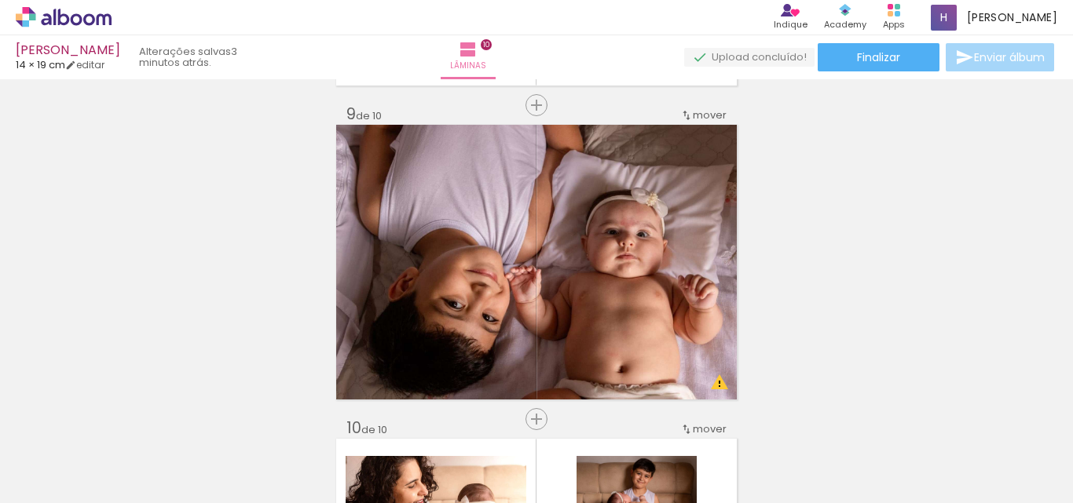
click at [75, 20] on icon at bounding box center [64, 17] width 96 height 20
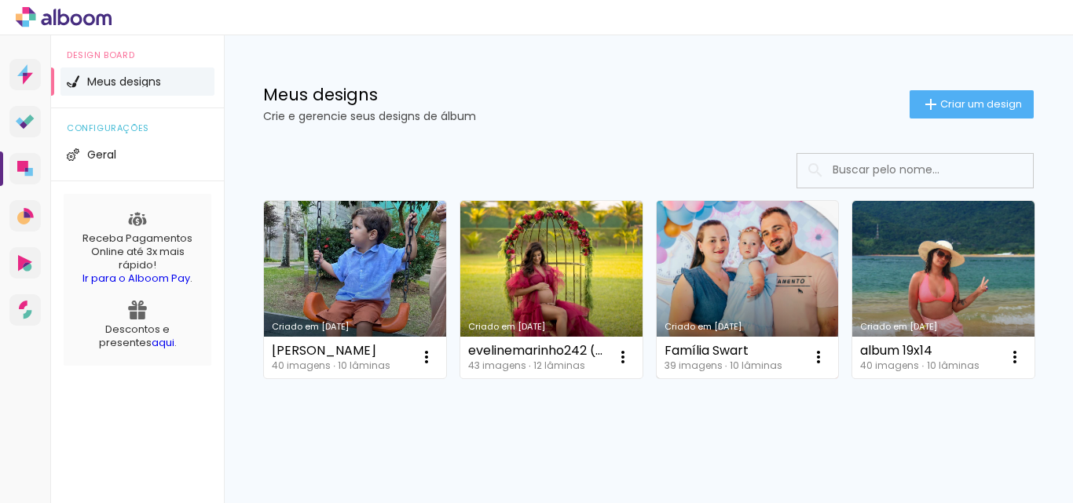
click at [733, 313] on link "Criado em [DATE]" at bounding box center [747, 289] width 182 height 177
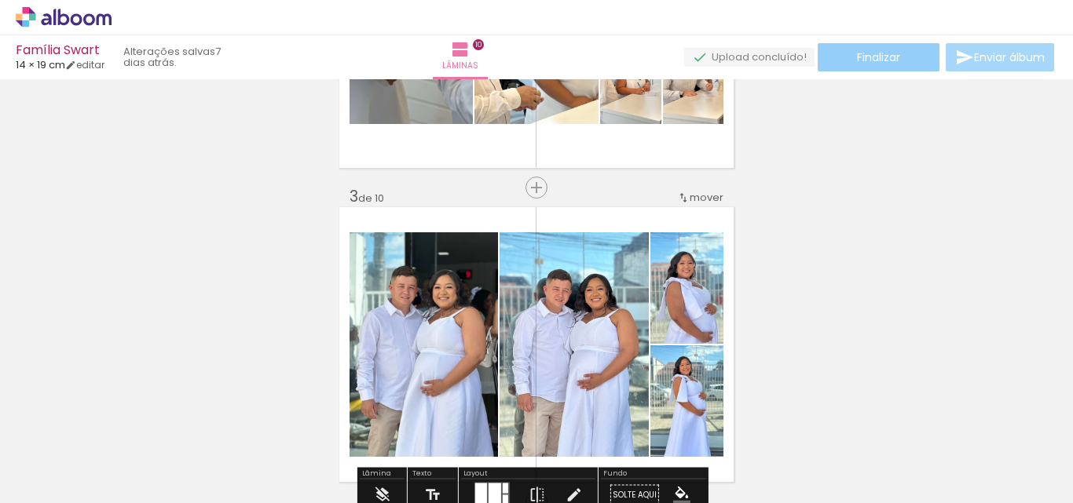
scroll to position [550, 0]
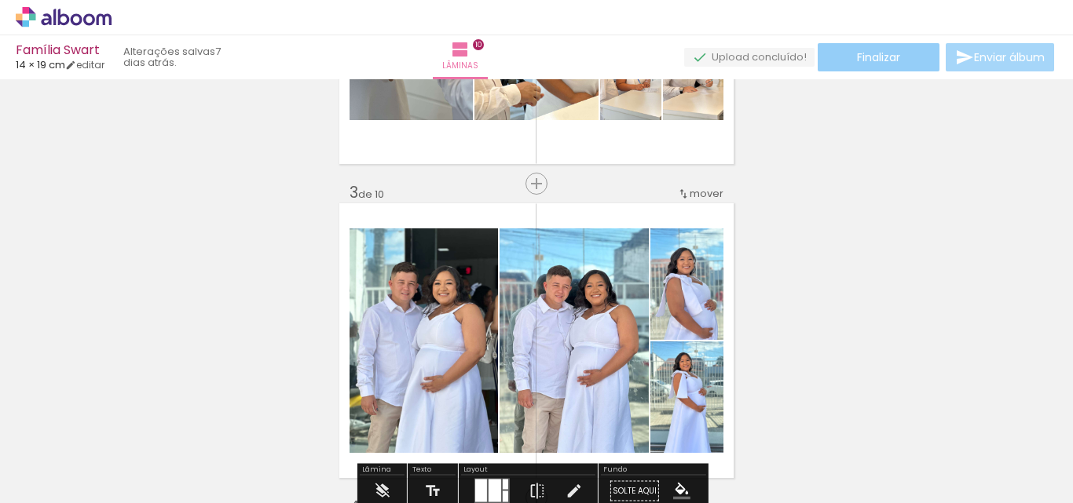
click at [869, 59] on span "Finalizar" at bounding box center [878, 57] width 43 height 11
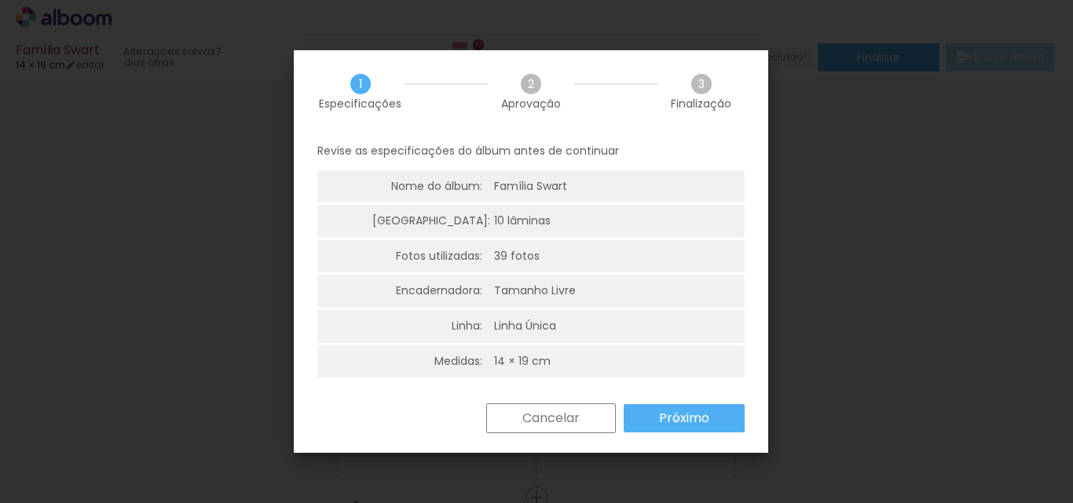
click at [0, 0] on slot "Próximo" at bounding box center [0, 0] width 0 height 0
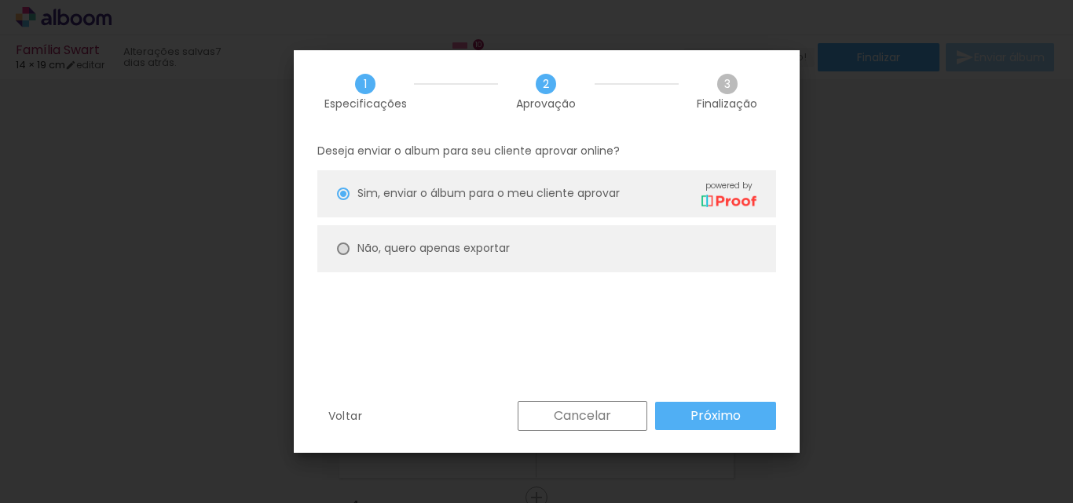
click at [346, 245] on div at bounding box center [343, 249] width 13 height 13
type paper-radio-button "on"
click at [0, 0] on slot "Próximo" at bounding box center [0, 0] width 0 height 0
type input "Alta, 300 DPI"
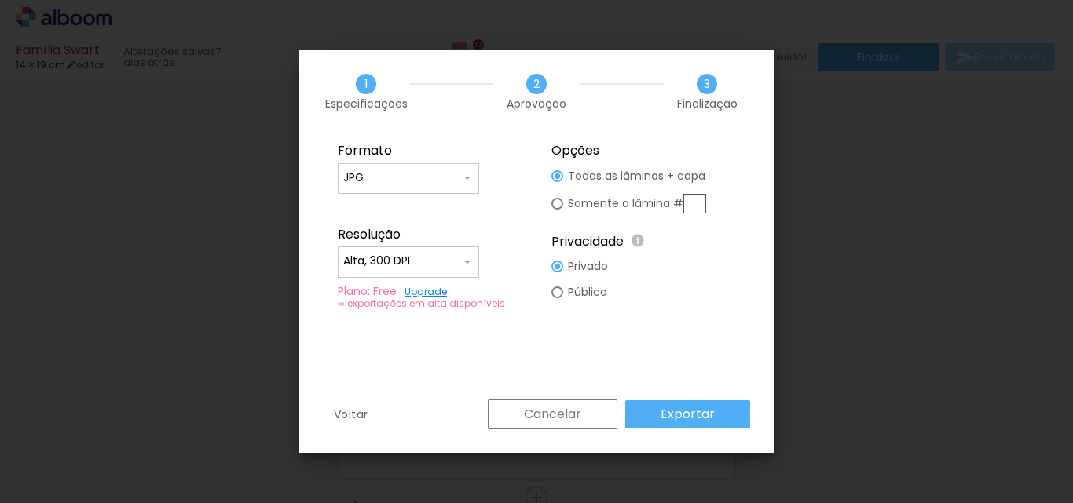
click at [442, 160] on fieldset "Formato JPG PDF Resolução Alta, 300 DPI Baixa Plano: Free Upgrade ∞ exportações…" at bounding box center [429, 227] width 210 height 188
click at [428, 173] on input "JPG" at bounding box center [402, 178] width 118 height 16
click at [389, 210] on paper-item "PDF" at bounding box center [408, 207] width 141 height 31
type input "PDF"
click at [0, 0] on slot "Exportar" at bounding box center [0, 0] width 0 height 0
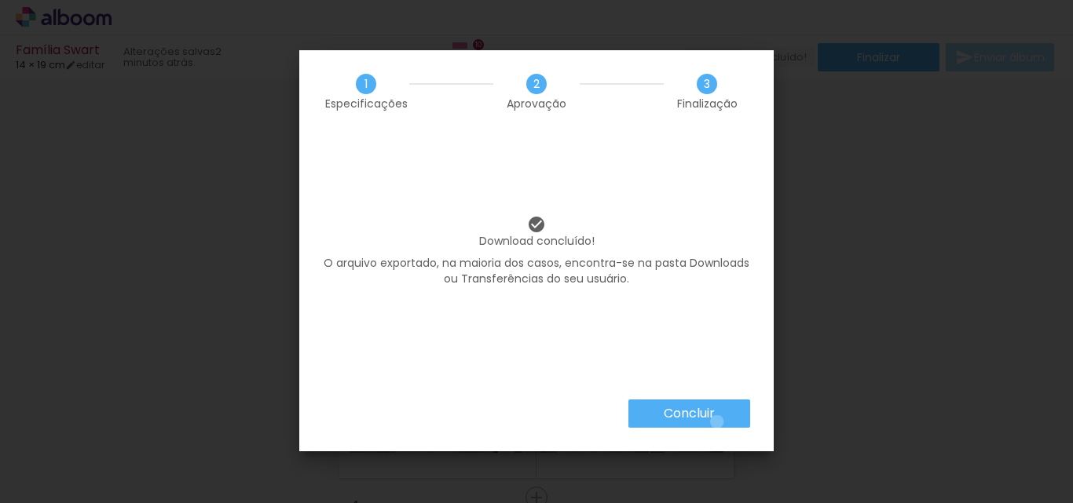
click at [715, 422] on paper-button "Concluir" at bounding box center [689, 414] width 122 height 28
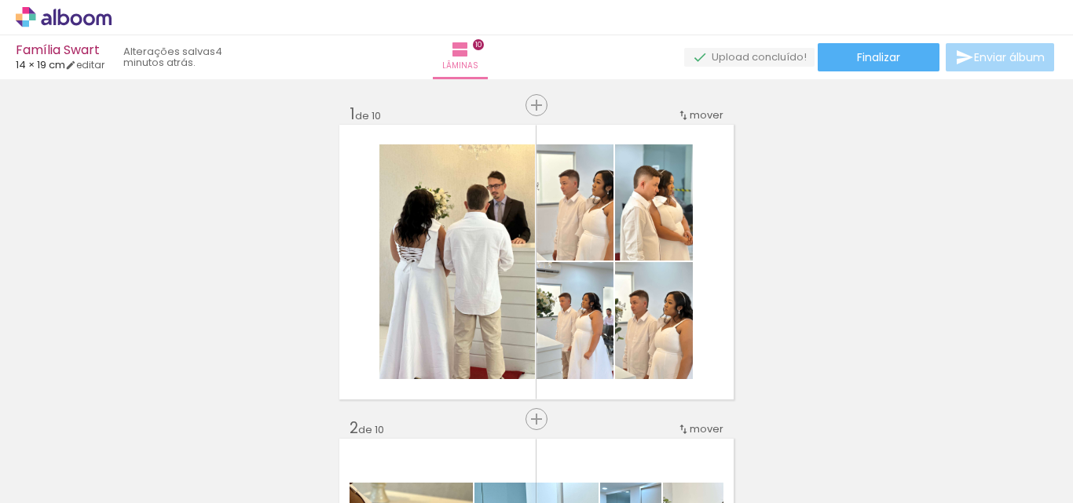
scroll to position [550, 0]
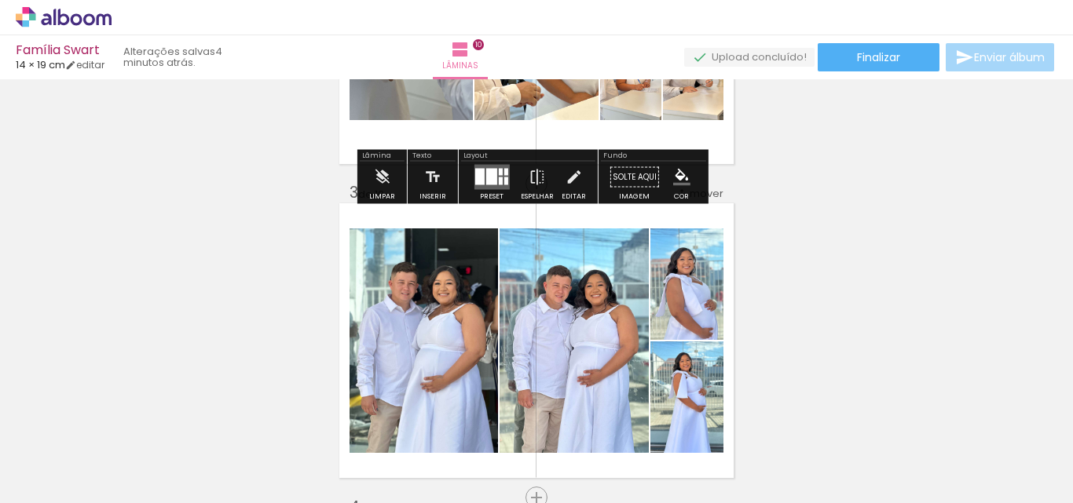
click at [81, 20] on icon at bounding box center [77, 19] width 12 height 12
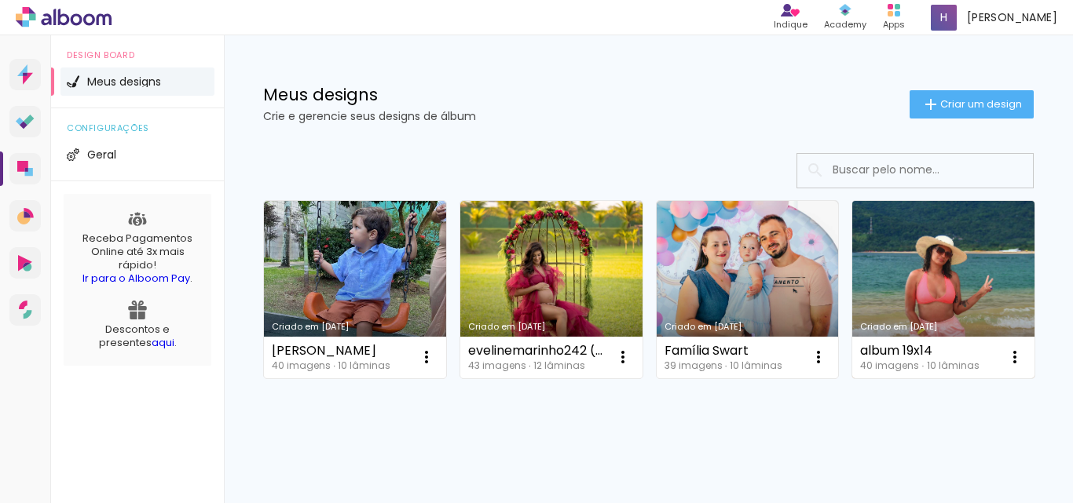
click at [852, 379] on link "Criado em [DATE]" at bounding box center [943, 289] width 182 height 177
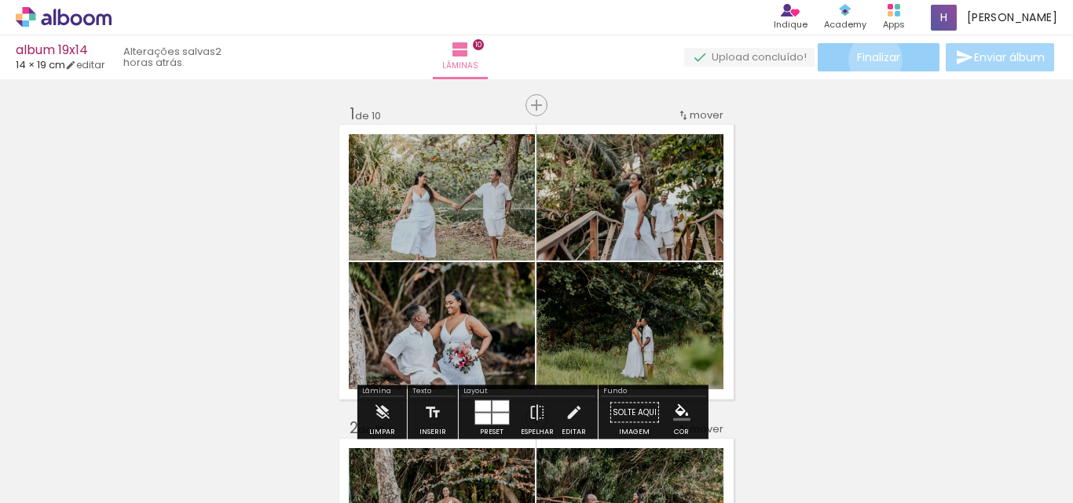
click at [869, 60] on span "Finalizar" at bounding box center [878, 57] width 43 height 11
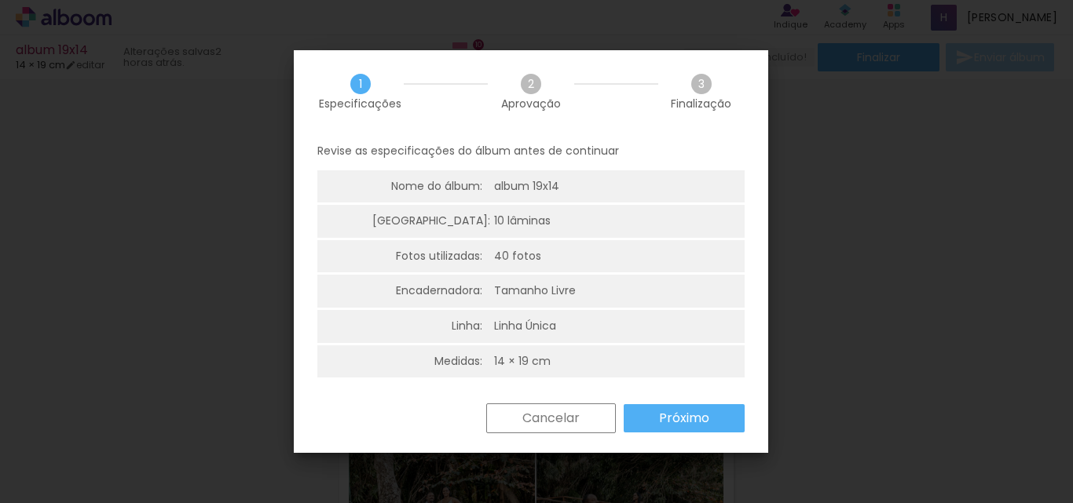
click at [0, 0] on slot "Próximo" at bounding box center [0, 0] width 0 height 0
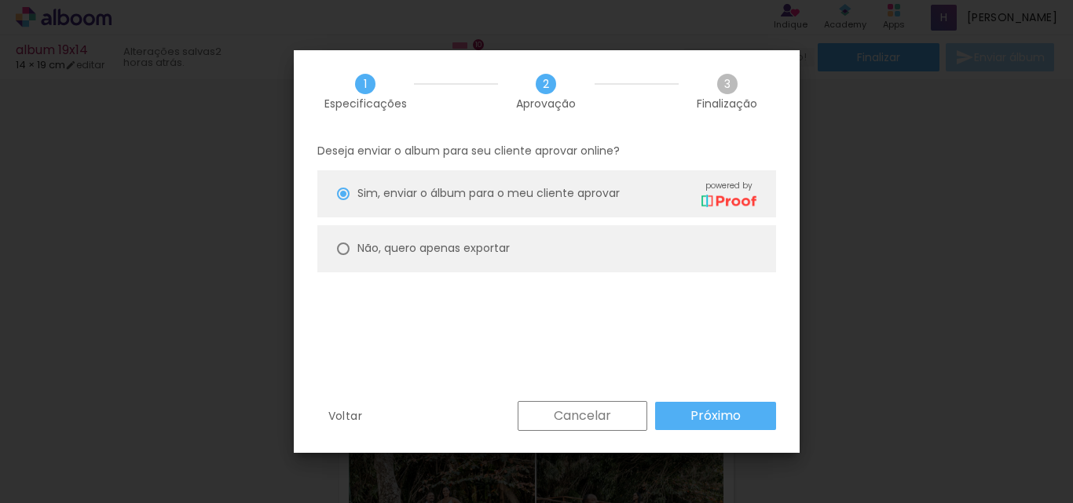
click at [408, 258] on paper-radio-button "Não, quero apenas exportar" at bounding box center [546, 248] width 459 height 47
type paper-radio-button "on"
click at [0, 0] on slot "Próximo" at bounding box center [0, 0] width 0 height 0
type input "Alta, 300 DPI"
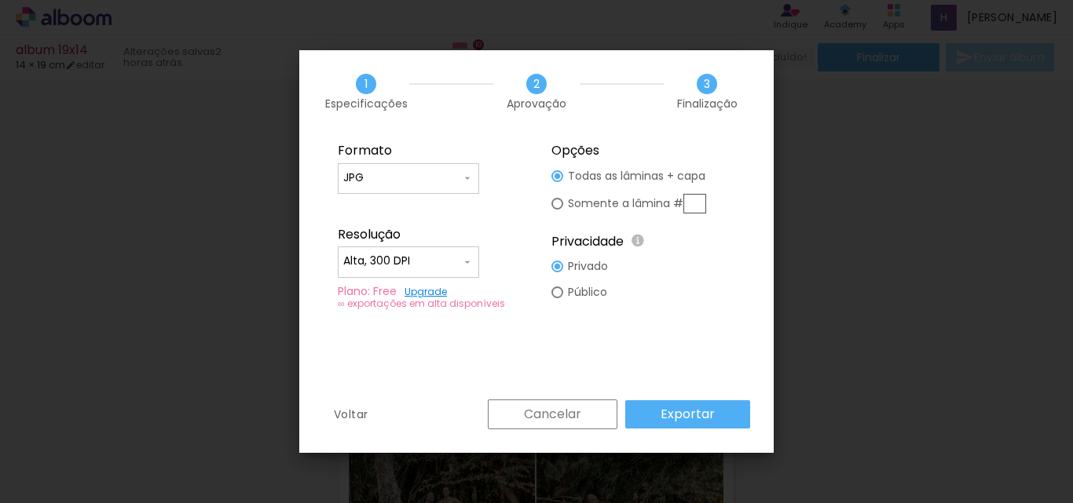
click at [439, 170] on input "JPG" at bounding box center [402, 178] width 118 height 16
click at [382, 210] on paper-item "PDF" at bounding box center [408, 207] width 141 height 31
type input "PDF"
click at [0, 0] on slot "Exportar" at bounding box center [0, 0] width 0 height 0
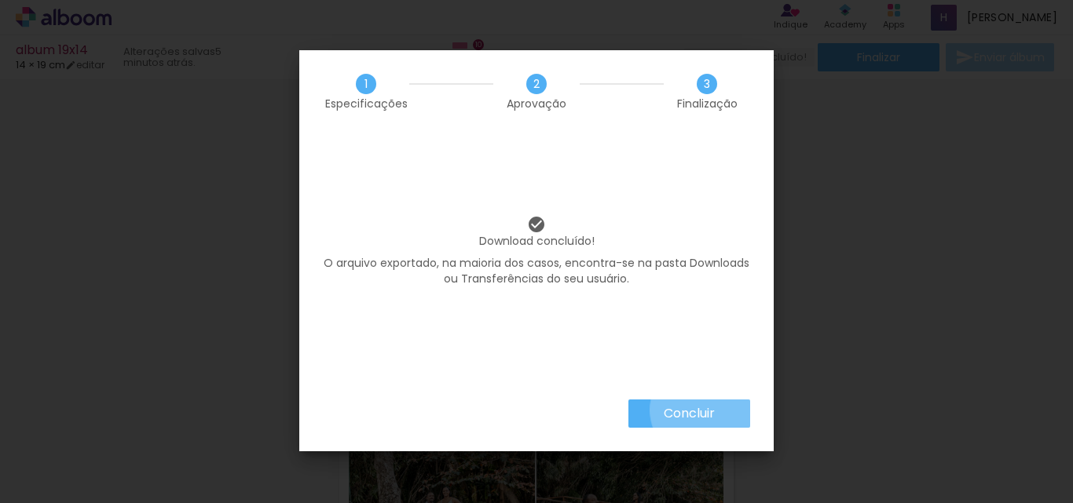
click at [0, 0] on slot "Concluir" at bounding box center [0, 0] width 0 height 0
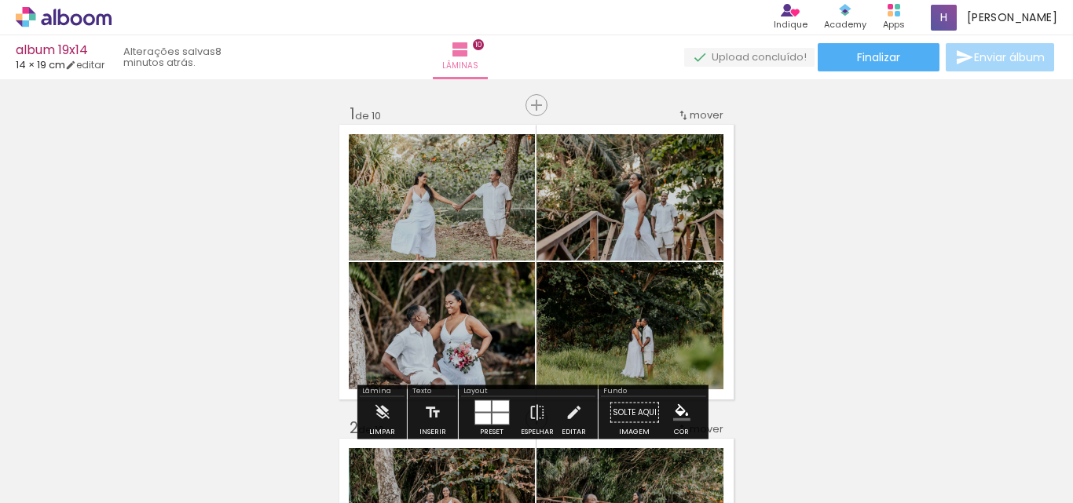
click at [68, 24] on icon at bounding box center [64, 17] width 96 height 20
